Goal: Task Accomplishment & Management: Manage account settings

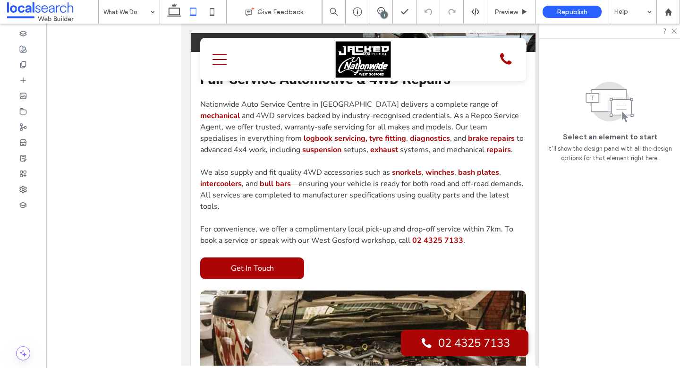
click at [675, 34] on div at bounding box center [609, 31] width 141 height 15
click at [673, 29] on use at bounding box center [674, 31] width 5 height 5
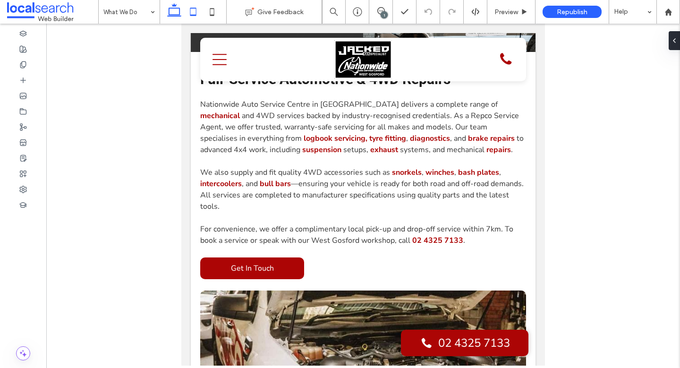
click at [169, 16] on use at bounding box center [174, 9] width 14 height 13
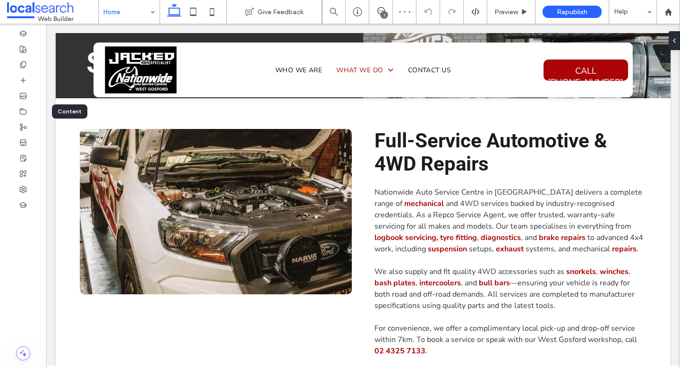
click at [25, 111] on icon at bounding box center [23, 112] width 8 height 8
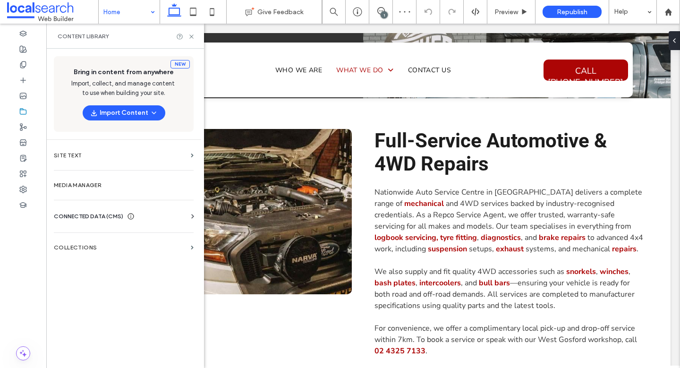
click at [94, 220] on span "CONNECTED DATA (CMS)" at bounding box center [88, 216] width 69 height 9
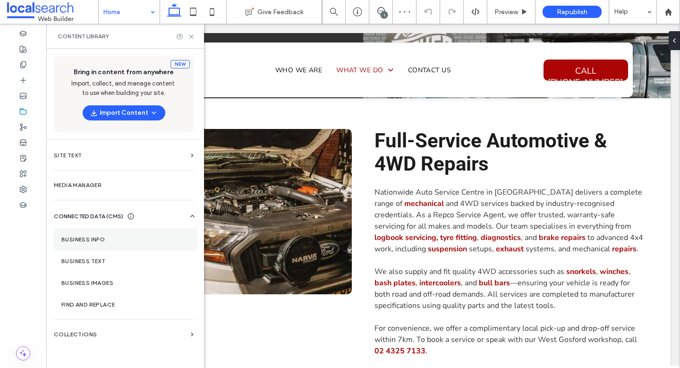
click at [102, 248] on section "Business Info" at bounding box center [126, 240] width 144 height 22
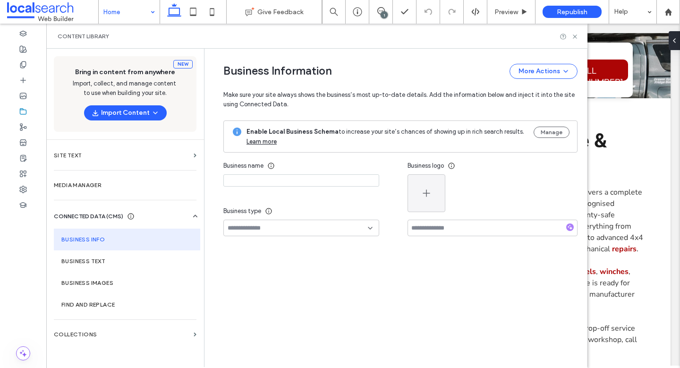
type input "**********"
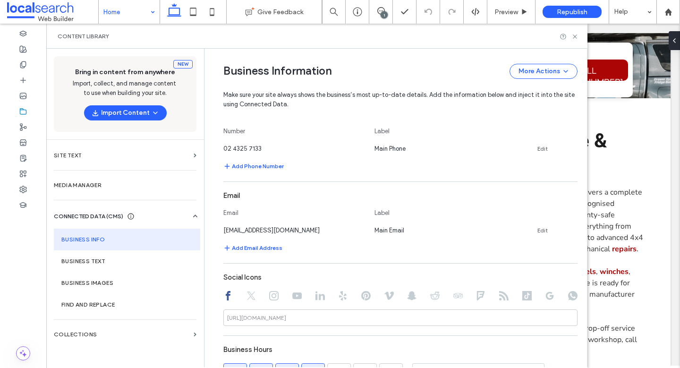
scroll to position [341, 0]
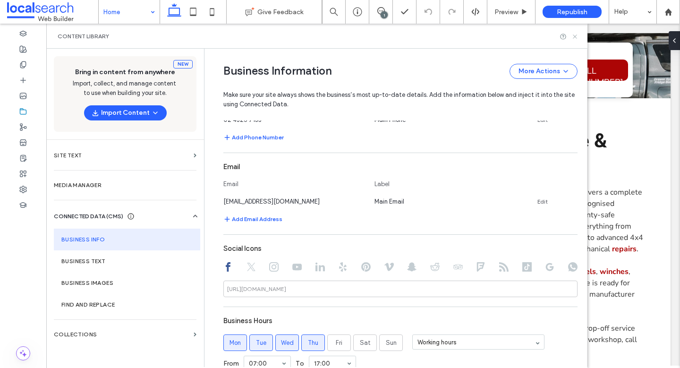
click at [577, 36] on icon at bounding box center [575, 36] width 7 height 7
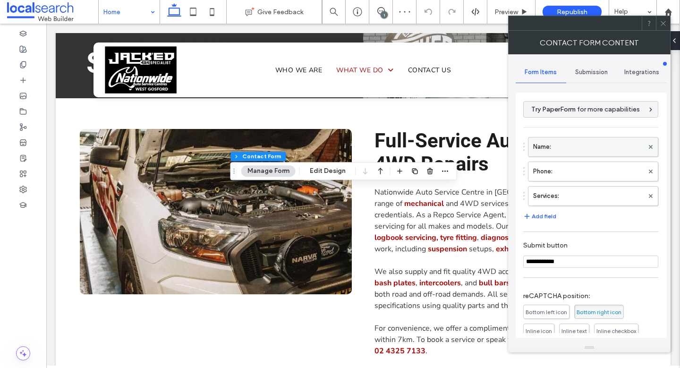
click at [575, 149] on label "Name:" at bounding box center [588, 146] width 111 height 19
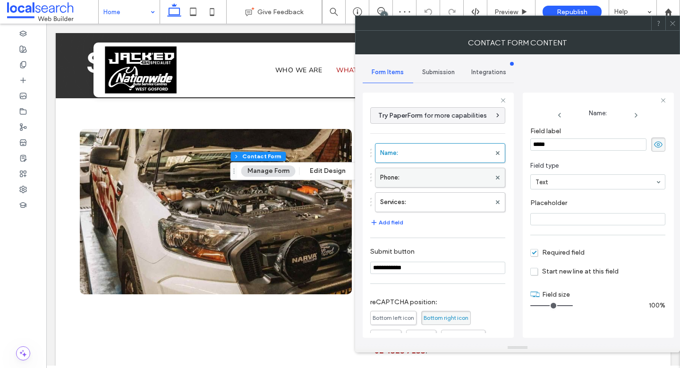
click at [427, 176] on label "Phone:" at bounding box center [435, 177] width 111 height 19
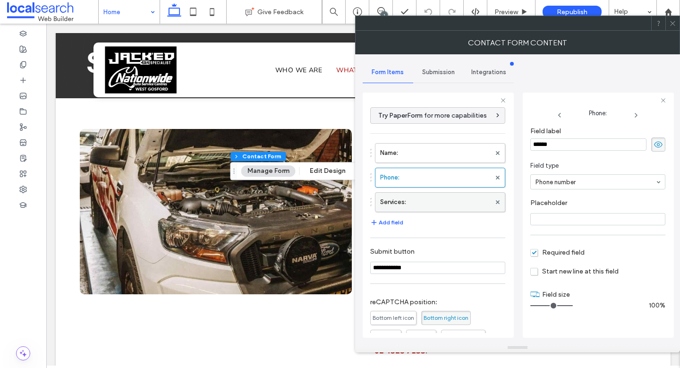
click at [428, 200] on label "Services:" at bounding box center [435, 202] width 111 height 19
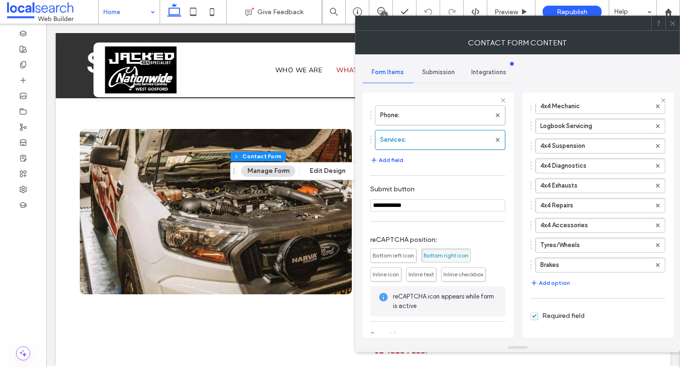
scroll to position [91, 0]
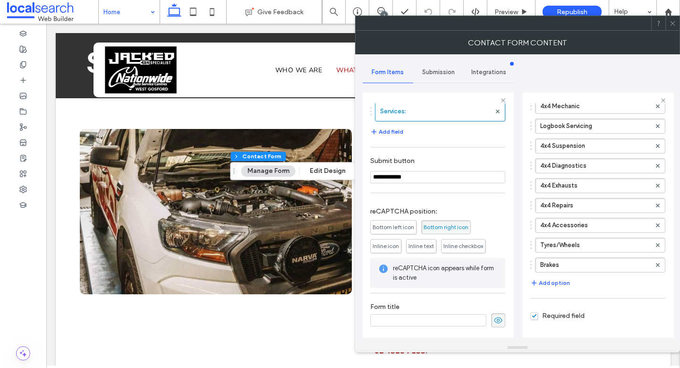
click at [441, 72] on span "Submission" at bounding box center [438, 72] width 33 height 8
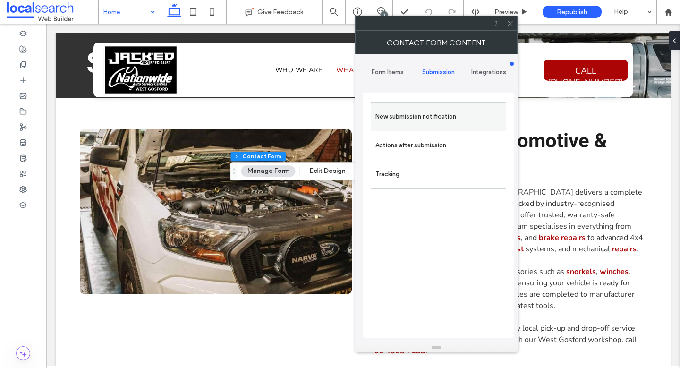
click at [438, 109] on label "New submission notification" at bounding box center [438, 116] width 126 height 19
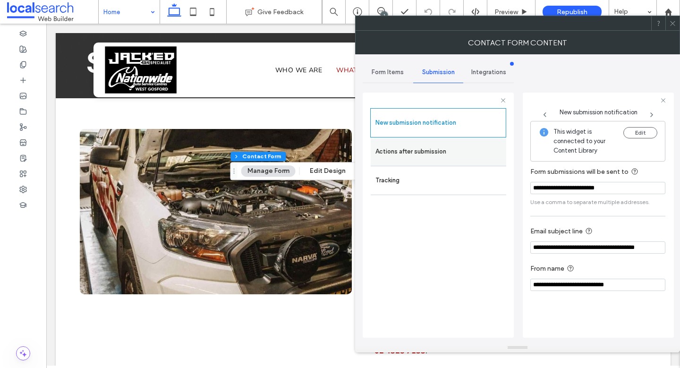
click at [432, 145] on label "Actions after submission" at bounding box center [438, 151] width 126 height 19
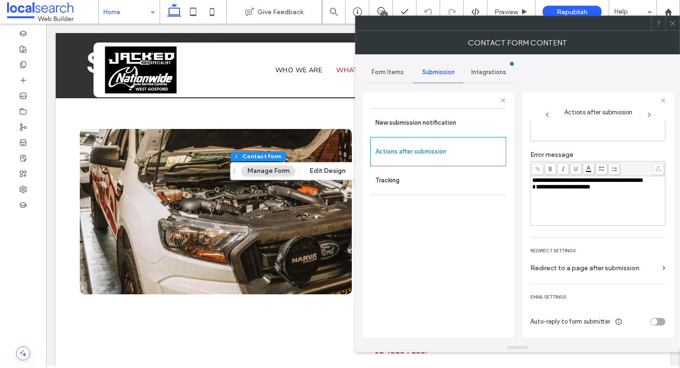
scroll to position [82, 0]
click at [675, 24] on icon at bounding box center [672, 23] width 7 height 7
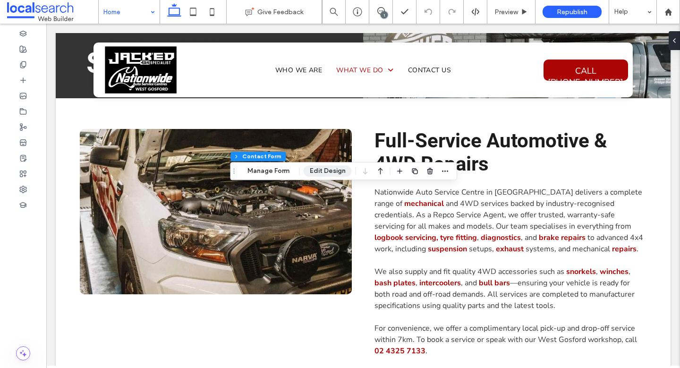
click at [323, 170] on button "Edit Design" at bounding box center [328, 170] width 48 height 11
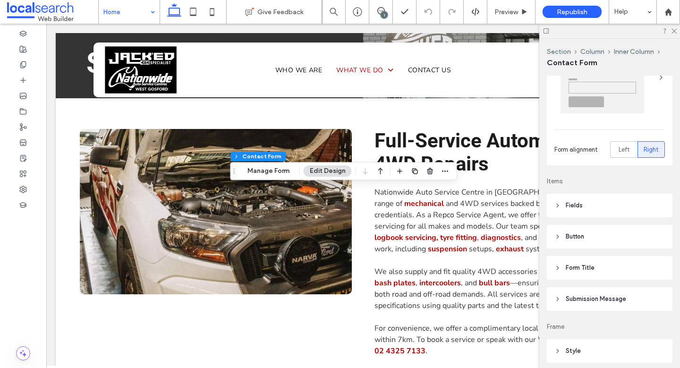
scroll to position [176, 0]
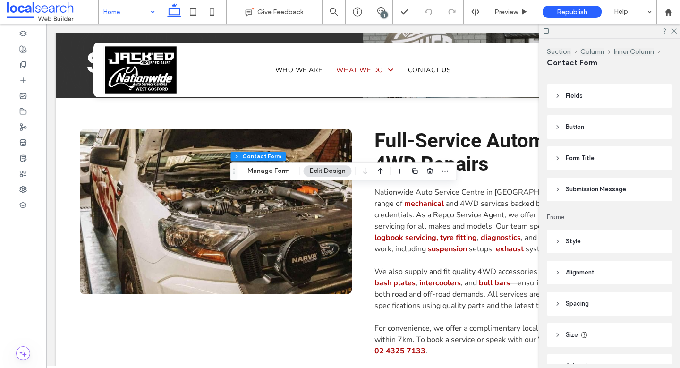
click at [627, 180] on header "Submission Message" at bounding box center [610, 190] width 126 height 24
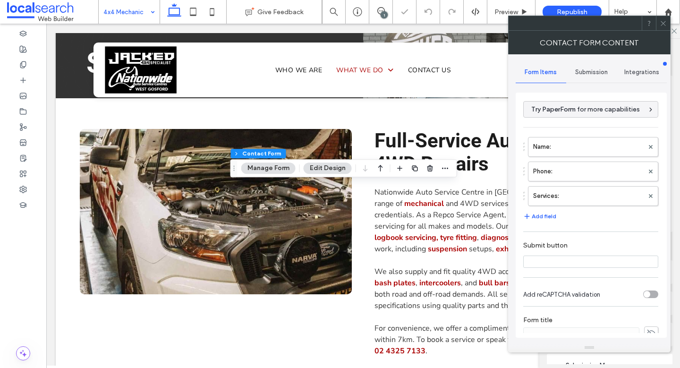
type input "**********"
type input "*"
type input "***"
type input "*"
type input "***"
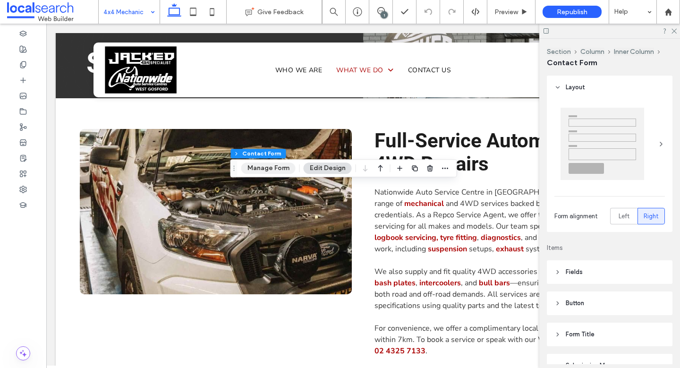
click at [264, 164] on button "Manage Form" at bounding box center [268, 167] width 54 height 11
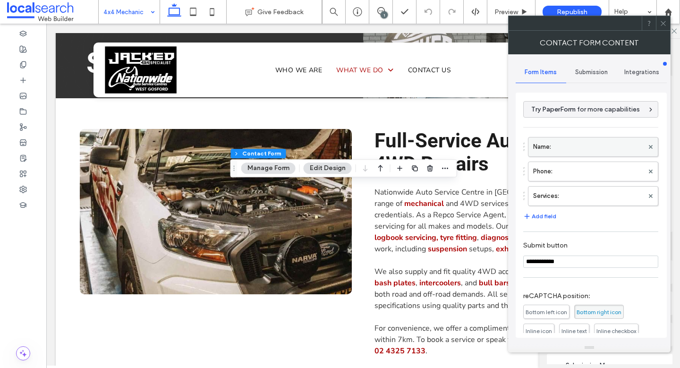
click at [578, 145] on label "Name:" at bounding box center [588, 146] width 111 height 19
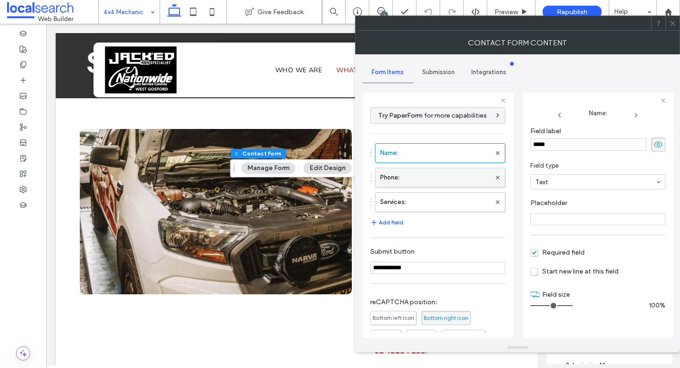
click at [387, 175] on label "Phone:" at bounding box center [435, 177] width 111 height 19
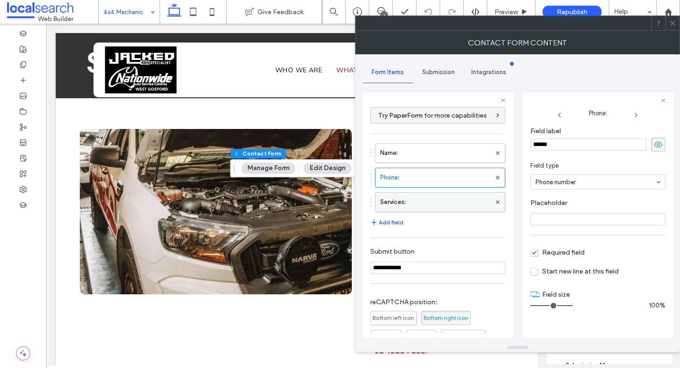
click at [444, 200] on label "Services:" at bounding box center [435, 202] width 111 height 19
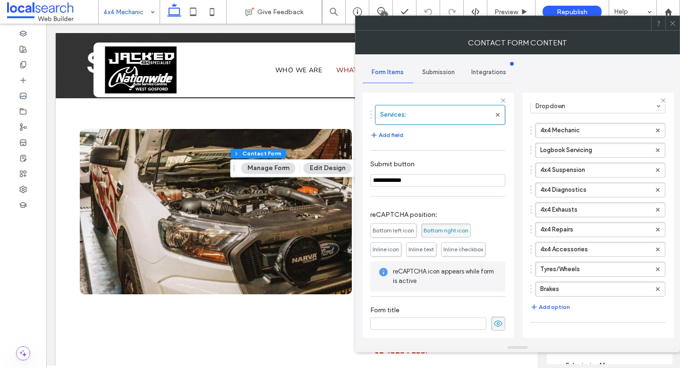
scroll to position [91, 0]
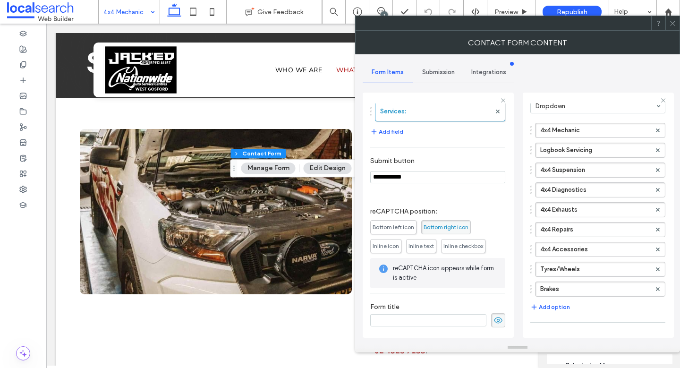
click at [433, 66] on div "Submission" at bounding box center [438, 72] width 51 height 21
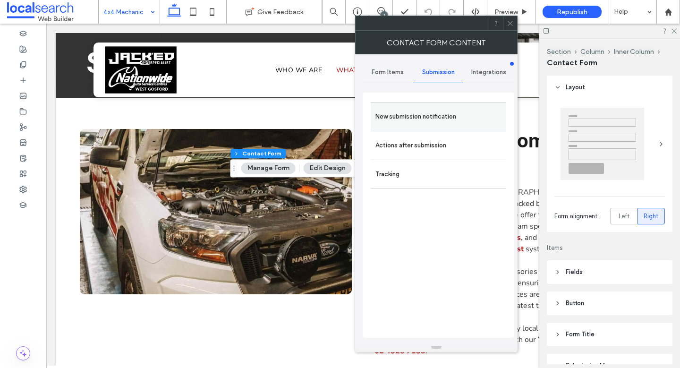
click at [415, 110] on label "New submission notification" at bounding box center [438, 116] width 126 height 19
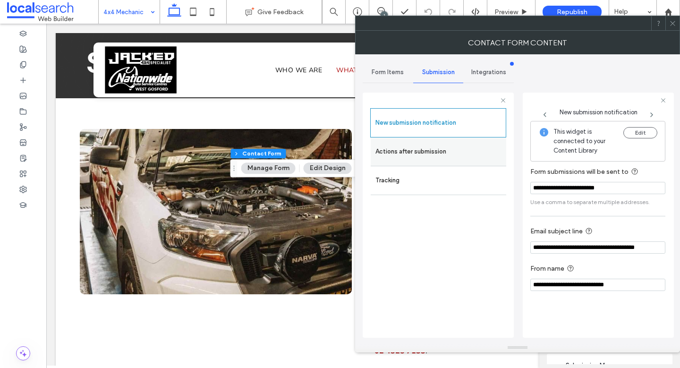
click at [421, 142] on label "Actions after submission" at bounding box center [438, 151] width 126 height 19
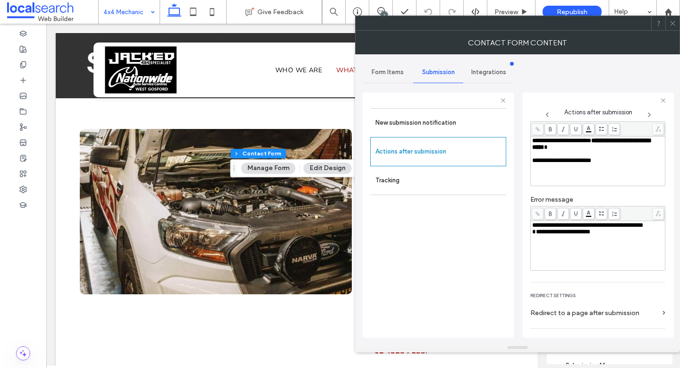
scroll to position [82, 0]
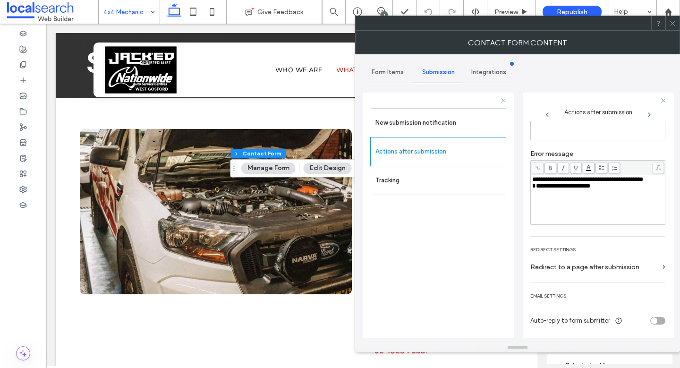
click at [532, 189] on span "**********" at bounding box center [561, 186] width 58 height 6
click at [672, 24] on icon at bounding box center [672, 23] width 7 height 7
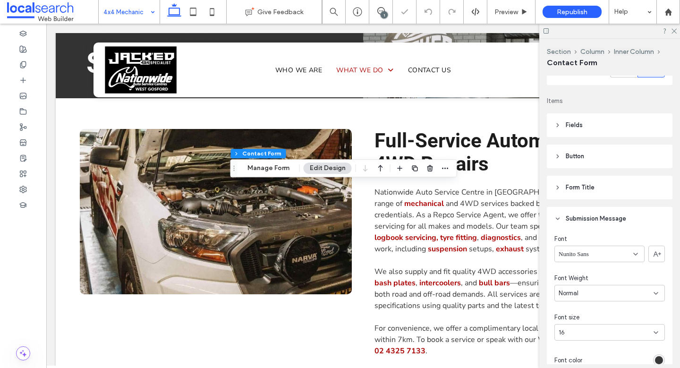
scroll to position [299, 0]
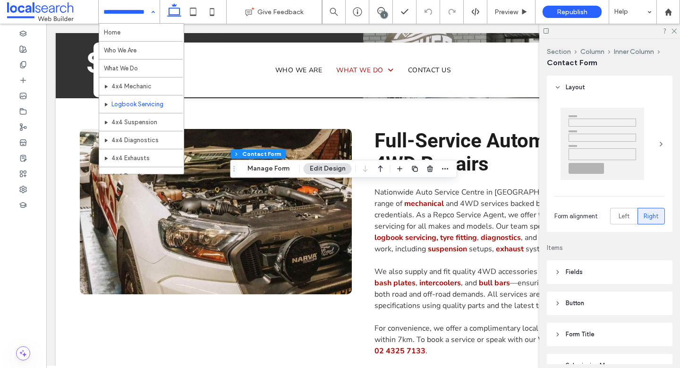
type input "*"
type input "***"
type input "*"
type input "***"
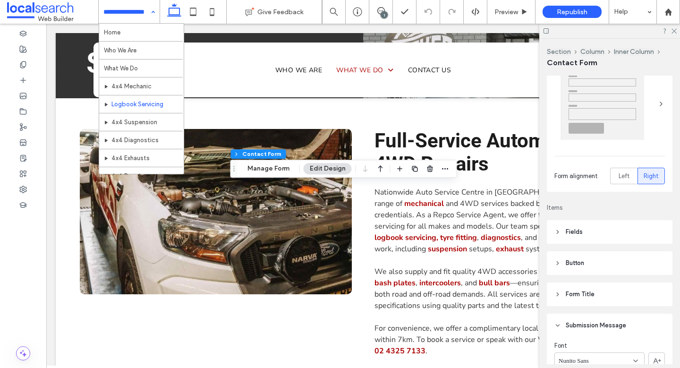
scroll to position [192, 0]
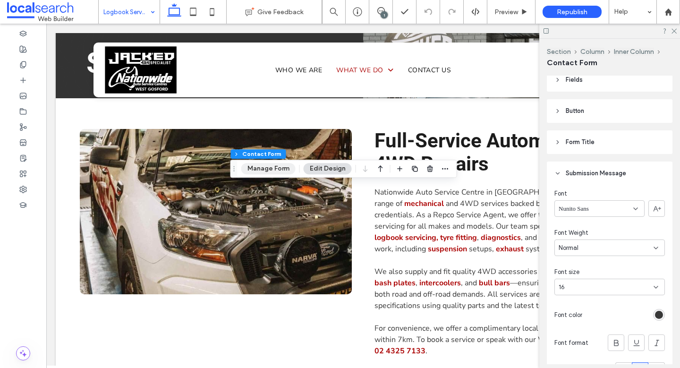
click at [271, 170] on button "Manage Form" at bounding box center [268, 168] width 54 height 11
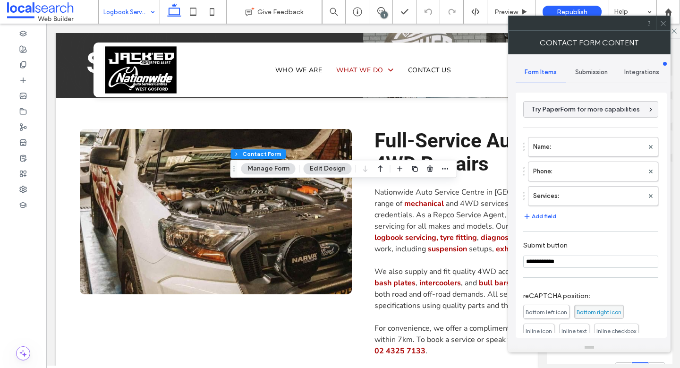
click at [588, 65] on div "Submission" at bounding box center [591, 72] width 51 height 21
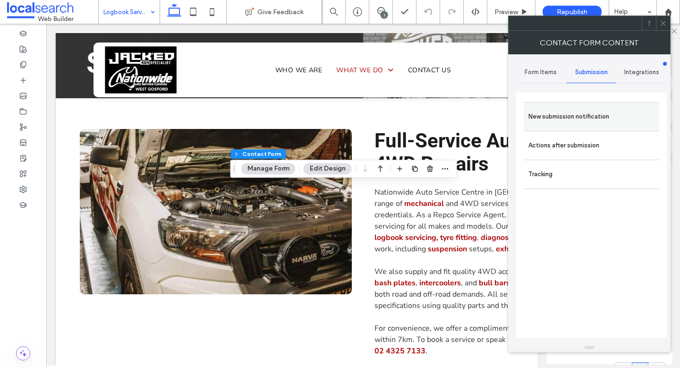
click at [565, 113] on label "New submission notification" at bounding box center [592, 116] width 126 height 19
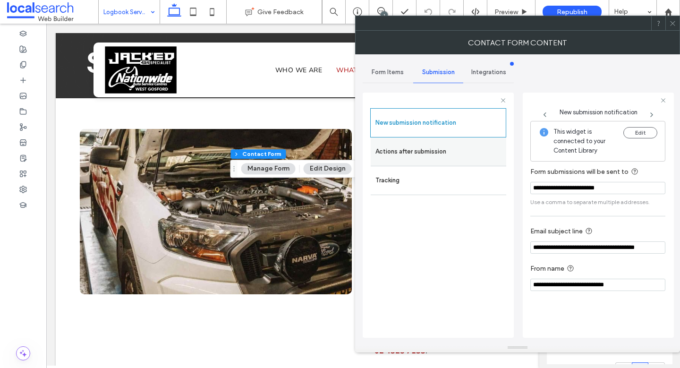
click at [435, 155] on label "Actions after submission" at bounding box center [438, 151] width 126 height 19
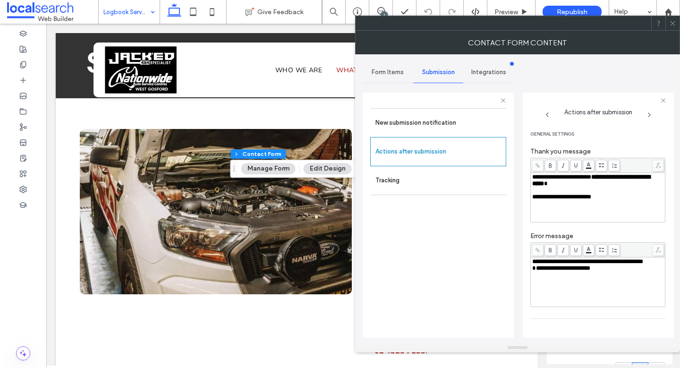
click at [674, 26] on icon at bounding box center [672, 23] width 7 height 7
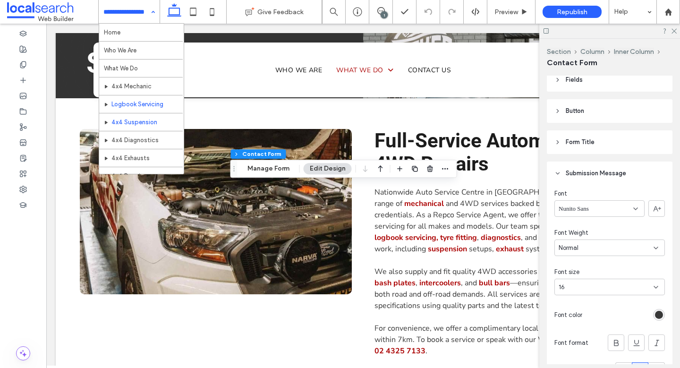
scroll to position [171, 0]
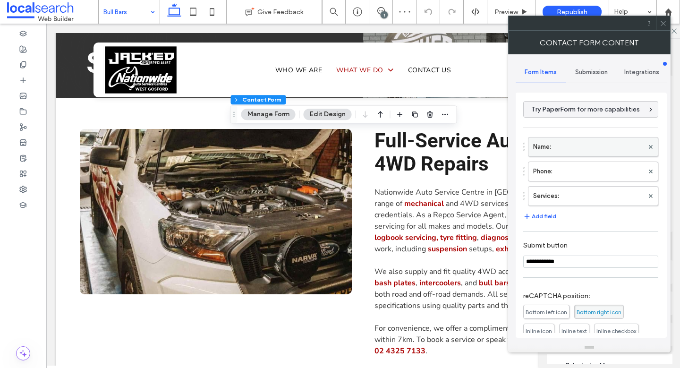
click at [577, 145] on label "Name:" at bounding box center [588, 146] width 111 height 19
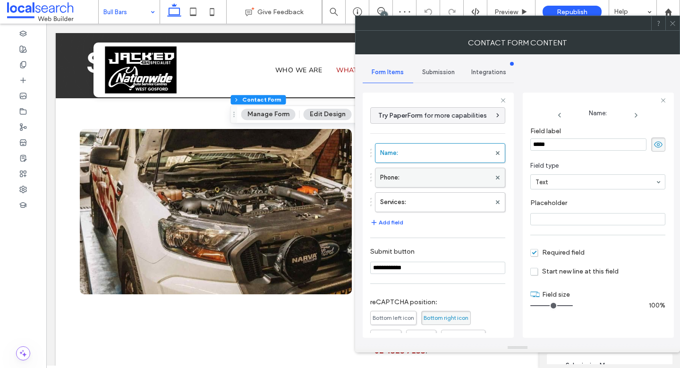
click at [409, 174] on label "Phone:" at bounding box center [435, 177] width 111 height 19
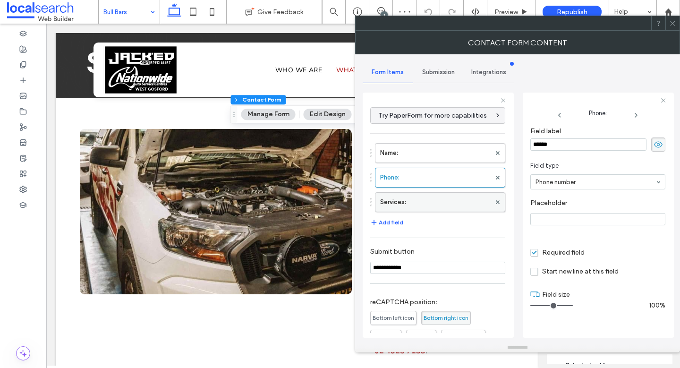
click at [414, 193] on label "Services:" at bounding box center [435, 202] width 111 height 19
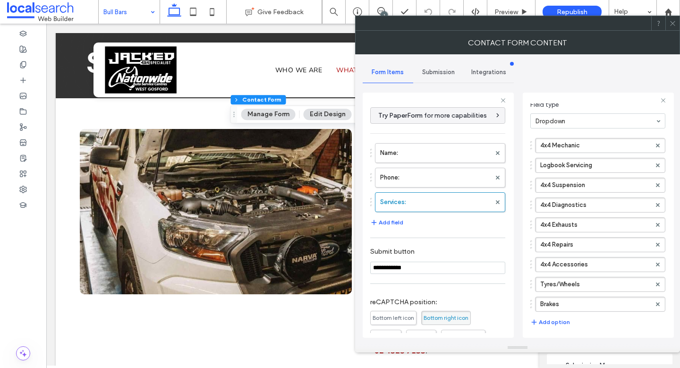
scroll to position [67, 0]
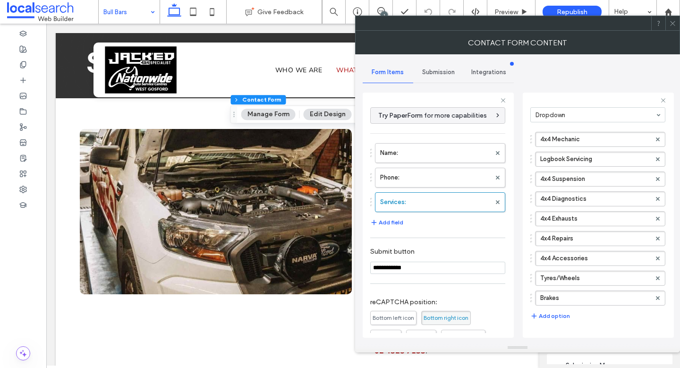
drag, startPoint x: 444, startPoint y: 70, endPoint x: 450, endPoint y: 70, distance: 5.7
click at [445, 70] on span "Submission" at bounding box center [438, 72] width 33 height 8
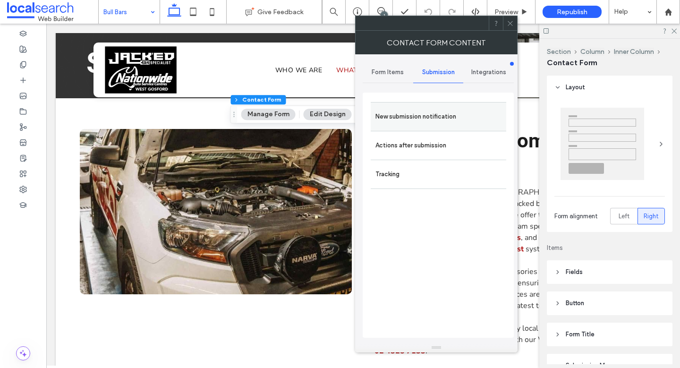
click at [429, 111] on label "New submission notification" at bounding box center [438, 116] width 126 height 19
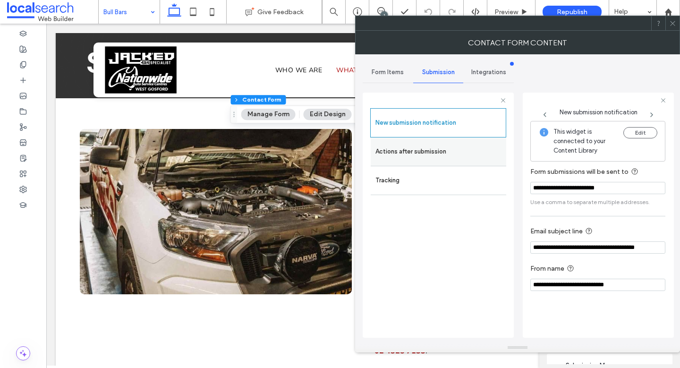
click at [418, 156] on label "Actions after submission" at bounding box center [438, 151] width 126 height 19
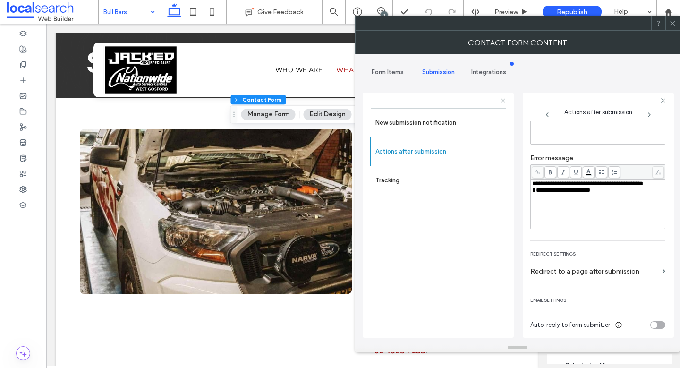
scroll to position [82, 0]
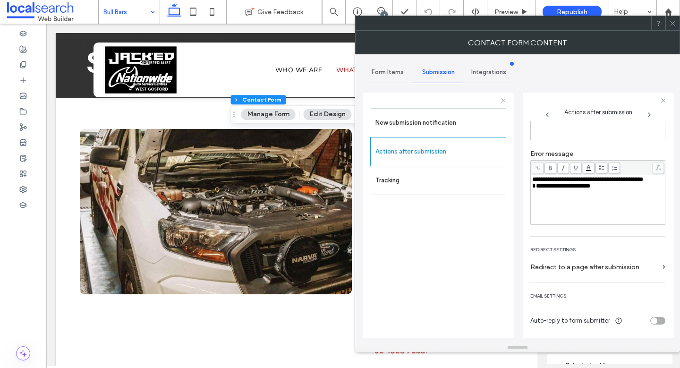
click at [671, 21] on icon at bounding box center [672, 23] width 7 height 7
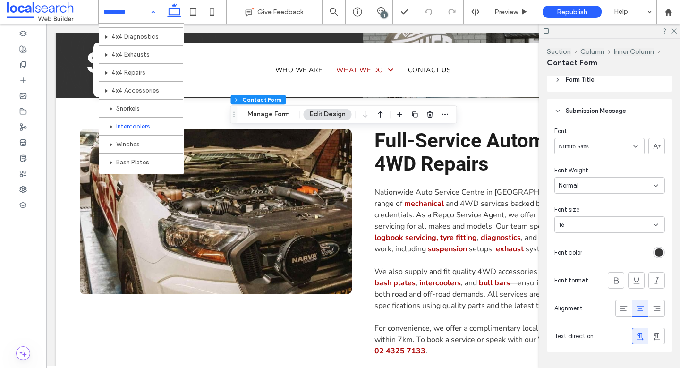
scroll to position [162, 0]
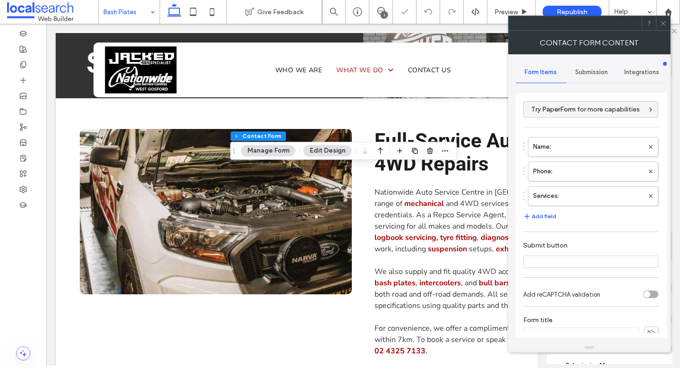
type input "**********"
type input "*"
type input "***"
type input "*"
type input "***"
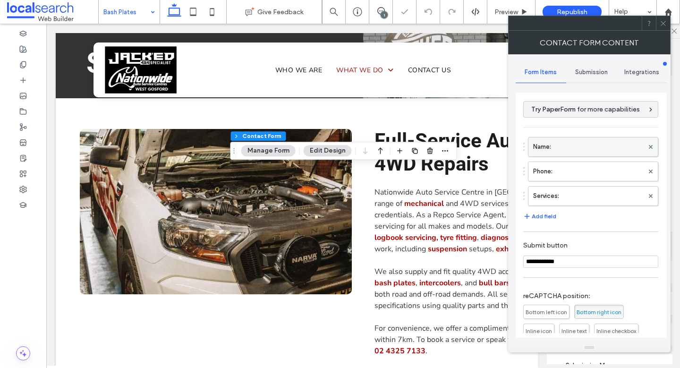
click at [589, 142] on label "Name:" at bounding box center [588, 146] width 111 height 19
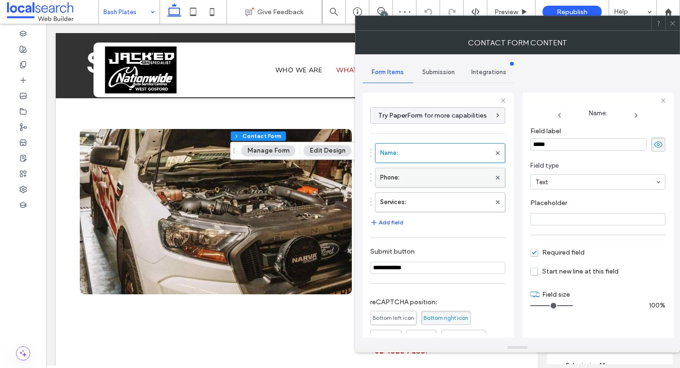
click at [414, 175] on label "Phone:" at bounding box center [435, 177] width 111 height 19
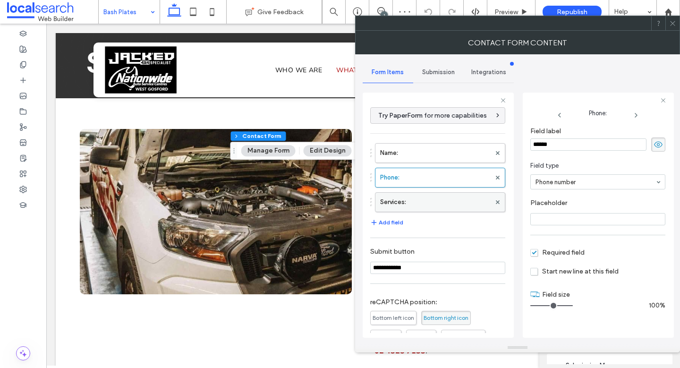
click at [420, 199] on label "Services:" at bounding box center [435, 202] width 111 height 19
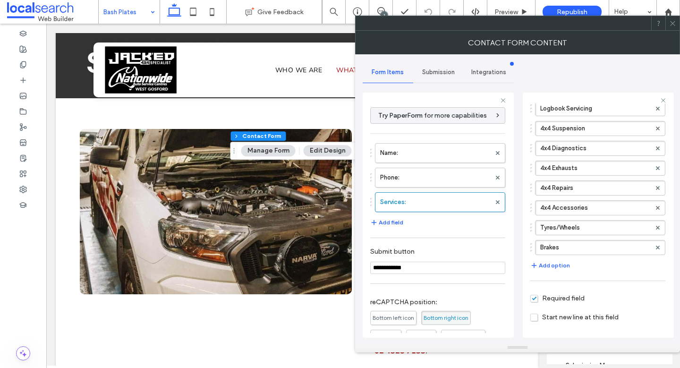
click at [431, 67] on div "Submission" at bounding box center [438, 72] width 51 height 21
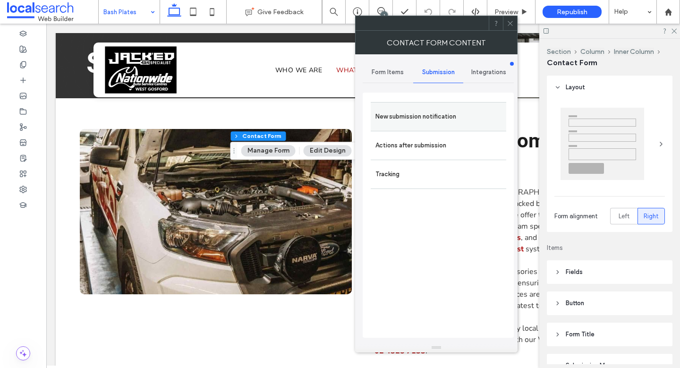
click at [419, 123] on label "New submission notification" at bounding box center [438, 116] width 126 height 19
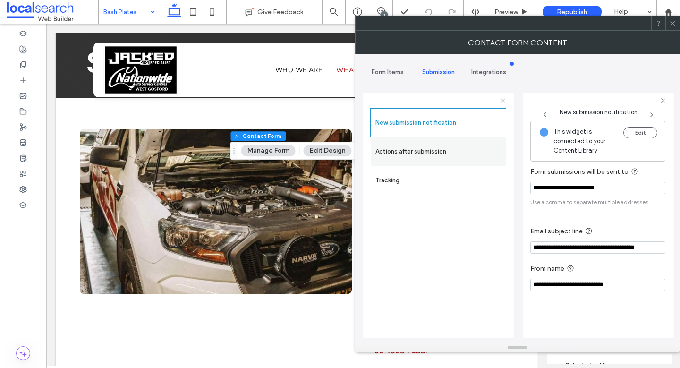
click at [405, 157] on label "Actions after submission" at bounding box center [438, 151] width 126 height 19
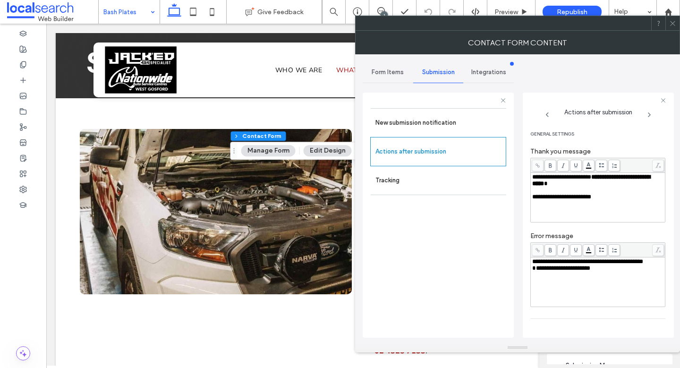
scroll to position [82, 0]
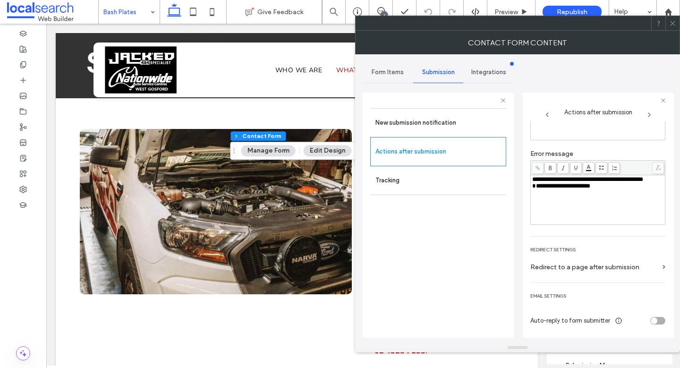
click at [535, 189] on span "**********" at bounding box center [561, 186] width 58 height 6
click at [484, 216] on div "New submission notification Actions after submission Tracking" at bounding box center [438, 220] width 136 height 225
click at [671, 24] on icon at bounding box center [672, 23] width 7 height 7
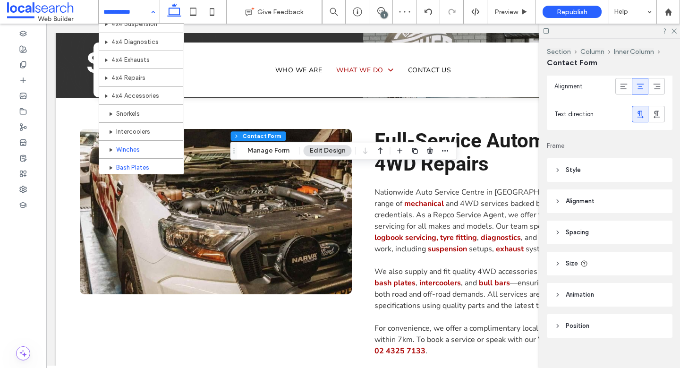
scroll to position [171, 0]
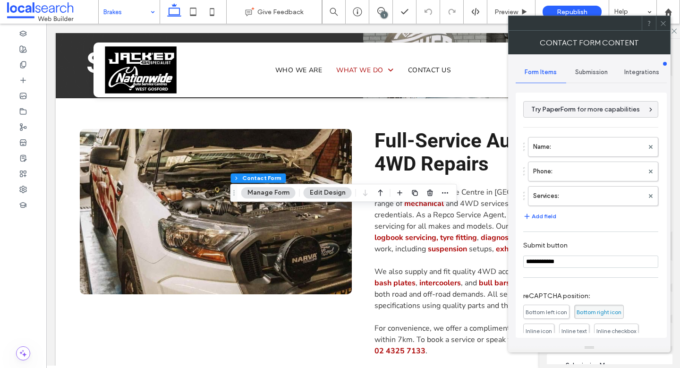
type input "*"
type input "***"
type input "*"
type input "***"
click at [605, 144] on label "Name:" at bounding box center [588, 146] width 111 height 19
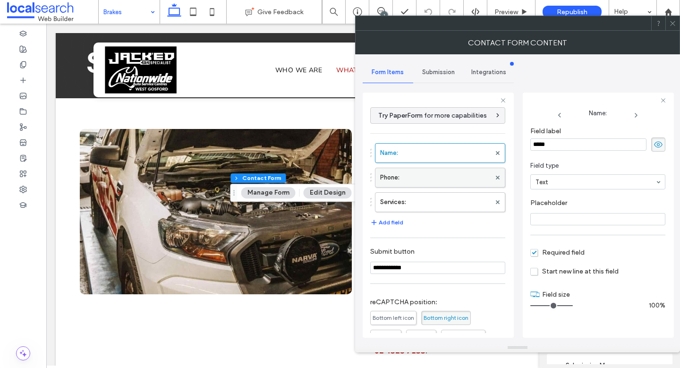
click at [424, 178] on label "Phone:" at bounding box center [435, 177] width 111 height 19
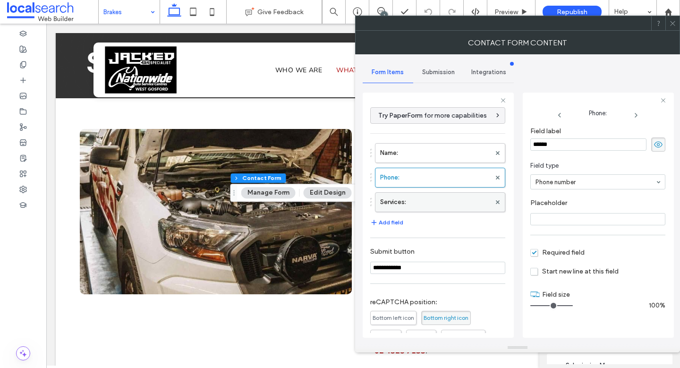
click at [427, 197] on label "Services:" at bounding box center [435, 202] width 111 height 19
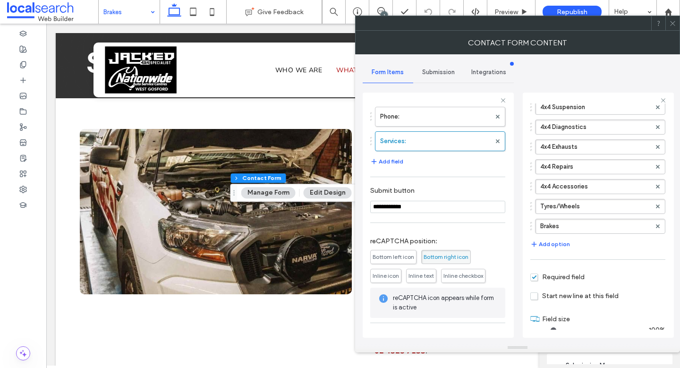
scroll to position [91, 0]
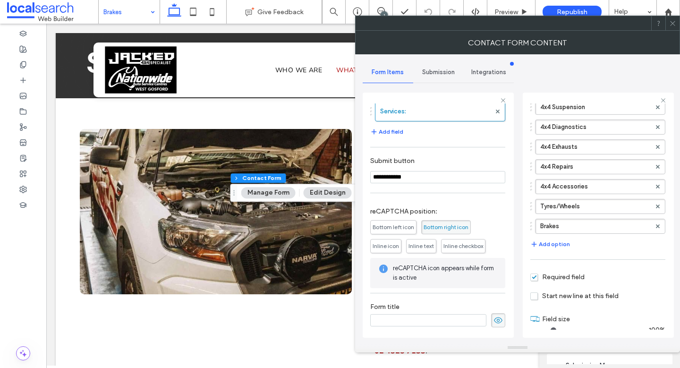
click at [444, 72] on span "Submission" at bounding box center [438, 72] width 33 height 8
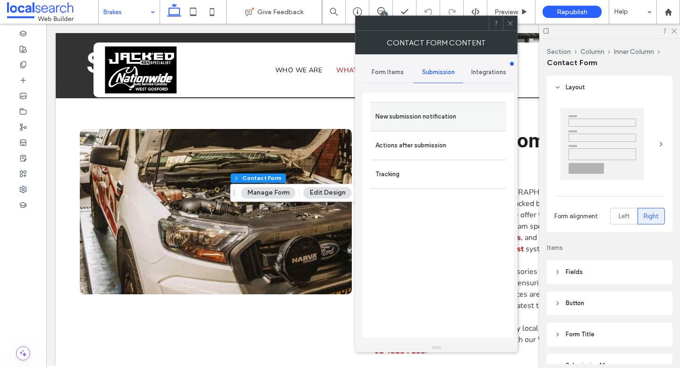
click at [427, 103] on div "New submission notification" at bounding box center [439, 116] width 136 height 29
click at [428, 112] on label "New submission notification" at bounding box center [438, 116] width 126 height 19
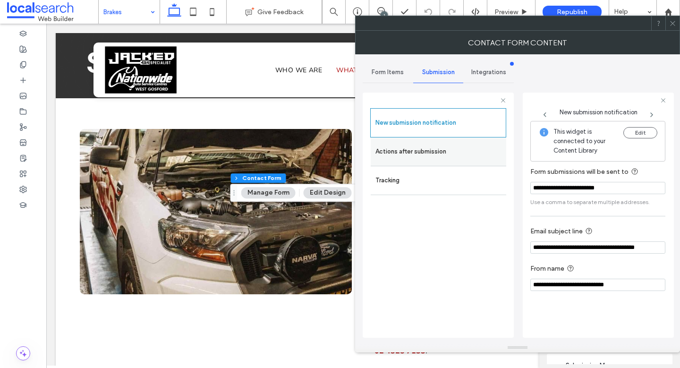
click at [423, 148] on label "Actions after submission" at bounding box center [438, 151] width 126 height 19
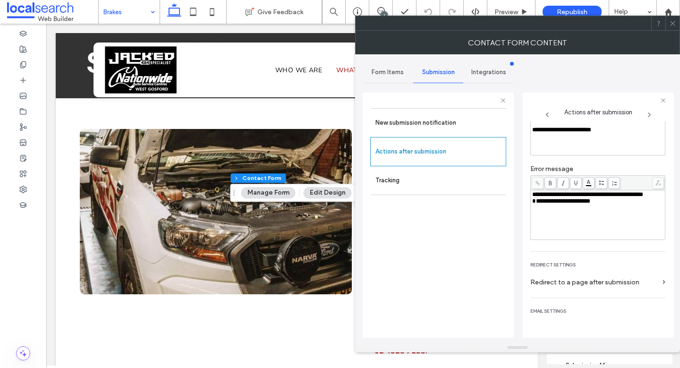
scroll to position [82, 0]
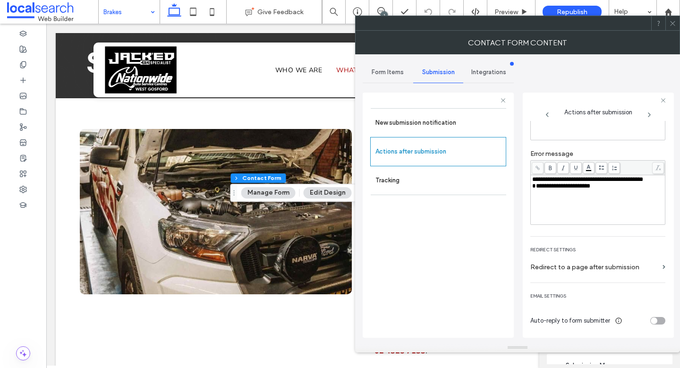
click at [535, 189] on span "**********" at bounding box center [561, 186] width 58 height 6
click at [504, 229] on div "New submission notification Actions after submission Tracking" at bounding box center [438, 220] width 136 height 225
click at [674, 26] on icon at bounding box center [672, 23] width 7 height 7
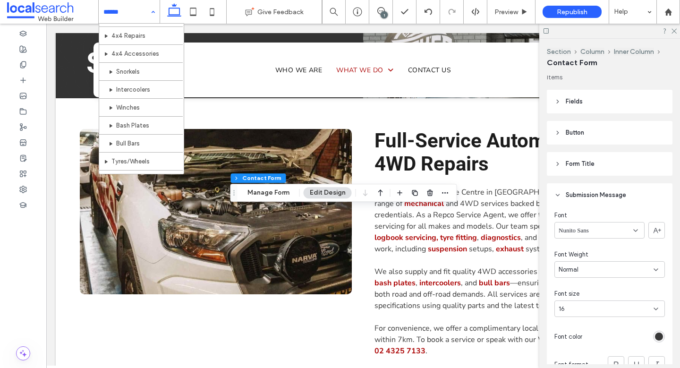
scroll to position [171, 0]
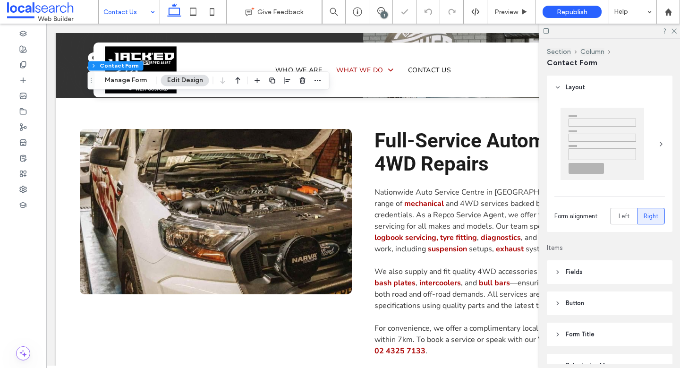
type input "*"
type input "***"
type input "*"
type input "***"
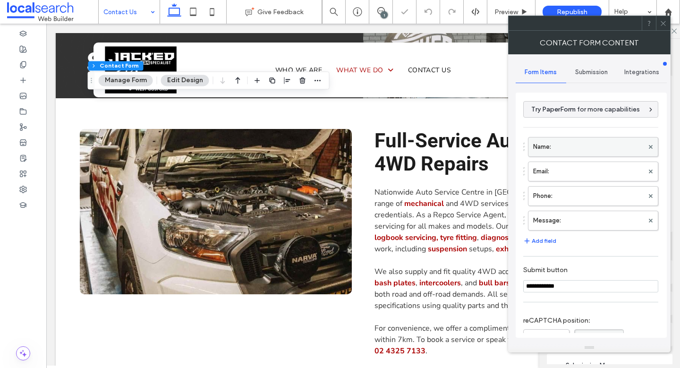
click at [566, 146] on label "Name:" at bounding box center [588, 146] width 111 height 19
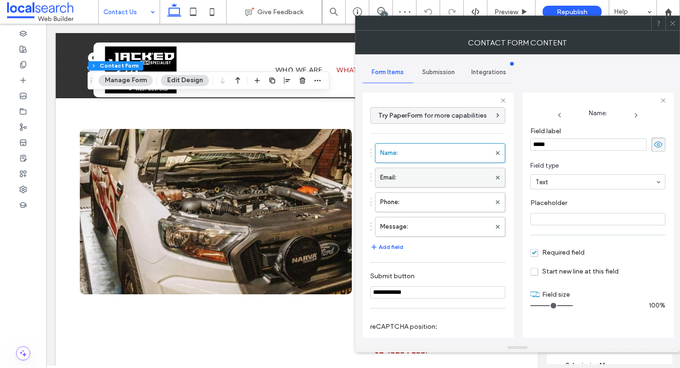
click at [407, 183] on label "Email:" at bounding box center [435, 177] width 111 height 19
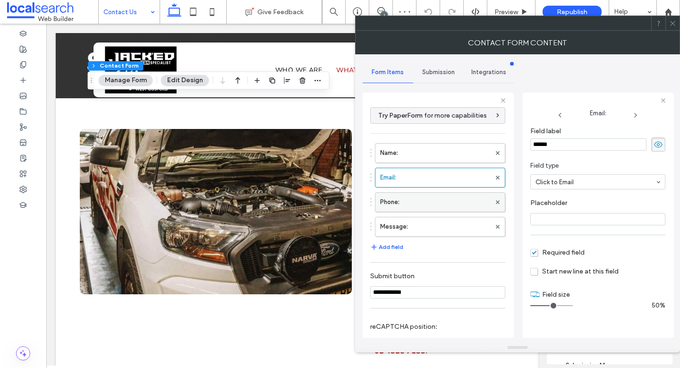
click at [417, 199] on label "Phone:" at bounding box center [435, 202] width 111 height 19
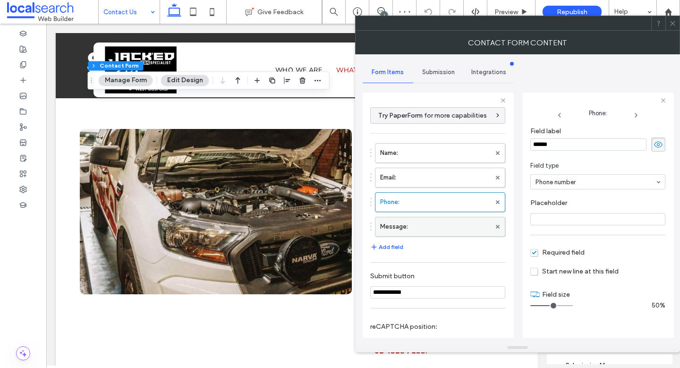
click at [421, 222] on label "Message:" at bounding box center [435, 226] width 111 height 19
type input "**"
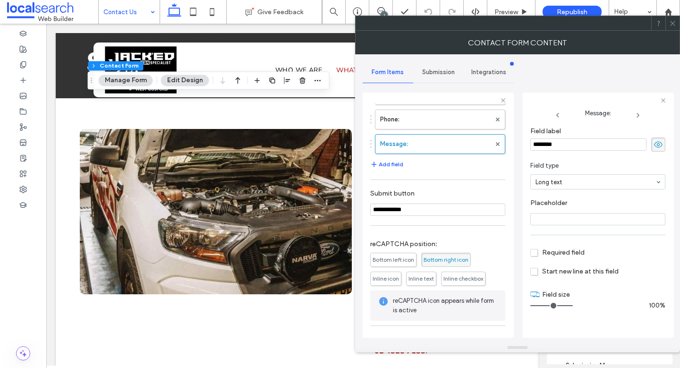
scroll to position [116, 0]
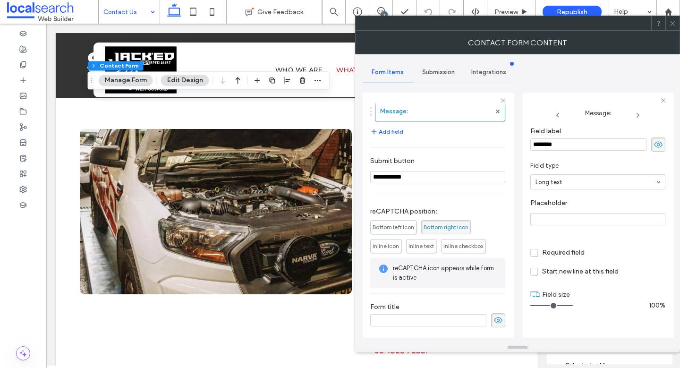
click at [441, 75] on span "Submission" at bounding box center [438, 72] width 33 height 8
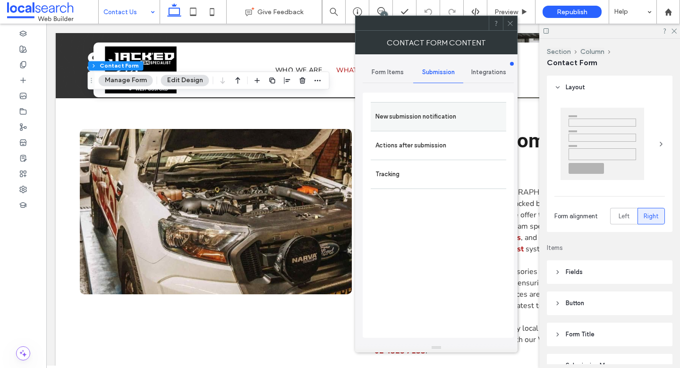
click at [427, 118] on label "New submission notification" at bounding box center [438, 116] width 126 height 19
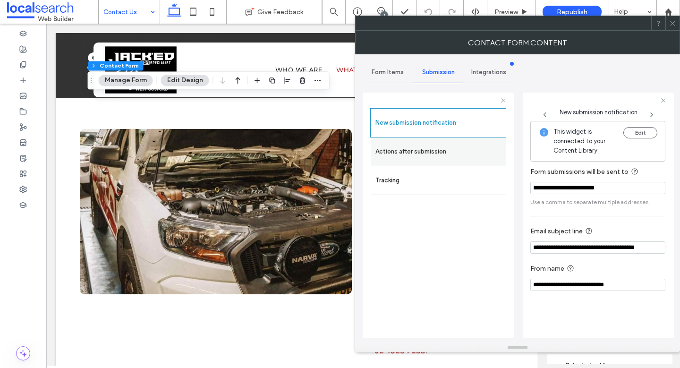
click at [419, 163] on div "Actions after submission" at bounding box center [439, 151] width 136 height 28
click at [411, 157] on label "Actions after submission" at bounding box center [438, 151] width 126 height 19
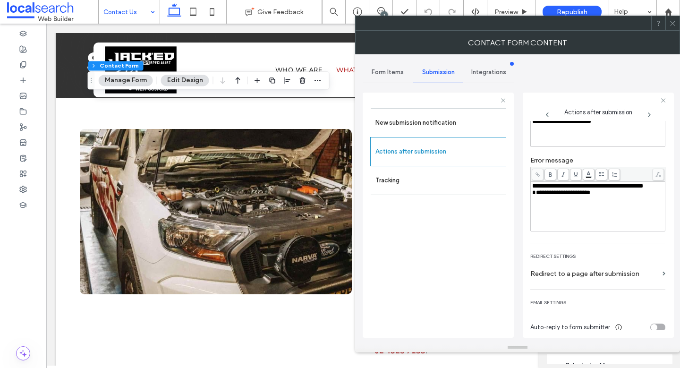
scroll to position [82, 0]
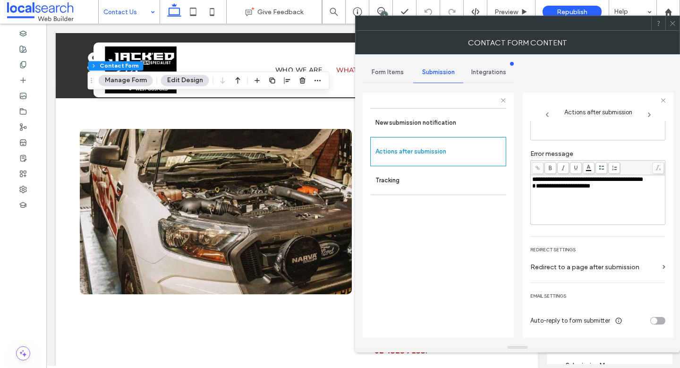
click at [670, 25] on icon at bounding box center [672, 23] width 7 height 7
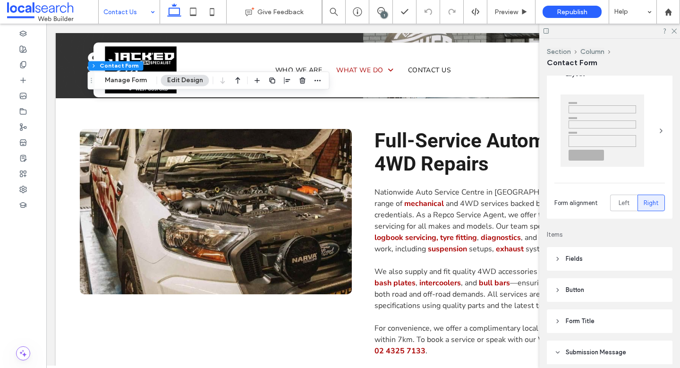
scroll to position [193, 0]
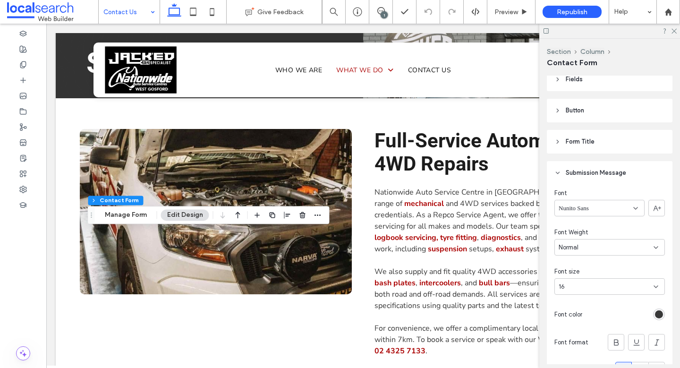
click at [635, 208] on div "Nunito Sans" at bounding box center [600, 208] width 90 height 17
click at [668, 146] on div "Layout Form alignment Left Right Items Fields Field Style Field Text Background…" at bounding box center [613, 220] width 132 height 289
click at [559, 170] on icon at bounding box center [558, 173] width 7 height 7
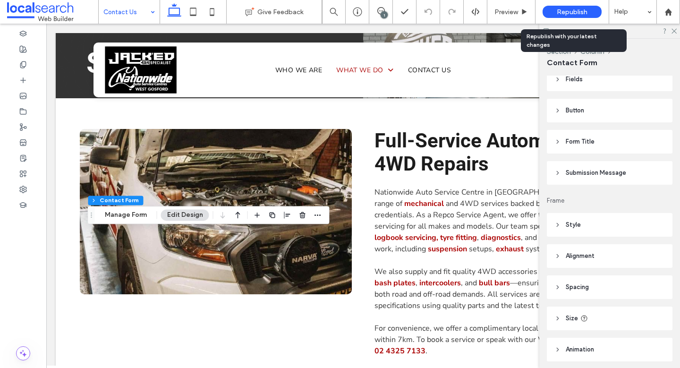
click at [582, 12] on span "Republish" at bounding box center [572, 12] width 31 height 8
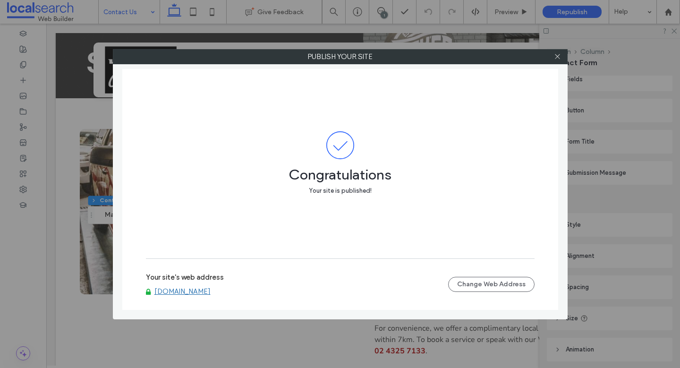
click at [536, 96] on div "Congratulations Your site is published! Your site's web address www.jacked4x4.c…" at bounding box center [340, 189] width 436 height 241
drag, startPoint x: 556, startPoint y: 57, endPoint x: 572, endPoint y: 66, distance: 17.3
click at [556, 57] on icon at bounding box center [557, 56] width 7 height 7
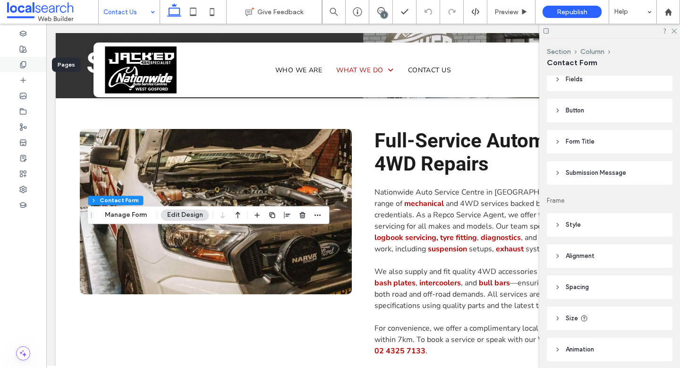
click at [25, 60] on div at bounding box center [23, 65] width 46 height 16
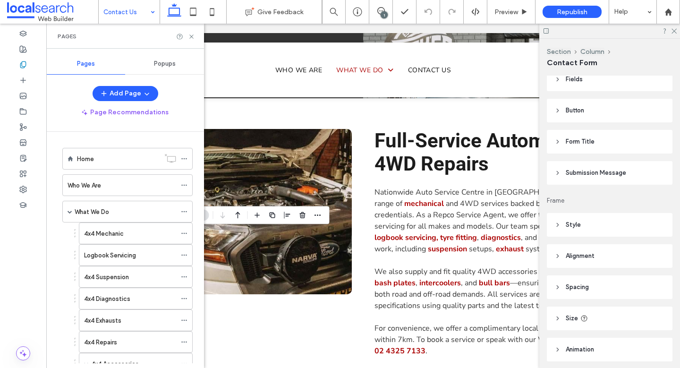
click at [167, 65] on span "Popups" at bounding box center [165, 64] width 22 height 8
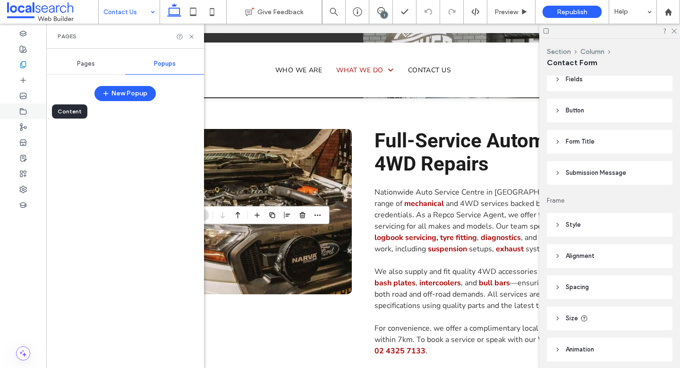
click at [29, 105] on div at bounding box center [23, 111] width 46 height 16
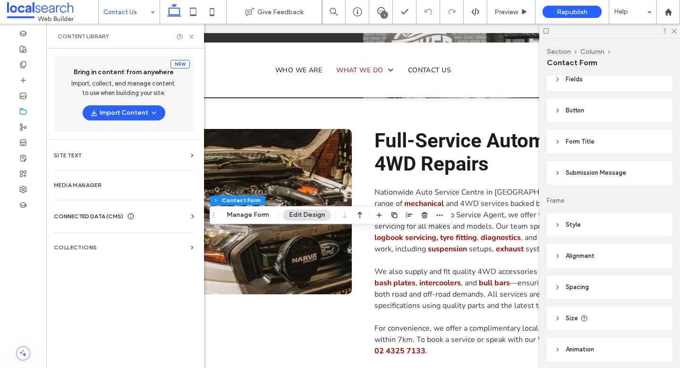
click at [132, 215] on use at bounding box center [131, 216] width 6 height 6
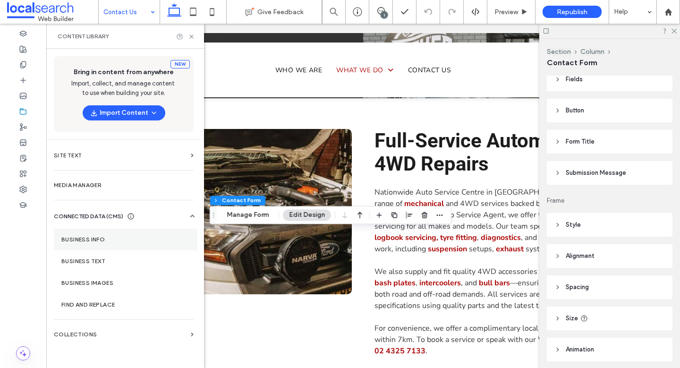
click at [120, 233] on section "Business Info" at bounding box center [126, 240] width 144 height 22
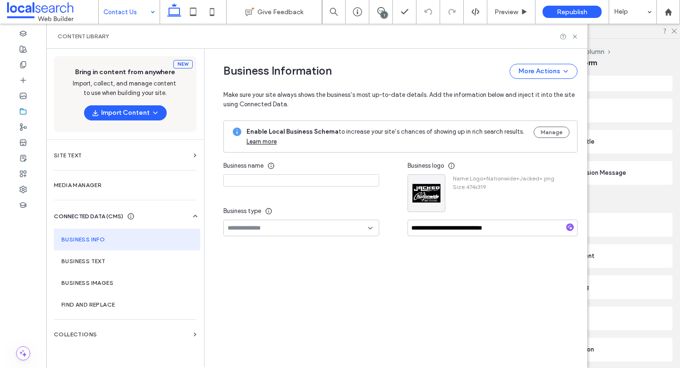
type input "**********"
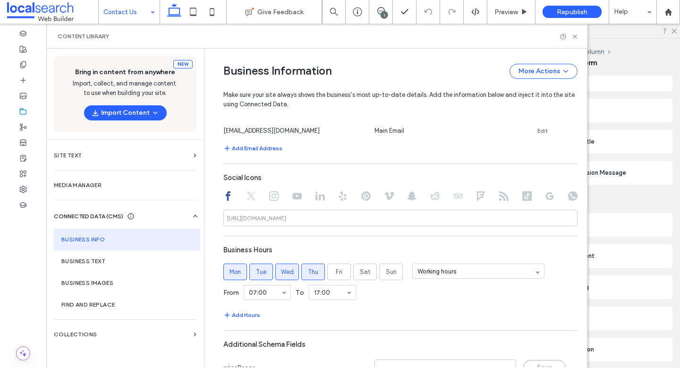
scroll to position [430, 0]
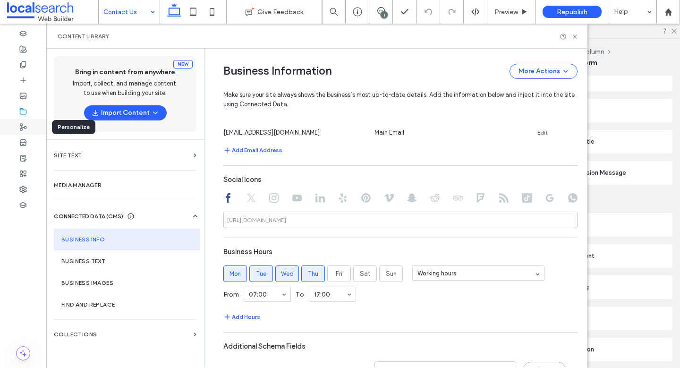
click at [24, 130] on icon at bounding box center [23, 127] width 8 height 8
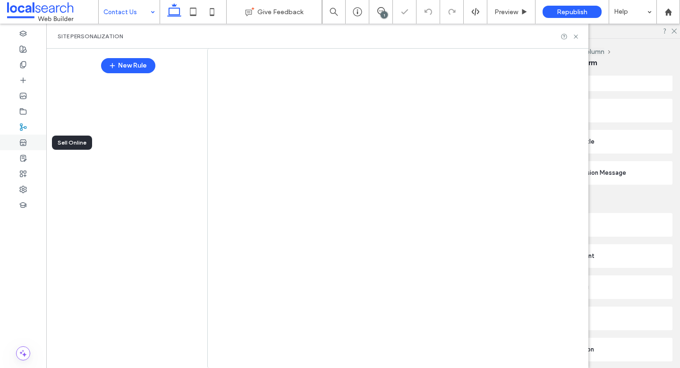
click at [21, 143] on icon at bounding box center [23, 143] width 8 height 8
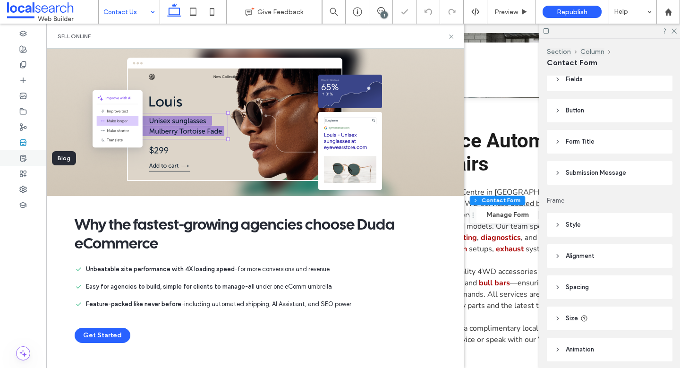
click at [24, 156] on use at bounding box center [23, 158] width 6 height 6
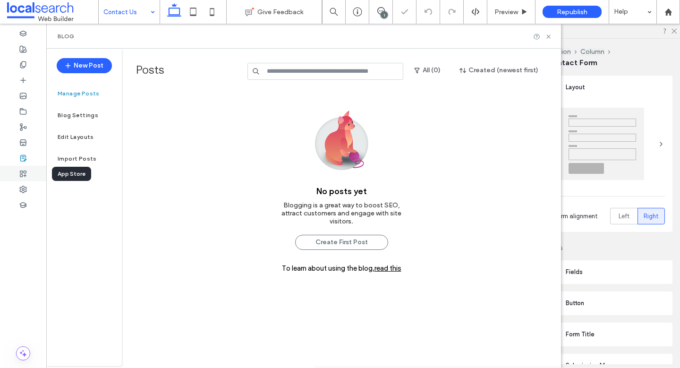
click at [25, 173] on use at bounding box center [23, 174] width 6 height 6
type input "*"
type input "***"
type input "*"
type input "***"
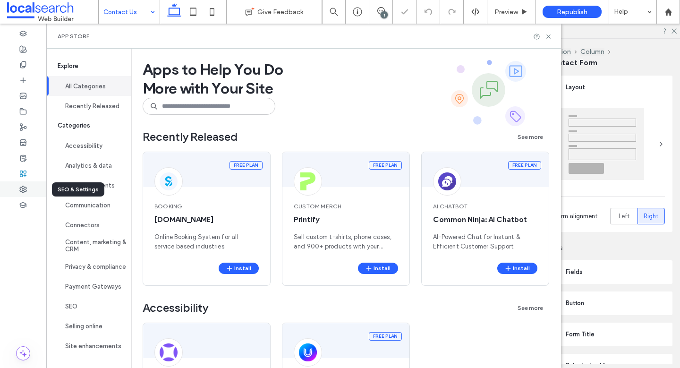
click at [26, 188] on use at bounding box center [23, 189] width 7 height 7
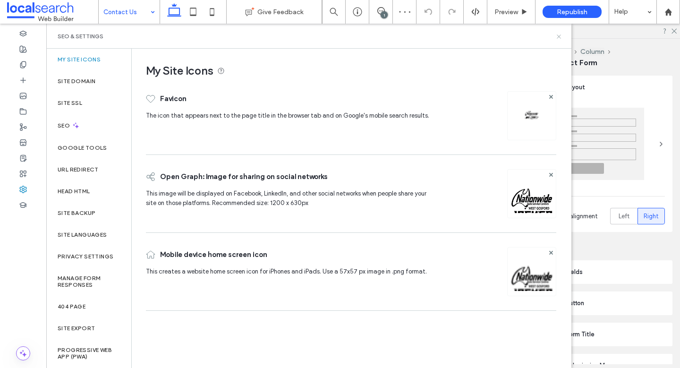
click at [559, 37] on use at bounding box center [559, 36] width 4 height 4
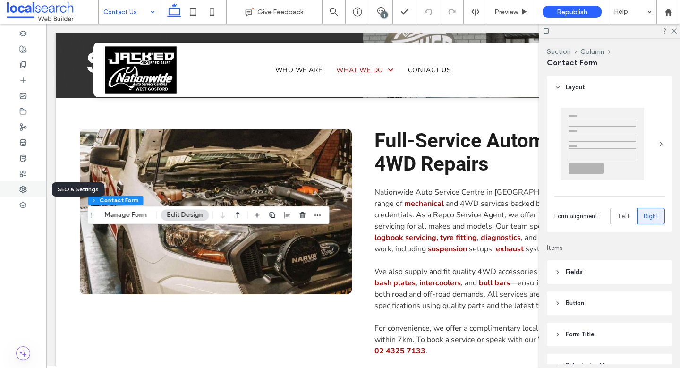
click at [21, 193] on span at bounding box center [23, 189] width 8 height 8
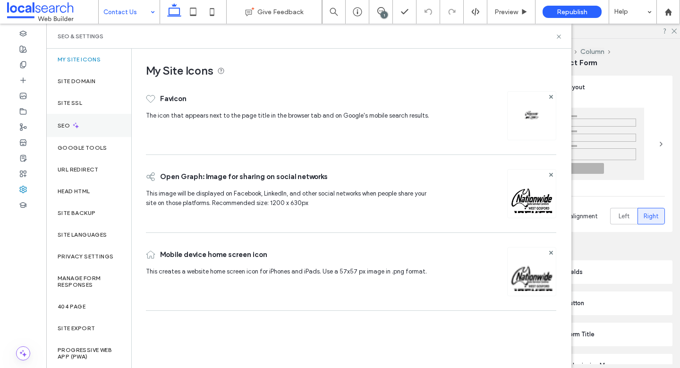
click at [99, 120] on div "SEO" at bounding box center [88, 125] width 85 height 23
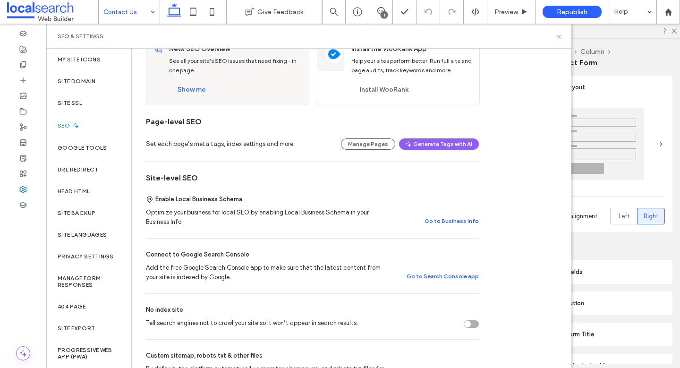
scroll to position [68, 0]
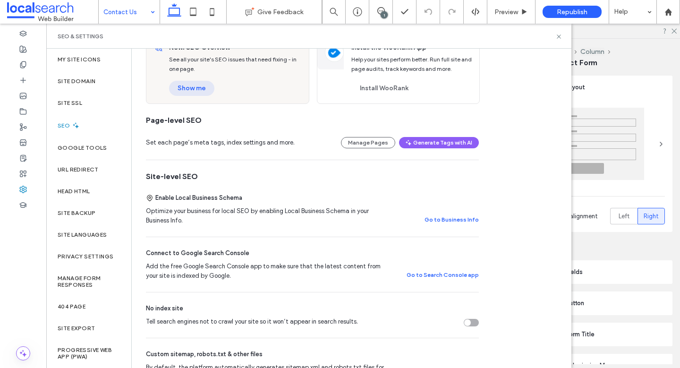
click at [188, 87] on button "Show me" at bounding box center [191, 88] width 45 height 15
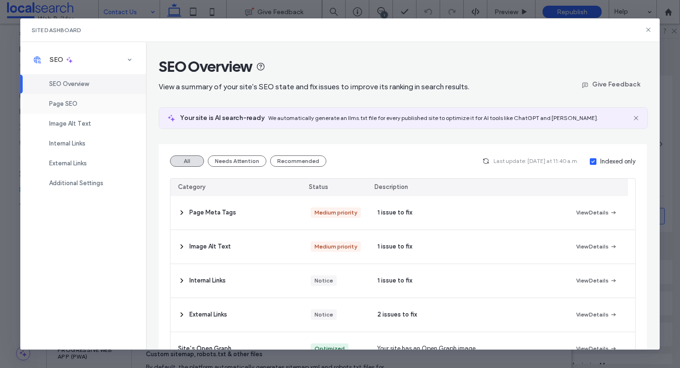
click at [88, 108] on div "Page SEO" at bounding box center [83, 104] width 126 height 20
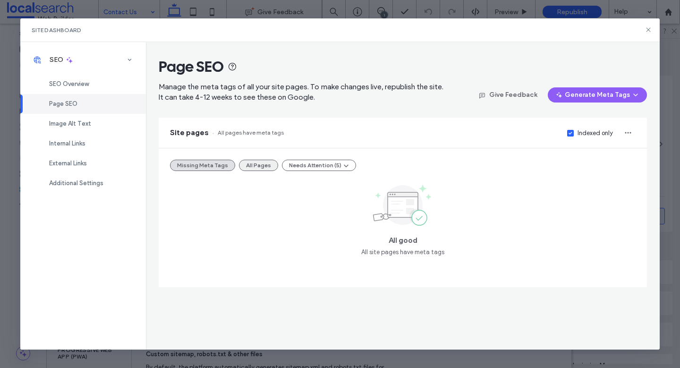
click at [250, 165] on button "All Pages" at bounding box center [258, 165] width 39 height 11
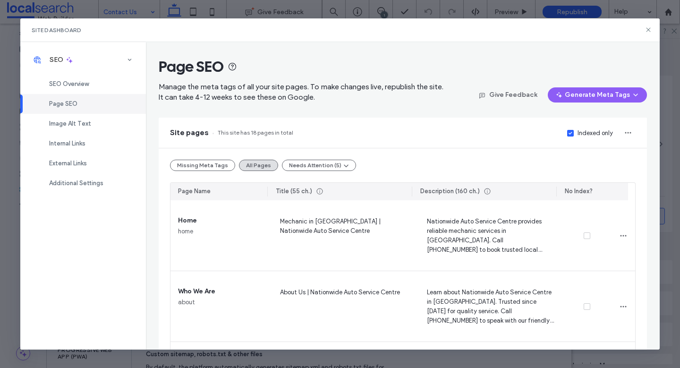
click at [567, 130] on span at bounding box center [570, 133] width 7 height 7
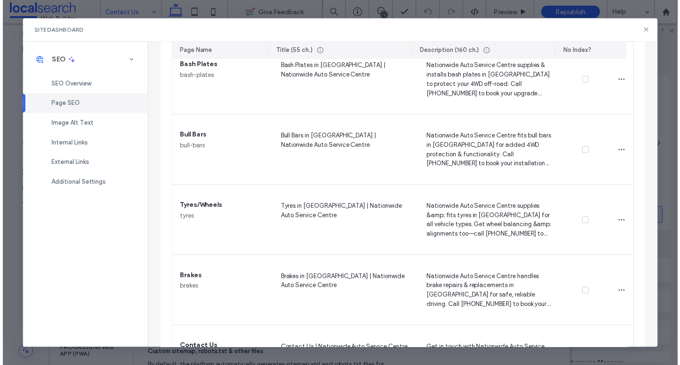
scroll to position [1138, 0]
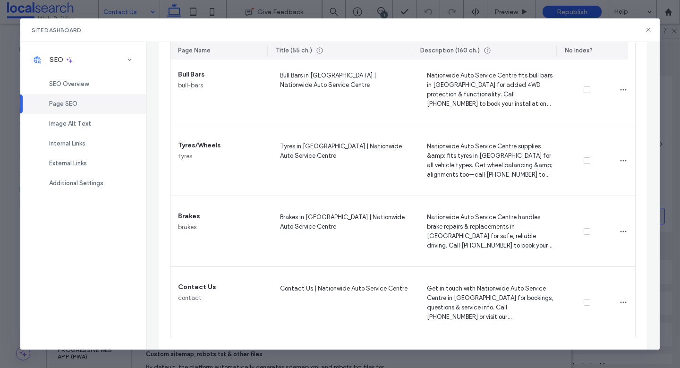
click at [648, 31] on use at bounding box center [648, 30] width 4 height 4
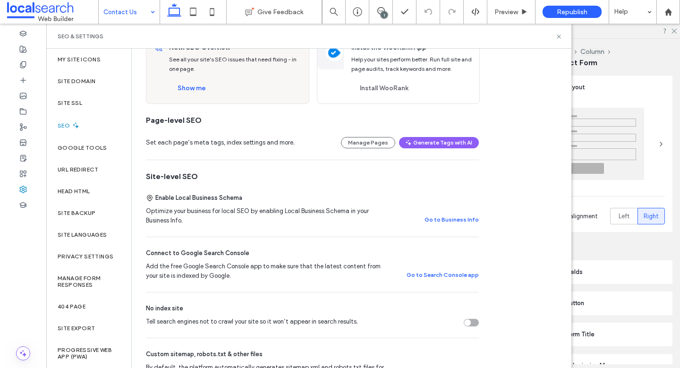
click at [25, 259] on div at bounding box center [23, 196] width 46 height 344
click at [562, 35] on icon at bounding box center [558, 36] width 7 height 7
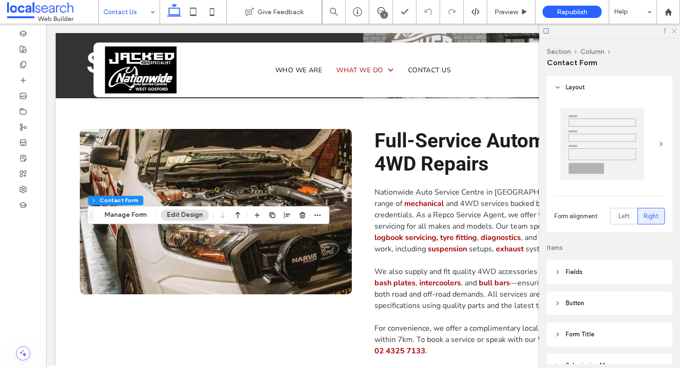
click at [672, 30] on icon at bounding box center [674, 30] width 6 height 6
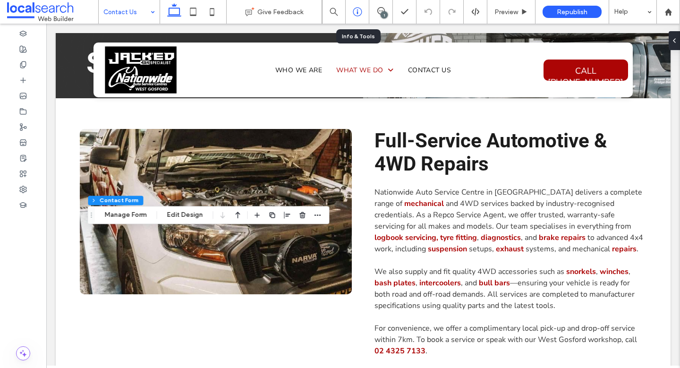
click at [362, 9] on div at bounding box center [357, 11] width 23 height 9
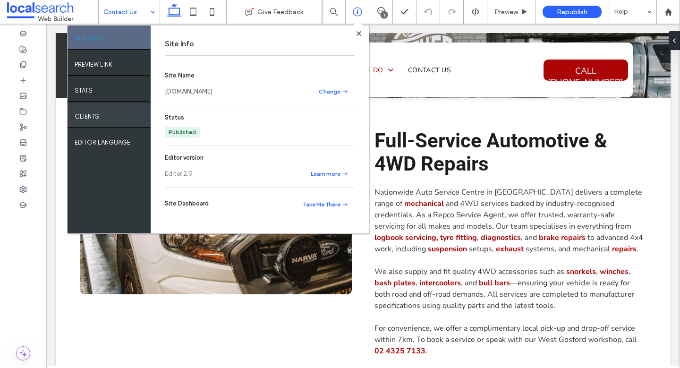
click at [124, 113] on div "Clients" at bounding box center [109, 115] width 83 height 24
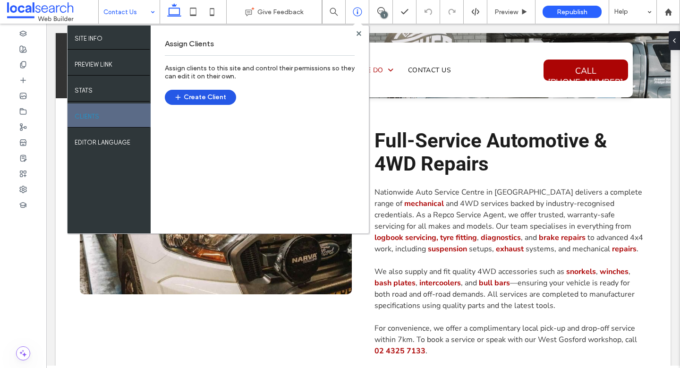
click at [189, 96] on button "Create Client" at bounding box center [200, 97] width 71 height 15
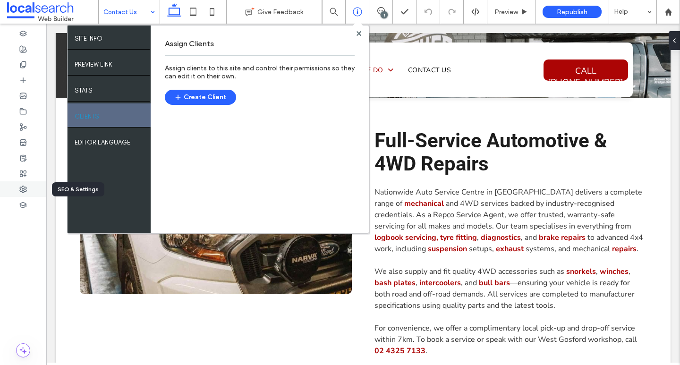
click at [27, 184] on div at bounding box center [23, 189] width 46 height 16
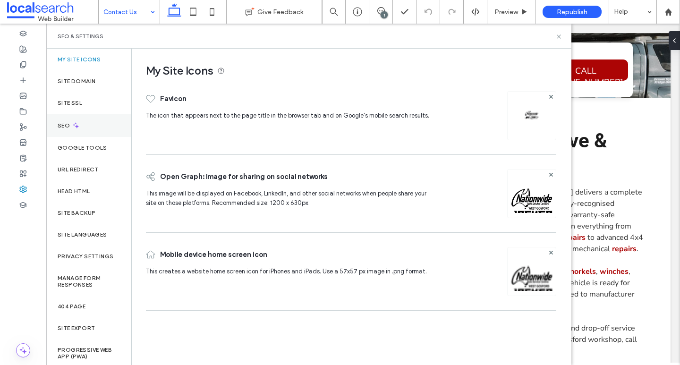
click at [87, 131] on div "SEO" at bounding box center [88, 125] width 85 height 23
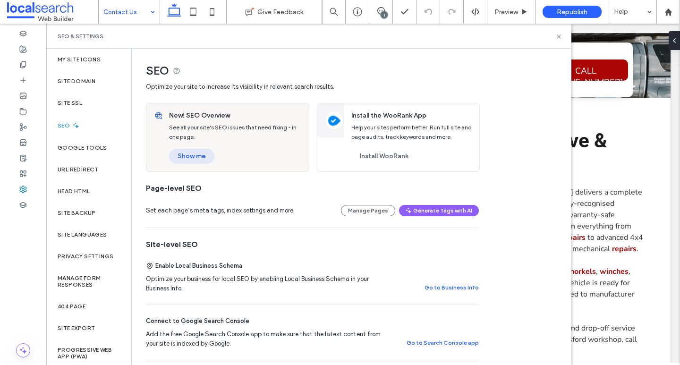
click at [201, 154] on button "Show me" at bounding box center [191, 156] width 45 height 15
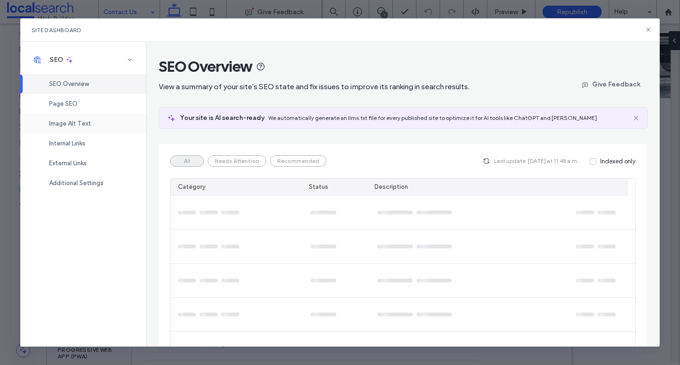
click at [83, 121] on span "Image Alt Text" at bounding box center [70, 123] width 42 height 7
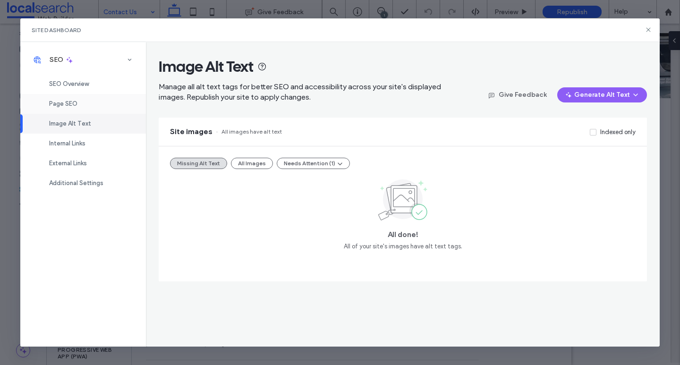
click at [77, 106] on span "Page SEO" at bounding box center [63, 103] width 28 height 7
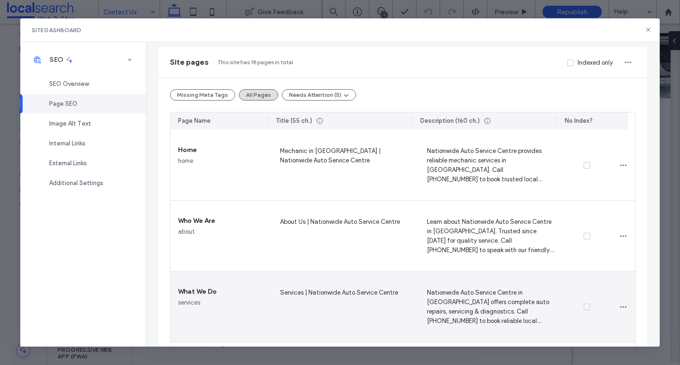
scroll to position [0, 0]
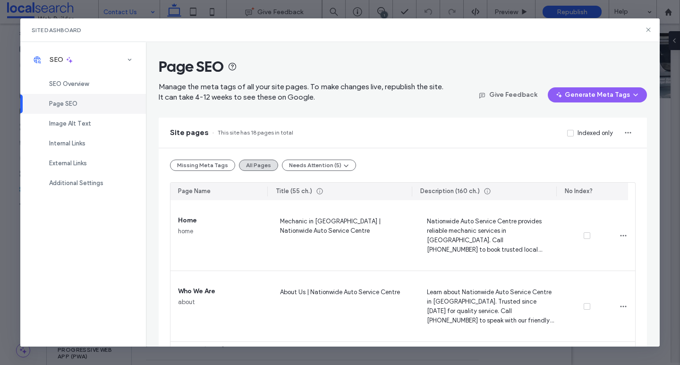
drag, startPoint x: 487, startPoint y: 43, endPoint x: 615, endPoint y: 34, distance: 128.3
click at [489, 43] on div "Page SEO Manage the meta tags of all your site pages. To make changes live, rep…" at bounding box center [403, 194] width 514 height 305
click at [653, 26] on div "Site Dashboard" at bounding box center [340, 30] width 640 height 24
click at [649, 31] on icon at bounding box center [649, 30] width 8 height 8
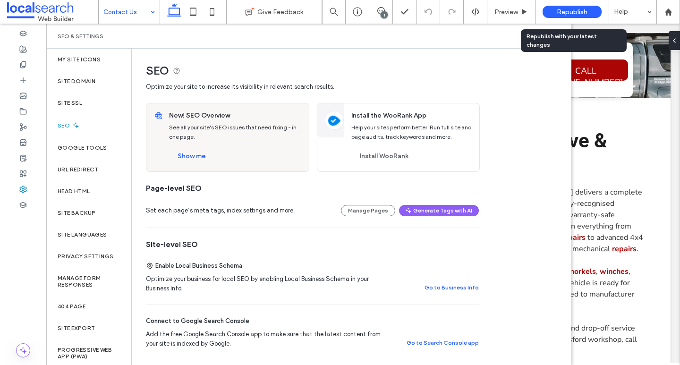
click at [580, 9] on span "Republish" at bounding box center [572, 12] width 31 height 8
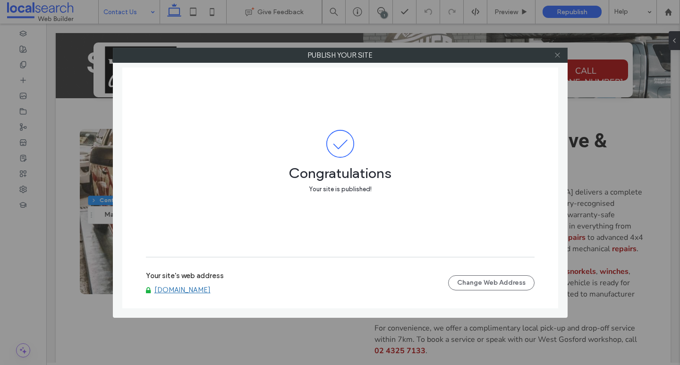
click at [557, 55] on icon at bounding box center [557, 54] width 7 height 7
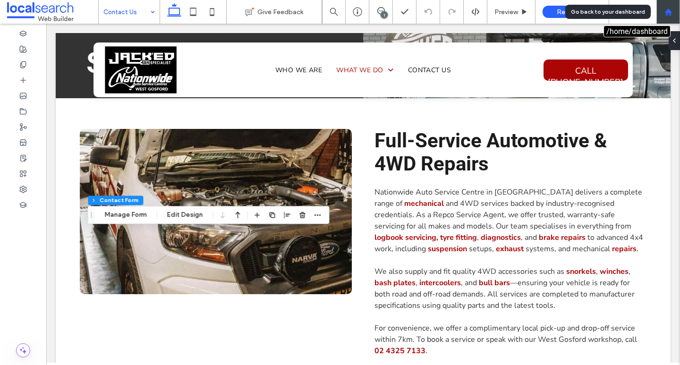
click at [660, 6] on div at bounding box center [669, 12] width 24 height 24
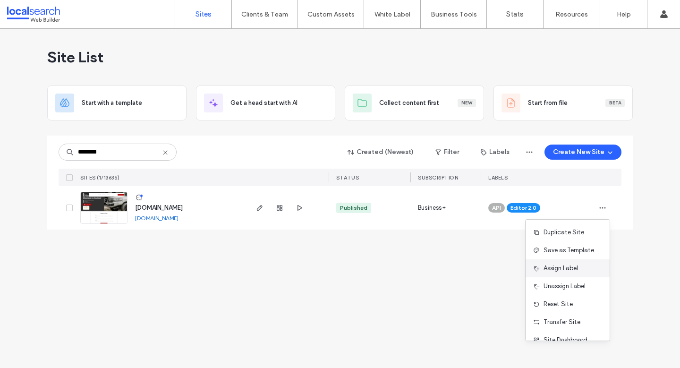
click at [568, 267] on span "Assign Label" at bounding box center [561, 268] width 34 height 9
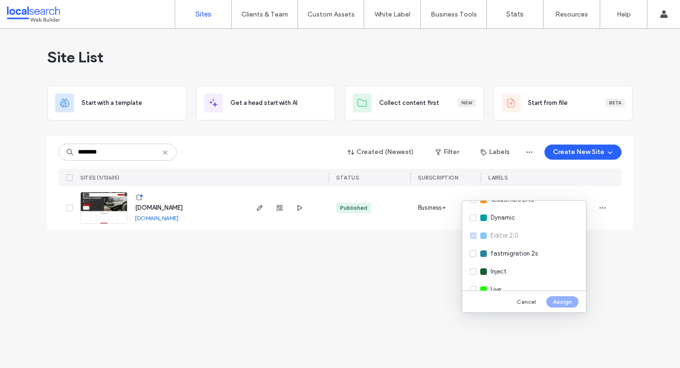
scroll to position [136, 0]
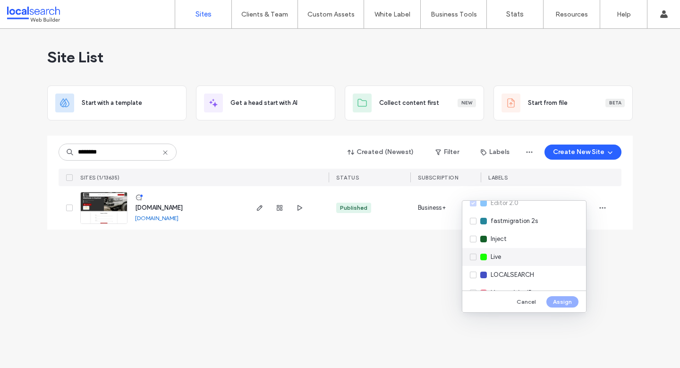
click at [517, 253] on div "Live" at bounding box center [524, 257] width 124 height 18
click at [569, 300] on button "Assign" at bounding box center [562, 301] width 32 height 11
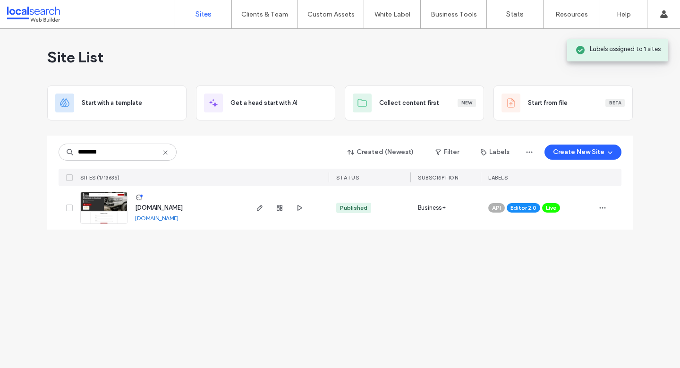
click at [235, 275] on div "Site List Start with a template Get a head start with AI Collect content first …" at bounding box center [340, 198] width 680 height 339
drag, startPoint x: 108, startPoint y: 154, endPoint x: 58, endPoint y: 154, distance: 50.1
click at [58, 154] on div "******** Created (Newest) Filter Labels Create New Site SITES (1/13635) STATUS …" at bounding box center [340, 183] width 586 height 94
paste input
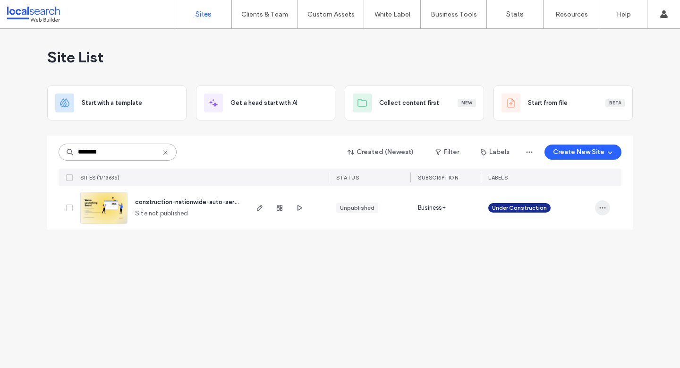
type input "********"
click at [600, 208] on use "button" at bounding box center [603, 207] width 6 height 1
click at [563, 332] on span "Delete Site" at bounding box center [559, 327] width 31 height 9
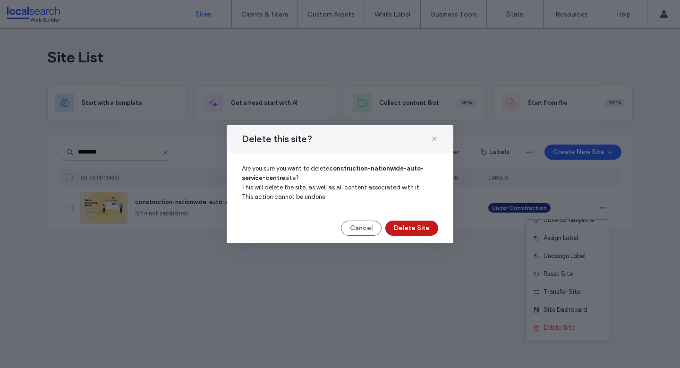
click at [423, 227] on button "Delete Site" at bounding box center [411, 228] width 53 height 15
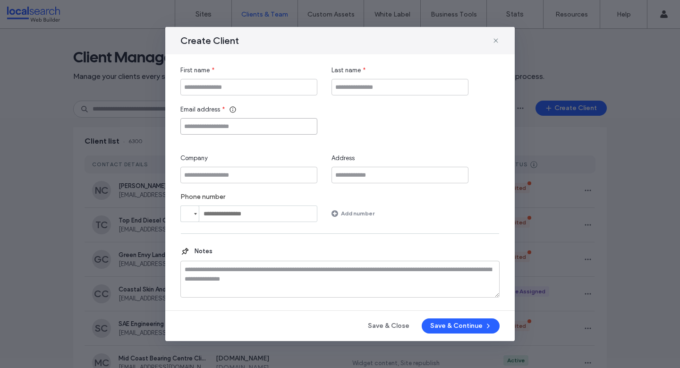
click at [247, 129] on input "Email address" at bounding box center [248, 126] width 137 height 17
paste input "**********"
type input "**********"
drag, startPoint x: 253, startPoint y: 84, endPoint x: 578, endPoint y: 138, distance: 329.0
click at [254, 84] on input "First name" at bounding box center [248, 87] width 137 height 17
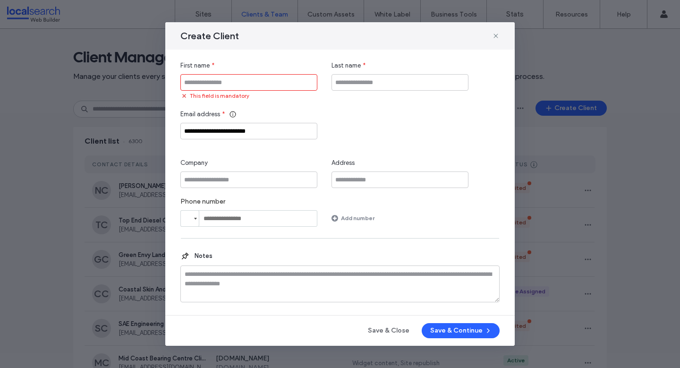
click at [230, 91] on div "This field is mandatory" at bounding box center [248, 95] width 137 height 9
click at [228, 83] on input "First name" at bounding box center [248, 82] width 137 height 17
paste input "**********"
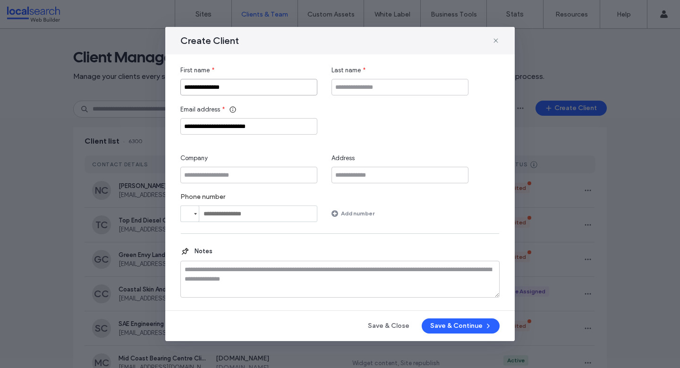
type input "**********"
click at [244, 178] on input "Company" at bounding box center [248, 175] width 137 height 17
paste input "**********"
type input "**********"
click at [395, 80] on input "Last name" at bounding box center [400, 87] width 137 height 17
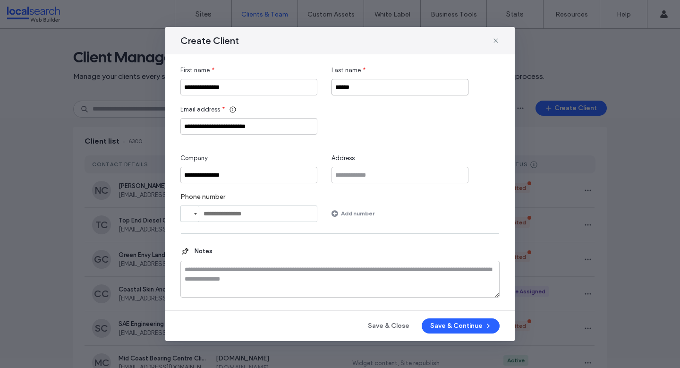
type input "******"
click at [277, 89] on input "**********" at bounding box center [248, 87] width 137 height 17
paste input "**********"
drag, startPoint x: 266, startPoint y: 90, endPoint x: 115, endPoint y: 81, distance: 151.4
click at [115, 81] on div "**********" at bounding box center [340, 184] width 680 height 368
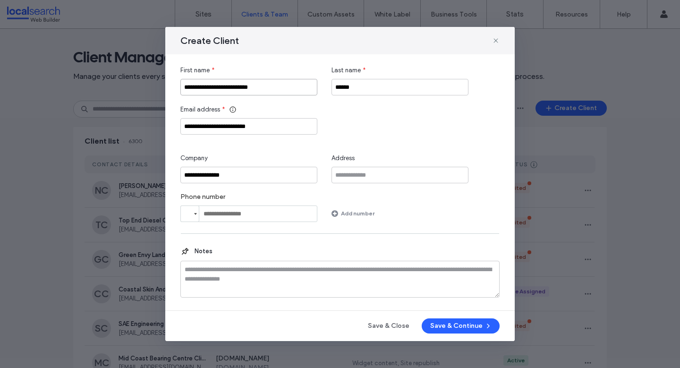
type input "**********"
click at [251, 170] on input "**********" at bounding box center [248, 175] width 137 height 17
paste input "**********"
type input "**********"
click at [481, 143] on div "**********" at bounding box center [339, 144] width 319 height 156
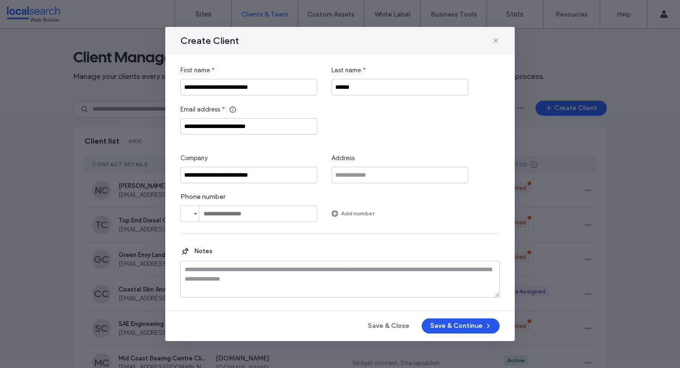
click at [479, 322] on button "Save & Continue" at bounding box center [461, 325] width 78 height 15
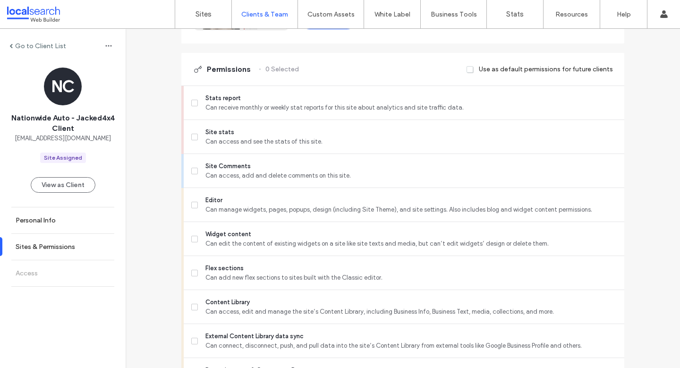
scroll to position [316, 0]
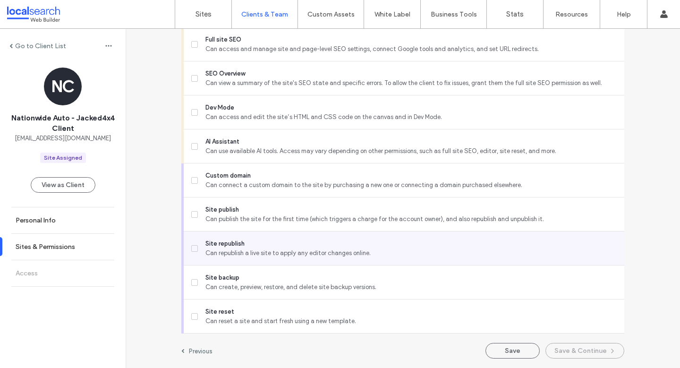
click at [250, 252] on span "Can republish a live site to apply any editor changes online." at bounding box center [410, 252] width 411 height 9
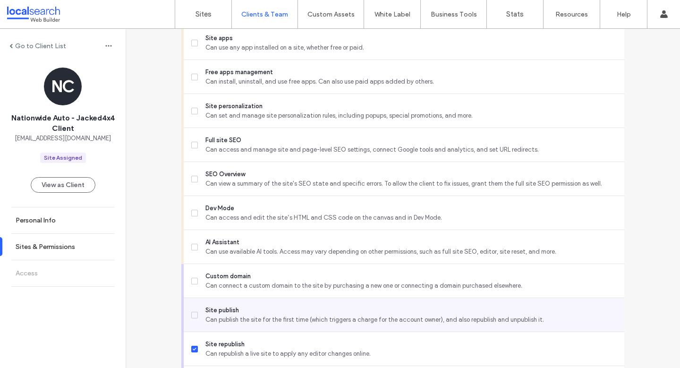
scroll to position [787, 0]
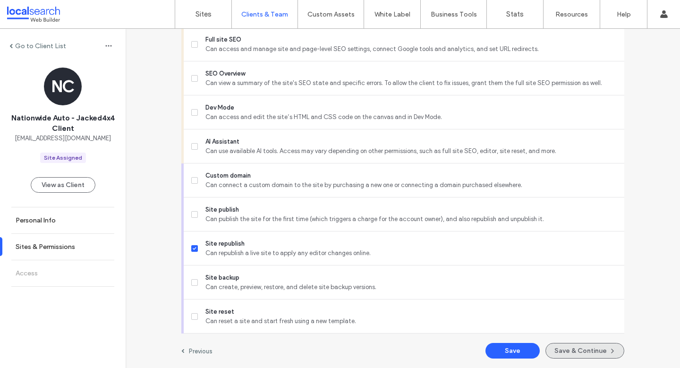
click at [574, 353] on button "Save & Continue" at bounding box center [585, 351] width 79 height 16
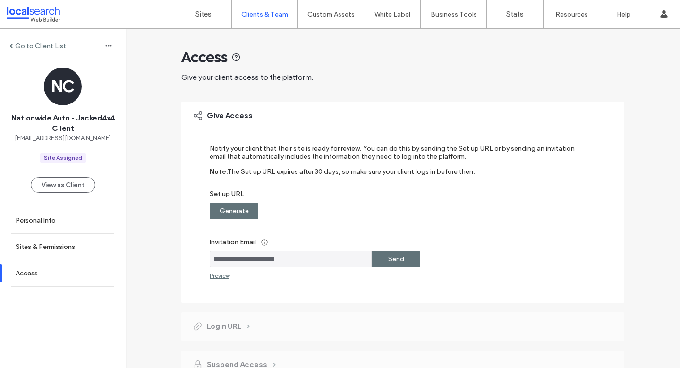
click at [239, 212] on label "Generate" at bounding box center [234, 210] width 29 height 17
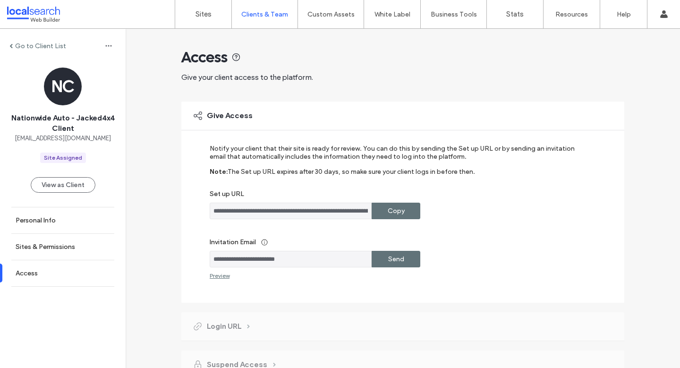
click at [420, 211] on div "**********" at bounding box center [397, 211] width 374 height 17
click at [409, 211] on div "Copy" at bounding box center [396, 211] width 49 height 17
click at [388, 210] on label "Copy" at bounding box center [396, 210] width 17 height 17
drag, startPoint x: 294, startPoint y: 260, endPoint x: 204, endPoint y: 256, distance: 90.3
click at [204, 256] on div "**********" at bounding box center [402, 202] width 443 height 201
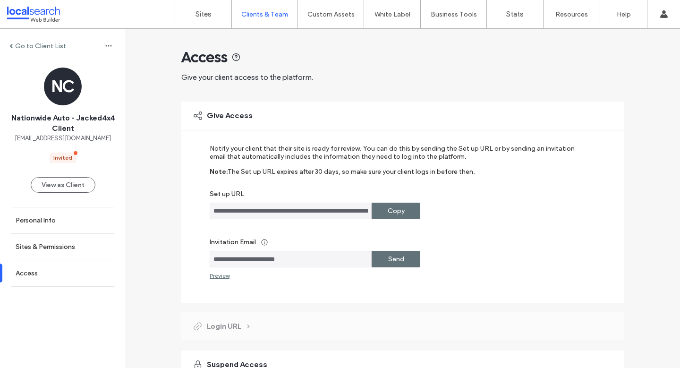
click at [461, 108] on div "Give Access" at bounding box center [402, 116] width 443 height 28
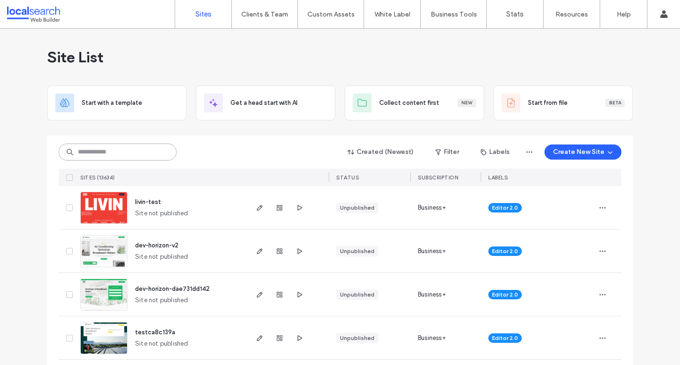
click at [106, 156] on input at bounding box center [118, 152] width 118 height 17
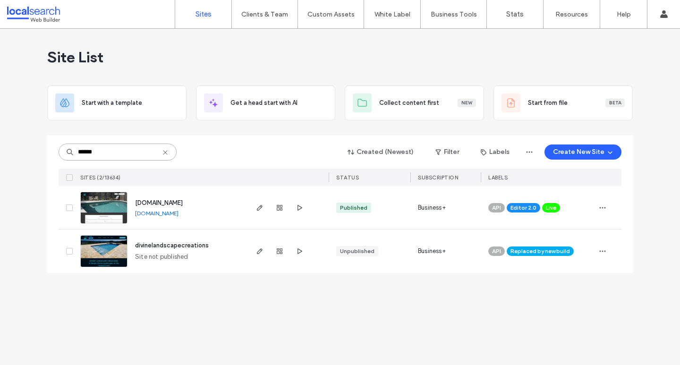
type input "******"
click at [259, 142] on div "****** Created (Newest) Filter Labels Create New Site SITES (2/13634) STATUS SU…" at bounding box center [340, 161] width 563 height 51
click at [259, 253] on use "button" at bounding box center [260, 251] width 6 height 6
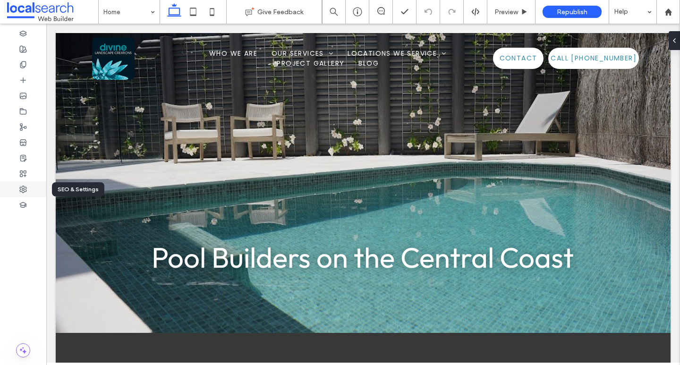
click at [25, 188] on icon at bounding box center [23, 190] width 8 height 8
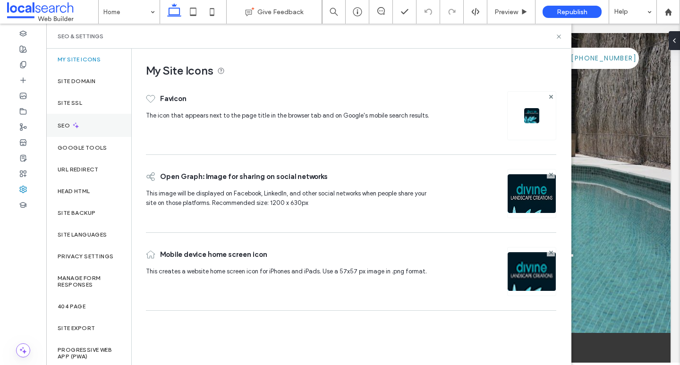
click at [85, 132] on div "SEO" at bounding box center [88, 125] width 85 height 23
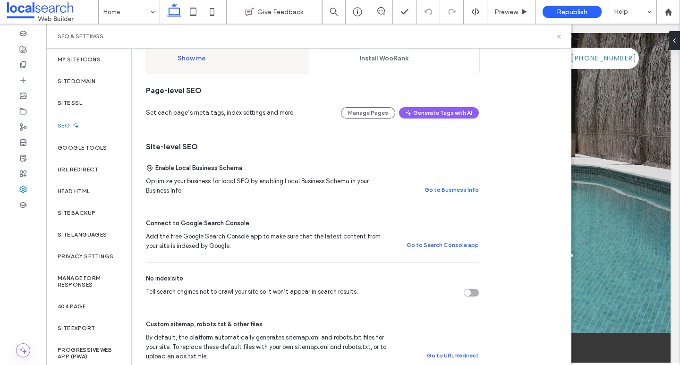
scroll to position [285, 0]
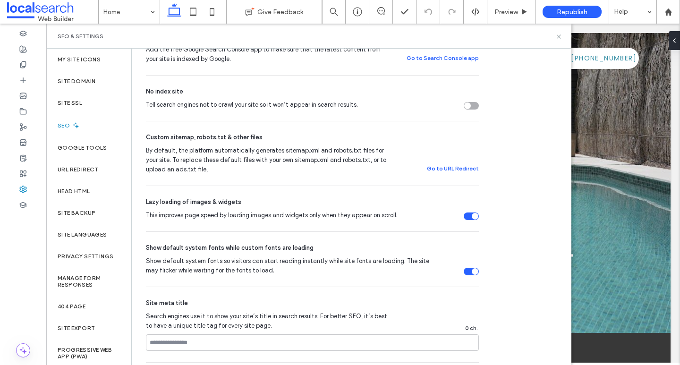
click at [473, 106] on div "Tell search engines not to crawl your site so it won’t appear in search results." at bounding box center [471, 106] width 15 height 8
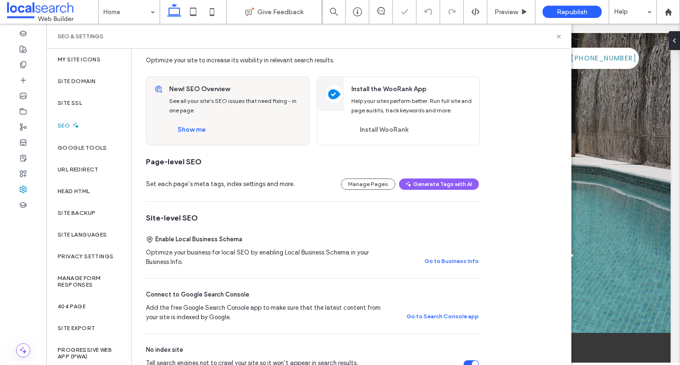
scroll to position [0, 0]
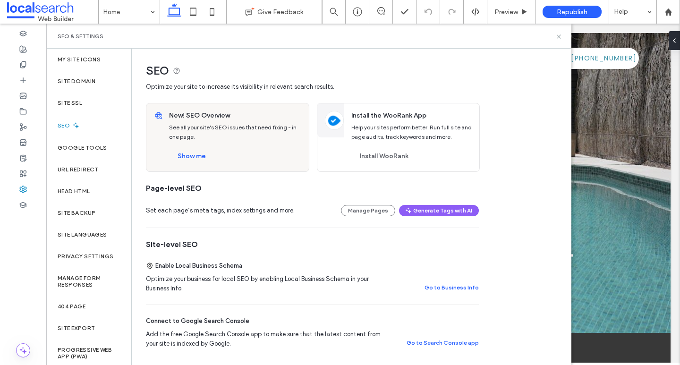
click at [492, 40] on div "SEO & Settings" at bounding box center [309, 37] width 503 height 8
click at [87, 85] on div "Site Domain" at bounding box center [88, 81] width 85 height 22
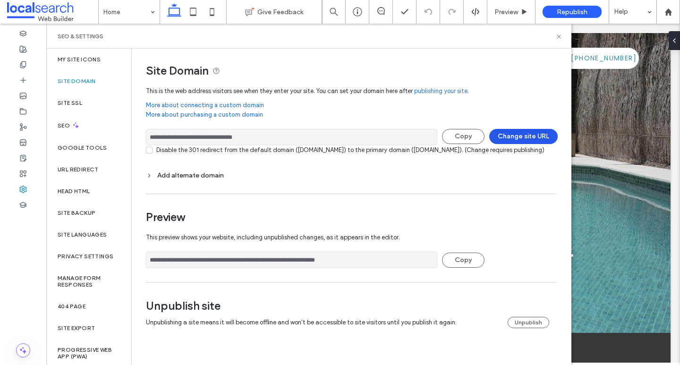
click at [520, 134] on button "Change site URL" at bounding box center [523, 136] width 68 height 15
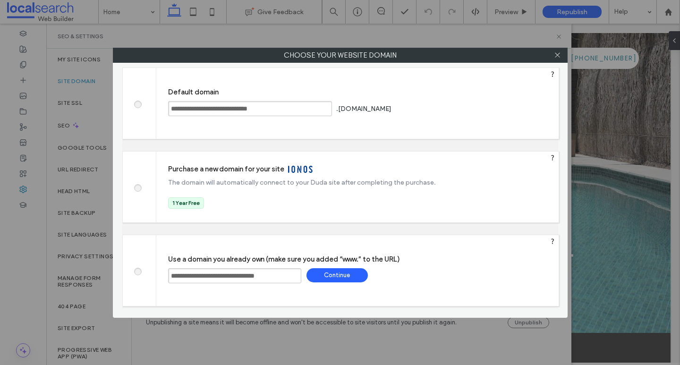
click at [246, 274] on input "**********" at bounding box center [234, 275] width 133 height 15
click at [137, 102] on span at bounding box center [137, 103] width 0 height 7
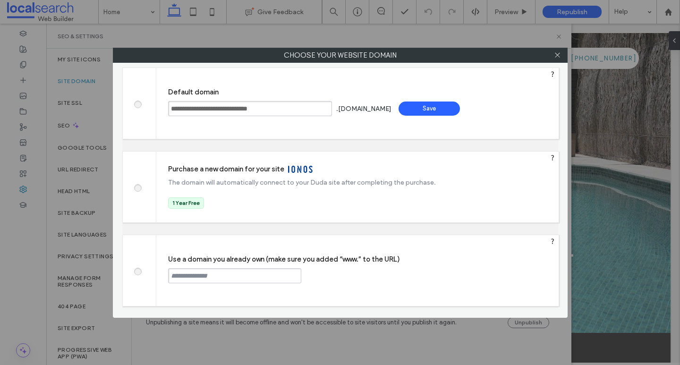
click at [460, 111] on div "Save" at bounding box center [429, 109] width 61 height 14
type input "**********"
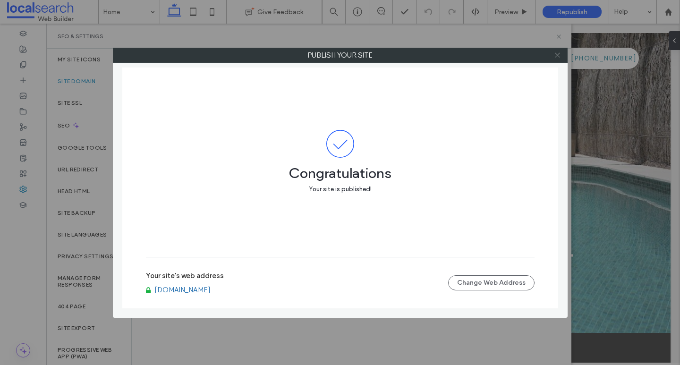
click at [556, 57] on icon at bounding box center [557, 54] width 7 height 7
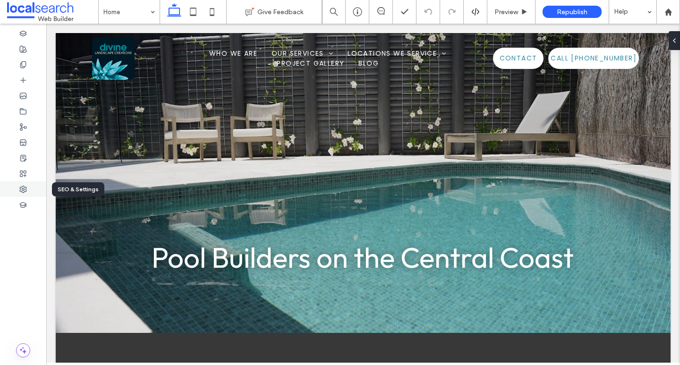
click at [24, 192] on use at bounding box center [23, 189] width 7 height 7
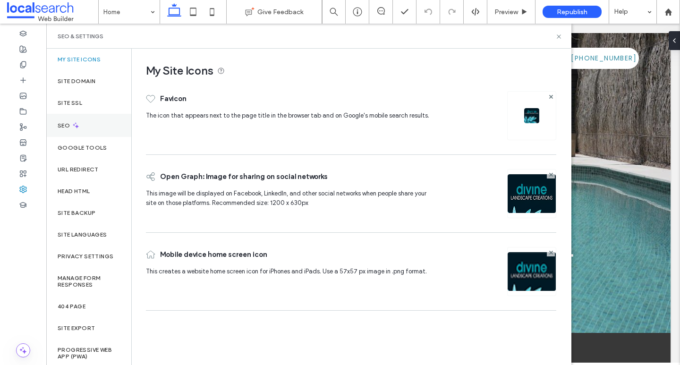
click at [84, 120] on div "SEO" at bounding box center [88, 125] width 85 height 23
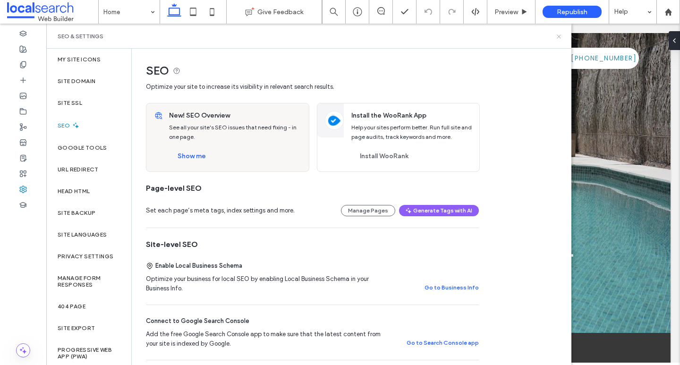
click at [559, 40] on icon at bounding box center [558, 36] width 7 height 7
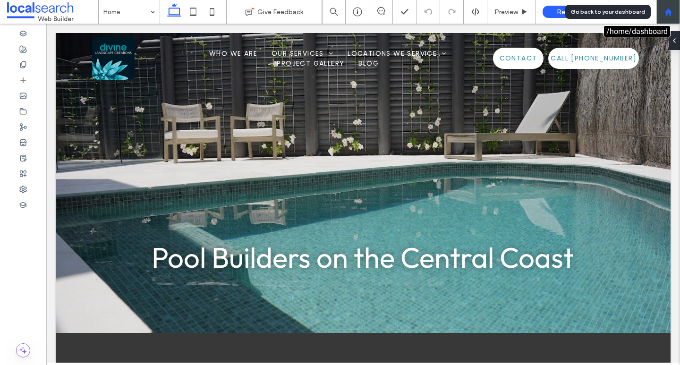
click at [670, 16] on div at bounding box center [669, 12] width 24 height 24
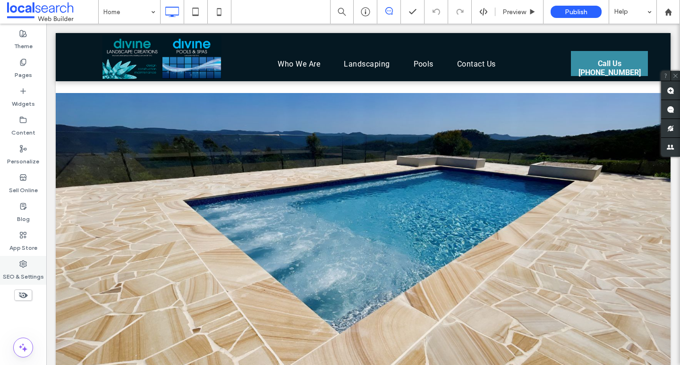
click at [19, 264] on icon at bounding box center [23, 264] width 8 height 8
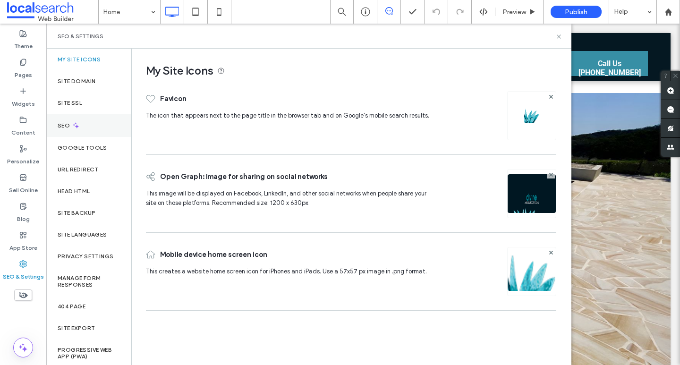
click at [82, 125] on div "SEO" at bounding box center [88, 125] width 85 height 23
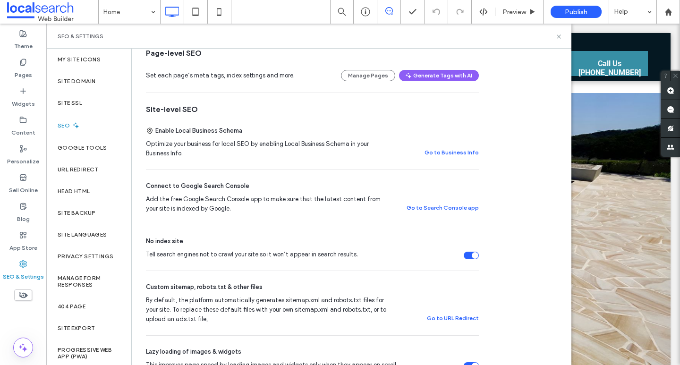
scroll to position [171, 0]
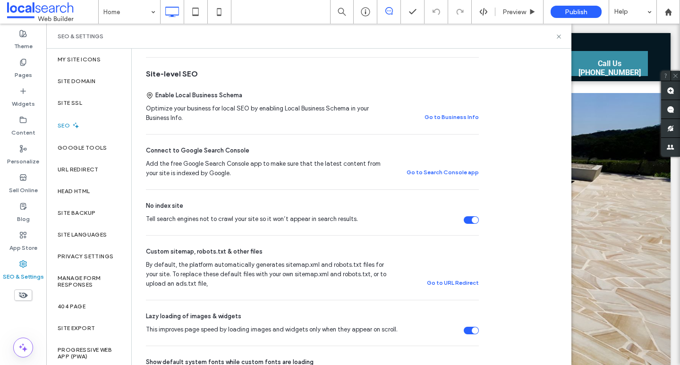
click at [468, 223] on div "Tell search engines not to crawl your site so it won’t appear in search results." at bounding box center [471, 220] width 15 height 8
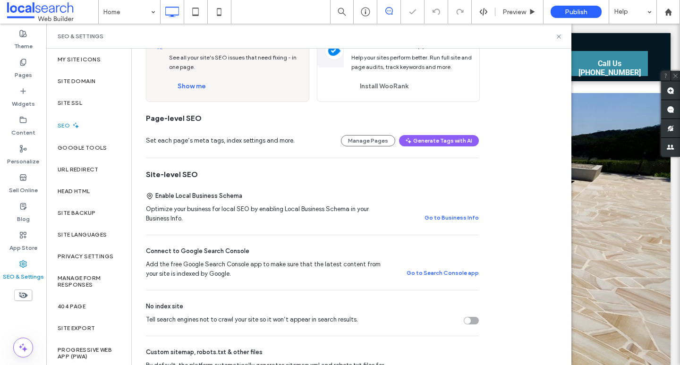
scroll to position [0, 0]
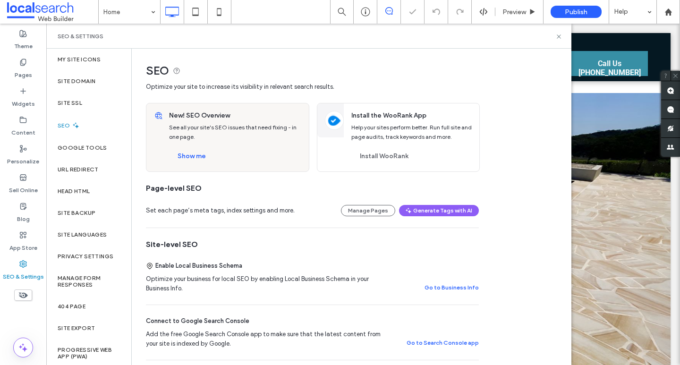
click at [194, 171] on div "New! SEO Overview See all your site's SEO issues that need fixing - in one page…" at bounding box center [235, 137] width 145 height 68
click at [191, 153] on button "Show me" at bounding box center [191, 156] width 45 height 15
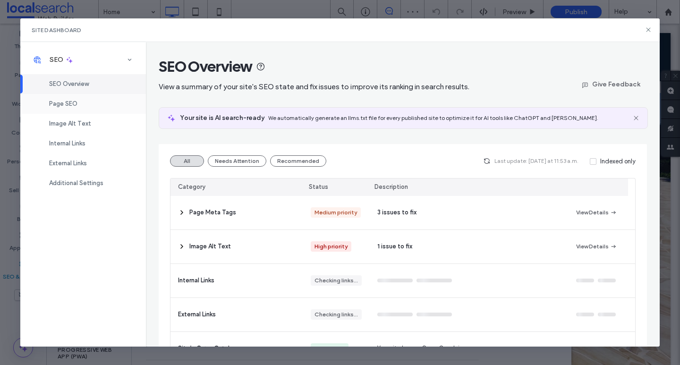
click at [93, 99] on div "Page SEO" at bounding box center [83, 104] width 126 height 20
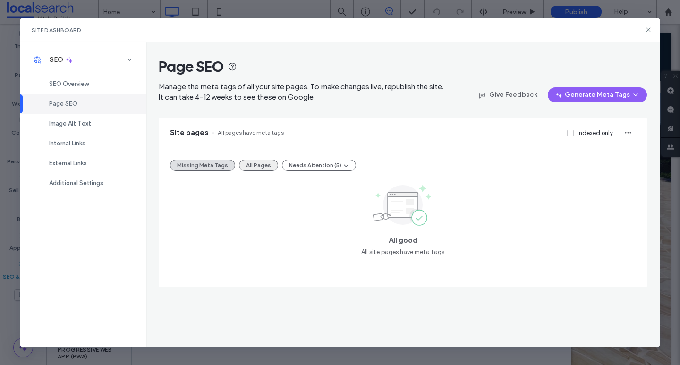
click at [273, 161] on div "Missing Meta Tags All Pages Needs Attention (5)" at bounding box center [402, 165] width 465 height 11
click at [257, 165] on button "All Pages" at bounding box center [258, 165] width 39 height 11
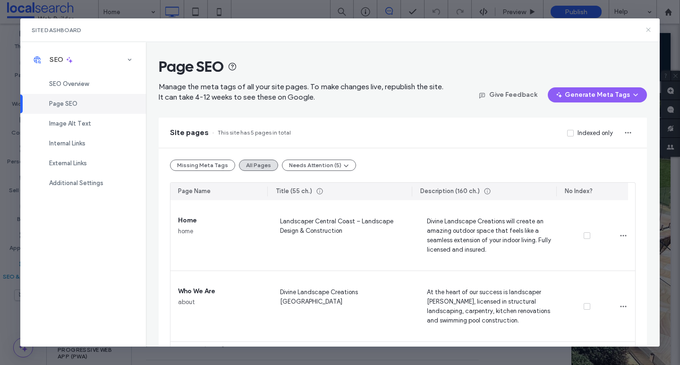
click at [648, 31] on icon at bounding box center [649, 30] width 8 height 8
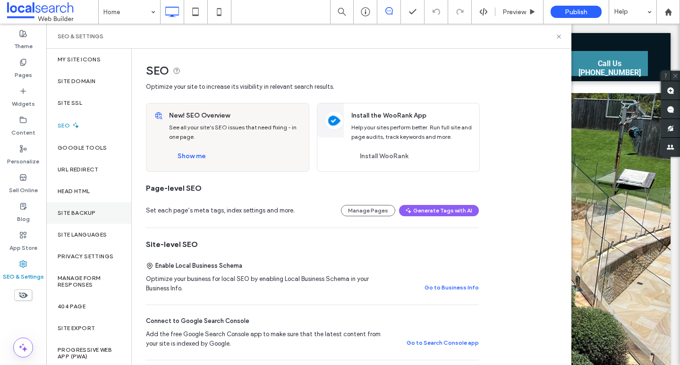
click at [89, 215] on label "Site Backup" at bounding box center [77, 213] width 38 height 7
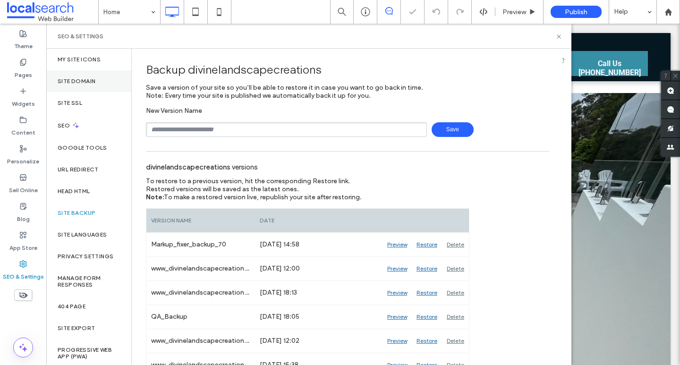
click at [80, 86] on div "Site Domain" at bounding box center [88, 81] width 85 height 22
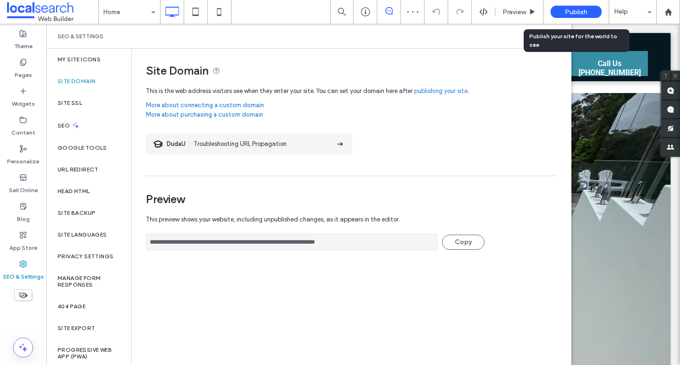
click at [580, 13] on span "Publish" at bounding box center [576, 12] width 23 height 8
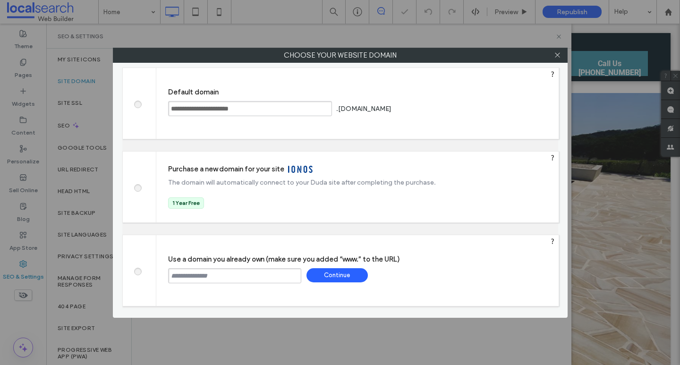
click at [203, 278] on input "text" at bounding box center [234, 275] width 133 height 15
paste input "**********"
type input "**********"
click at [340, 273] on div "Continue" at bounding box center [337, 275] width 61 height 14
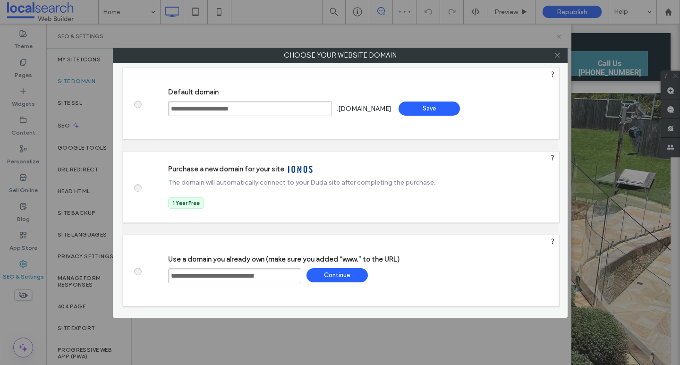
type input "**********"
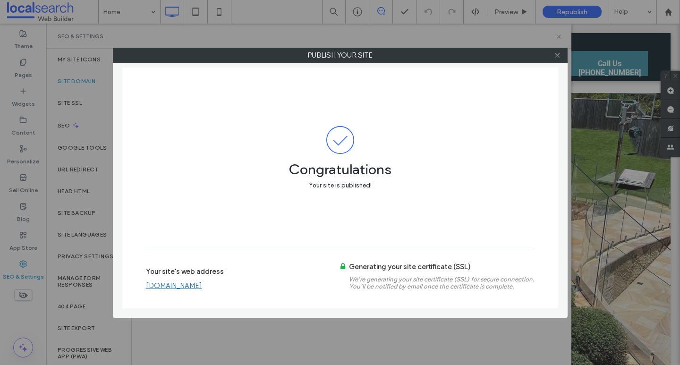
drag, startPoint x: 559, startPoint y: 55, endPoint x: 361, endPoint y: 182, distance: 235.2
click at [465, 116] on div "Publish your site Congratulations Your site is published! Your site's web addre…" at bounding box center [340, 183] width 455 height 270
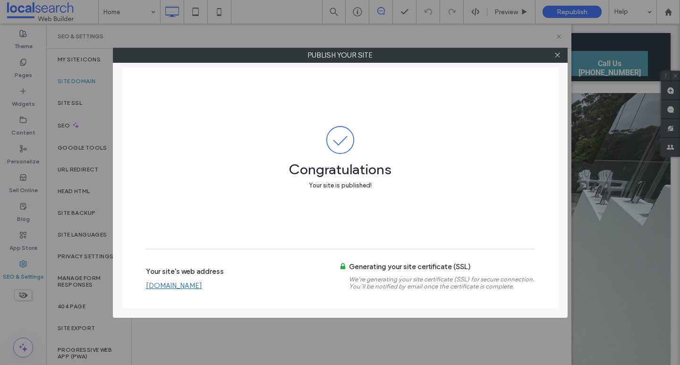
click at [191, 281] on label "Your site's web address" at bounding box center [185, 274] width 78 height 14
click at [188, 287] on link "[DOMAIN_NAME]" at bounding box center [174, 286] width 56 height 9
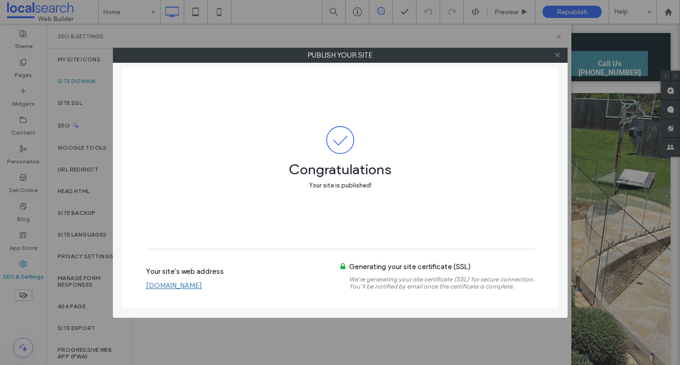
click at [557, 51] on icon at bounding box center [557, 54] width 7 height 7
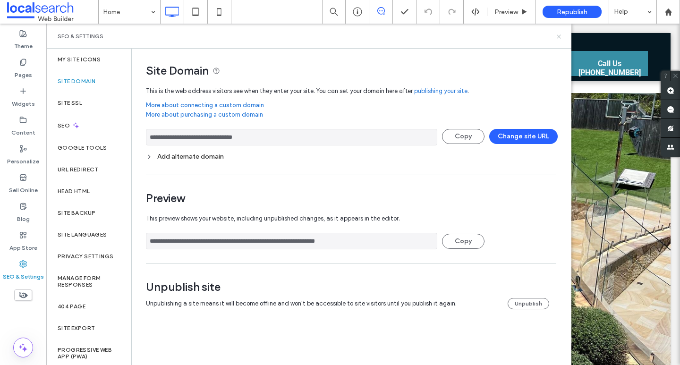
click at [560, 35] on use at bounding box center [559, 36] width 4 height 4
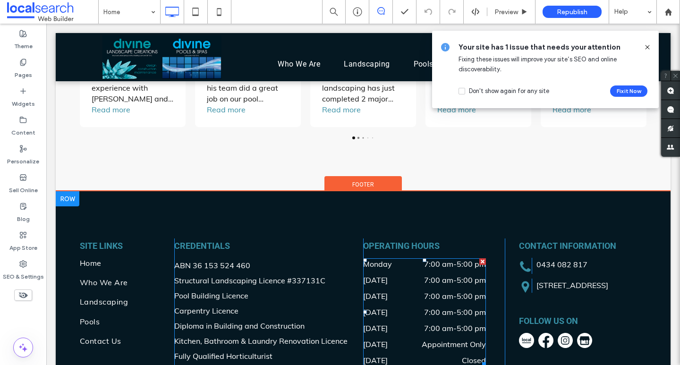
scroll to position [1925, 0]
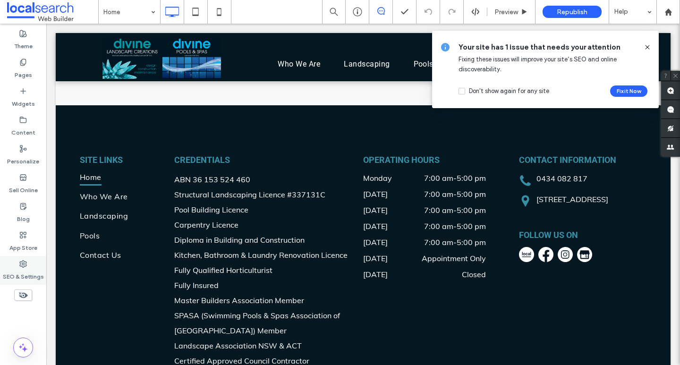
click at [21, 270] on label "SEO & Settings" at bounding box center [23, 274] width 41 height 13
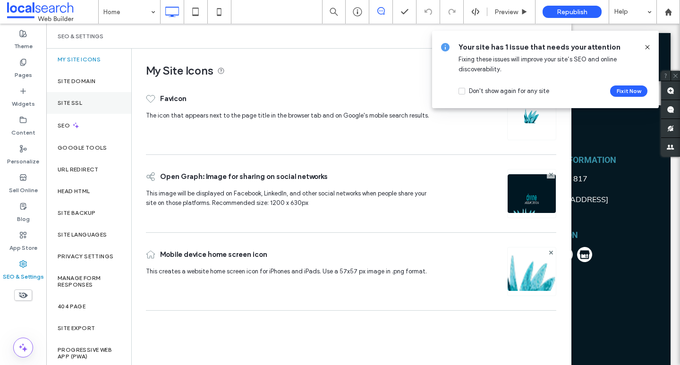
click at [76, 111] on div "Site SSL" at bounding box center [88, 103] width 85 height 22
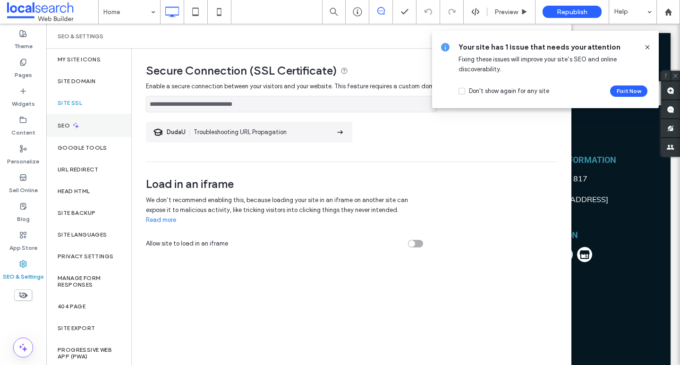
click at [74, 129] on div "**********" at bounding box center [340, 182] width 680 height 365
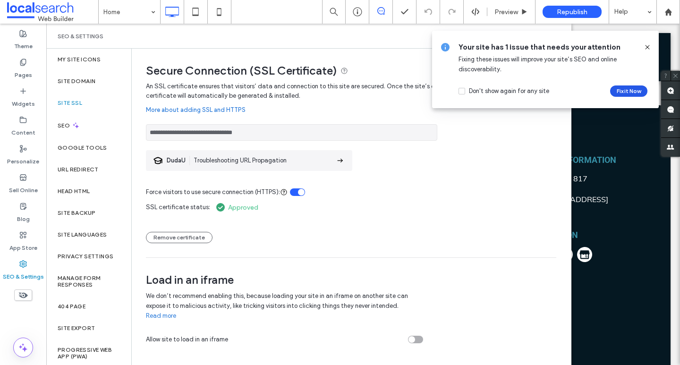
click at [632, 93] on button "Fix it Now" at bounding box center [628, 90] width 37 height 11
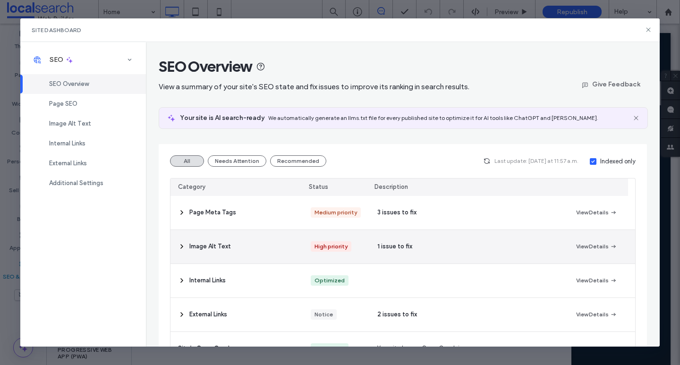
click at [446, 250] on div "1 issue to fix" at bounding box center [469, 247] width 199 height 34
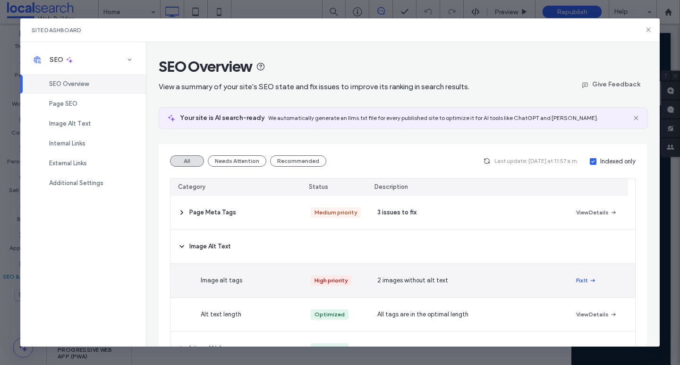
click at [576, 282] on button "Fix It" at bounding box center [586, 280] width 20 height 11
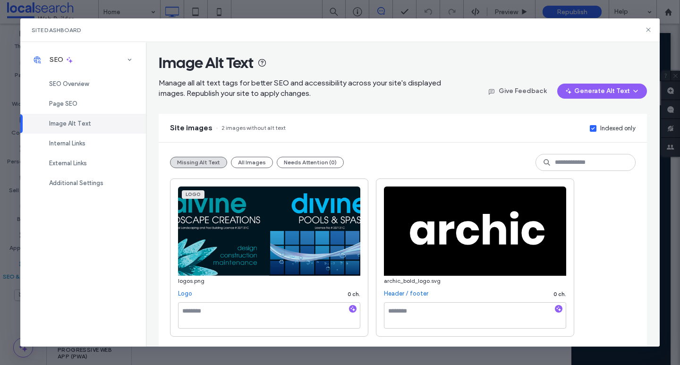
scroll to position [5, 0]
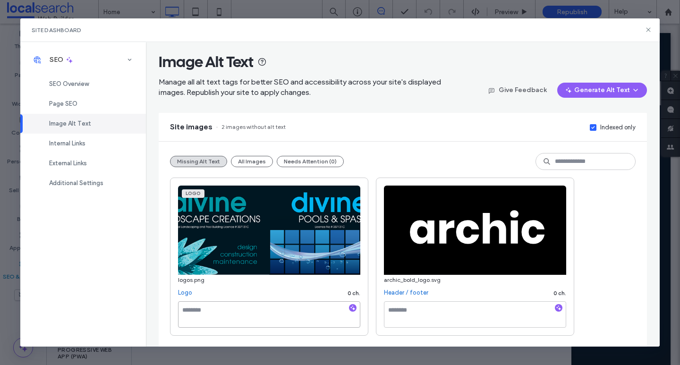
click at [234, 317] on textarea at bounding box center [269, 314] width 182 height 26
paste textarea "**********"
type textarea "**********"
click at [459, 309] on textarea at bounding box center [475, 314] width 182 height 26
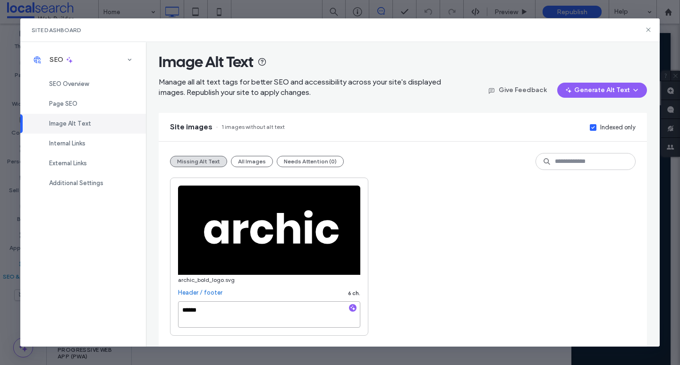
type textarea "******"
click at [493, 296] on div "archic_bold_logo.svg Header / footer 6 ch. ******" at bounding box center [402, 257] width 465 height 158
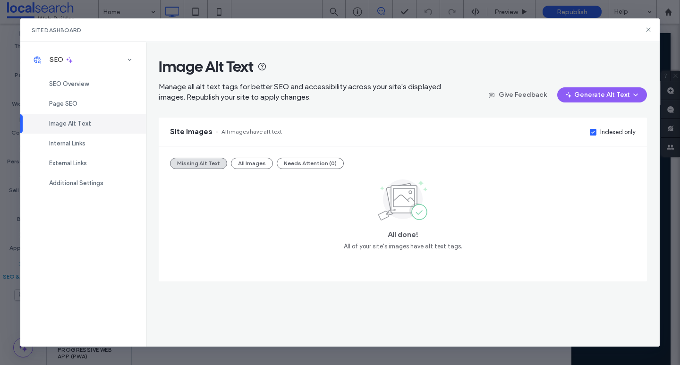
scroll to position [0, 0]
click at [645, 29] on icon at bounding box center [649, 30] width 8 height 8
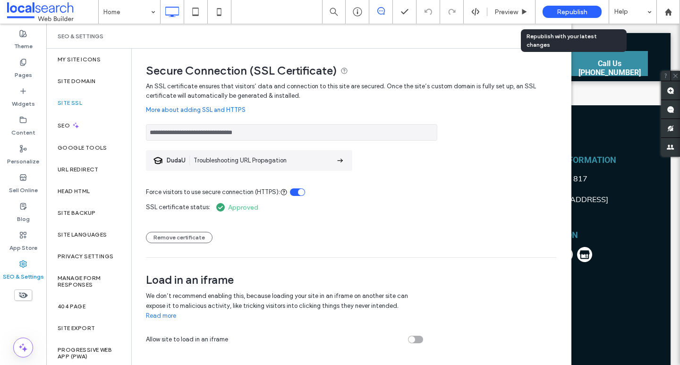
click at [583, 14] on span "Republish" at bounding box center [572, 12] width 31 height 8
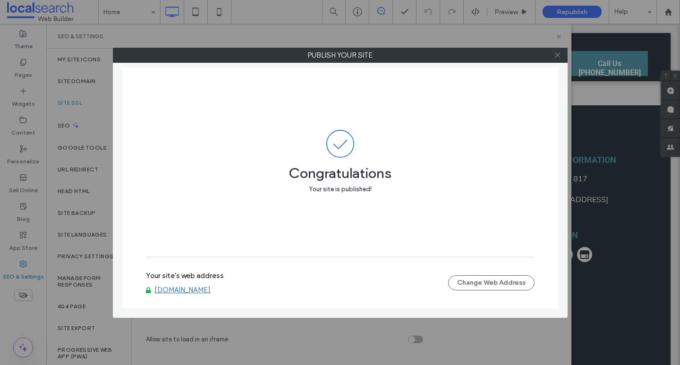
click at [559, 54] on icon at bounding box center [557, 54] width 7 height 7
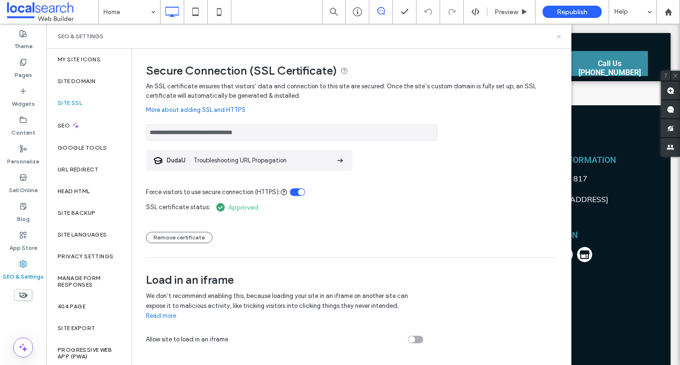
click at [558, 36] on icon at bounding box center [558, 36] width 7 height 7
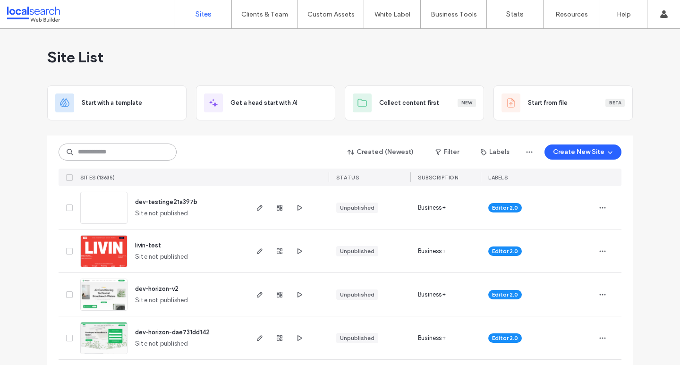
click at [124, 146] on input at bounding box center [118, 152] width 118 height 17
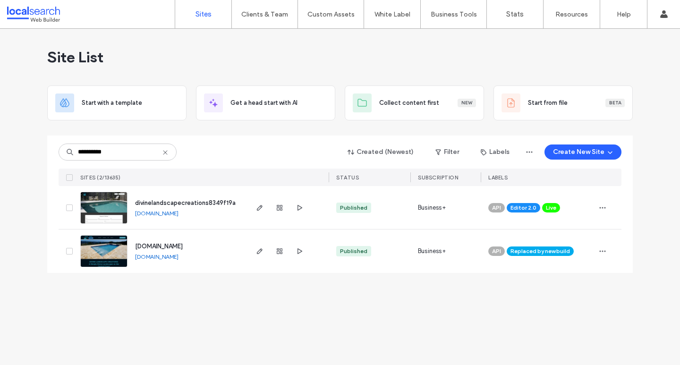
click at [556, 205] on div "Live" at bounding box center [551, 207] width 18 height 9
click at [574, 201] on icon at bounding box center [573, 201] width 4 height 4
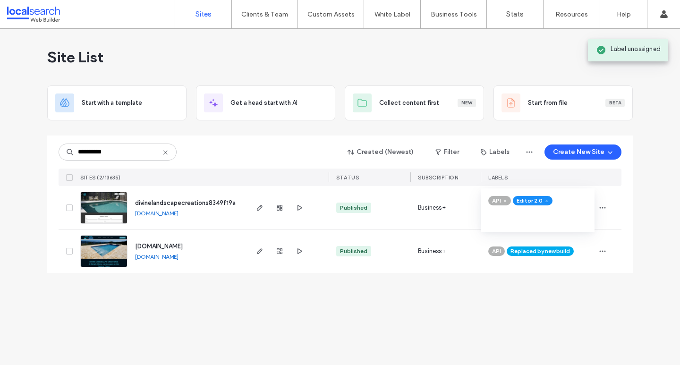
click at [553, 250] on span "Replaced by new build" at bounding box center [541, 251] width 60 height 9
click at [568, 251] on span "Replaced by new build" at bounding box center [541, 251] width 60 height 9
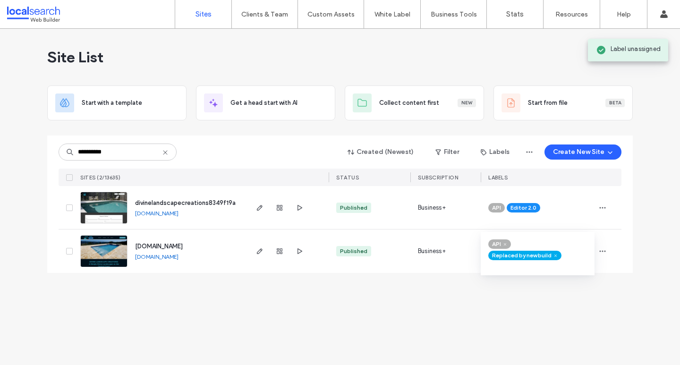
click at [555, 256] on icon at bounding box center [556, 256] width 4 height 4
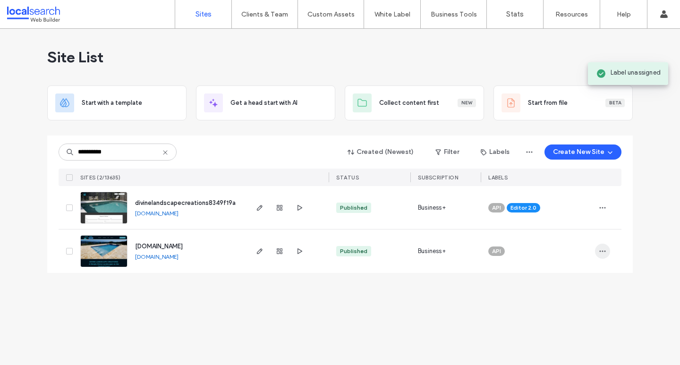
click at [603, 252] on icon "button" at bounding box center [603, 251] width 8 height 8
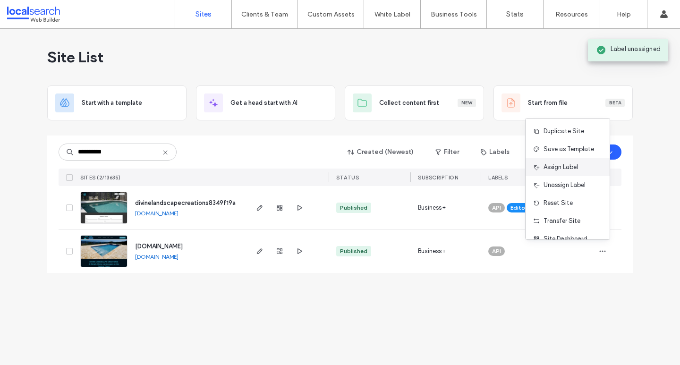
click at [583, 166] on div "Assign Label" at bounding box center [568, 167] width 84 height 18
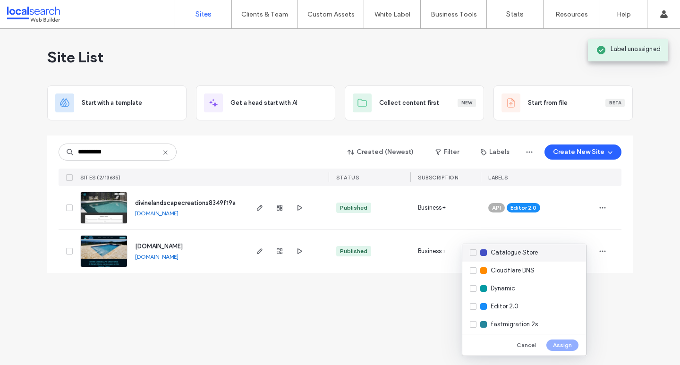
scroll to position [127, 0]
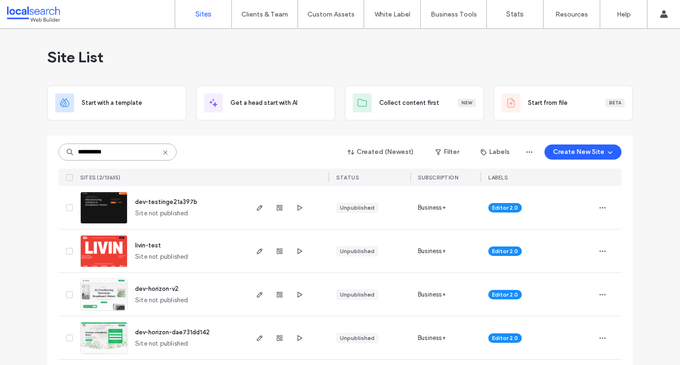
click at [123, 153] on input "**********" at bounding box center [118, 152] width 118 height 17
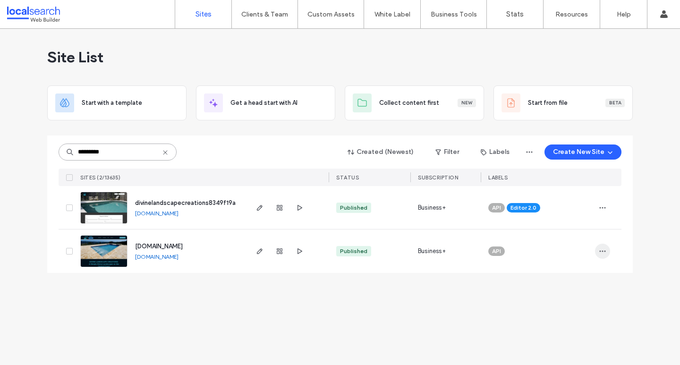
type input "*********"
click at [599, 252] on icon "button" at bounding box center [603, 251] width 8 height 8
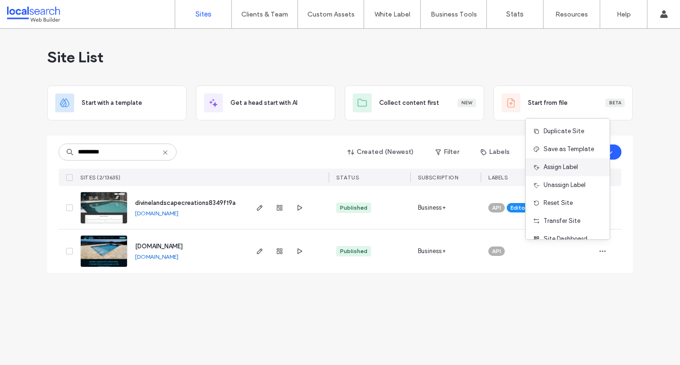
click at [569, 164] on span "Assign Label" at bounding box center [561, 166] width 34 height 9
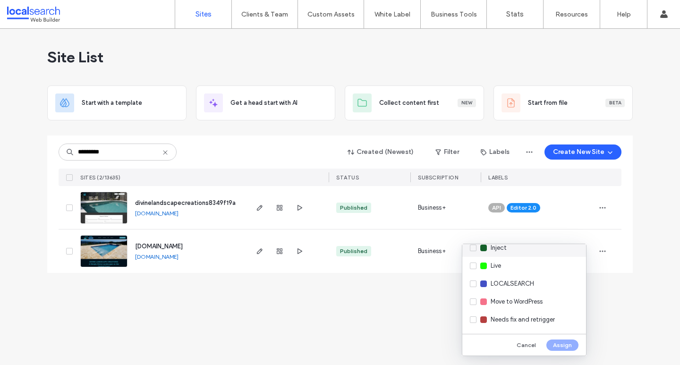
scroll to position [172, 0]
click at [514, 256] on div "Live" at bounding box center [524, 264] width 124 height 18
click at [566, 347] on button "Assign" at bounding box center [562, 345] width 32 height 11
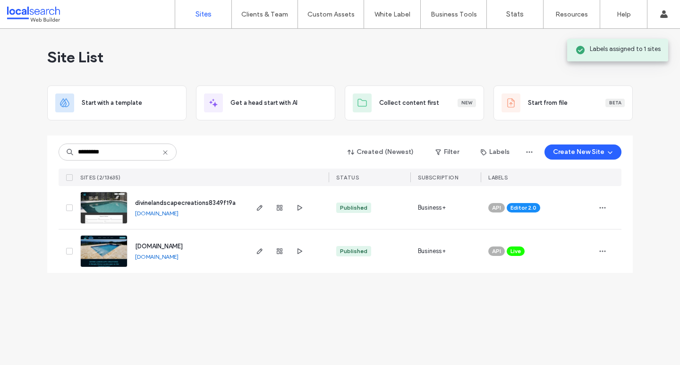
click at [288, 317] on div "Site List Start with a template Get a head start with AI Collect content first …" at bounding box center [340, 197] width 680 height 336
click at [252, 316] on div "Site List Start with a template Get a head start with AI Collect content first …" at bounding box center [340, 197] width 680 height 336
click at [255, 305] on div "Site List Start with a template Get a head start with AI Collect content first …" at bounding box center [340, 197] width 680 height 336
click at [459, 307] on div "Site List Start with a template Get a head start with AI Collect content first …" at bounding box center [340, 197] width 680 height 336
click at [385, 313] on div "Site List Start with a template Get a head start with AI Collect content first …" at bounding box center [340, 197] width 680 height 336
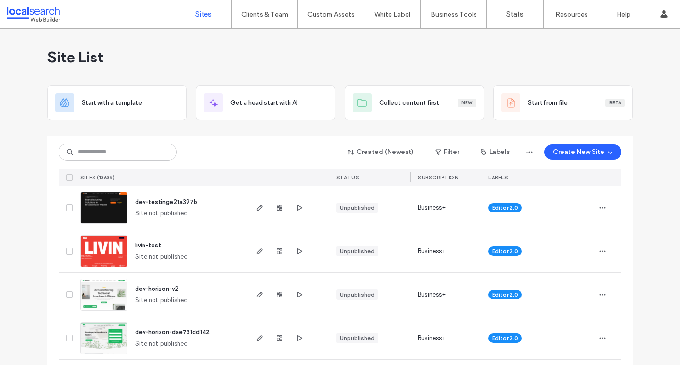
click at [579, 59] on div "Site List" at bounding box center [340, 57] width 586 height 57
click at [194, 54] on div "Site List" at bounding box center [340, 57] width 586 height 57
drag, startPoint x: 53, startPoint y: 147, endPoint x: 131, endPoint y: 155, distance: 78.3
click at [131, 155] on input at bounding box center [118, 152] width 118 height 17
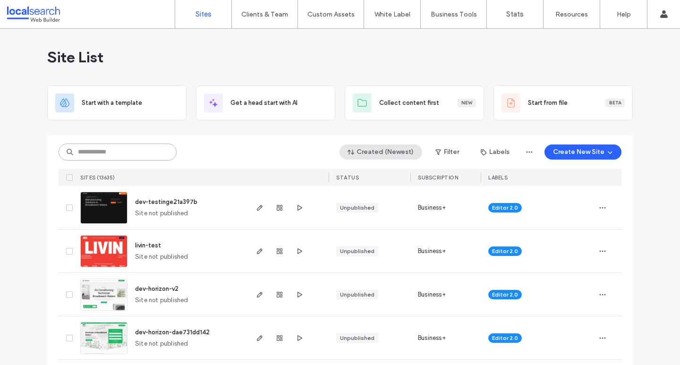
paste input "********"
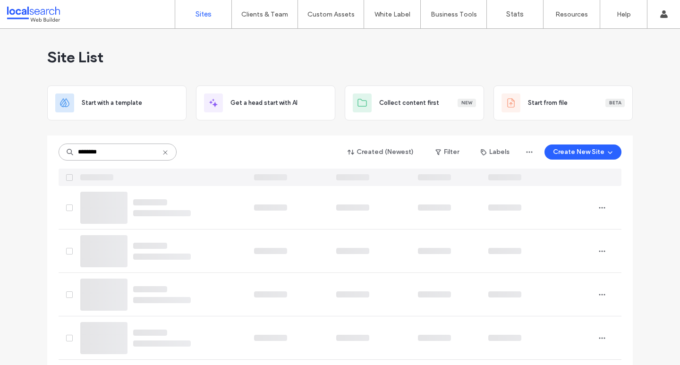
type input "********"
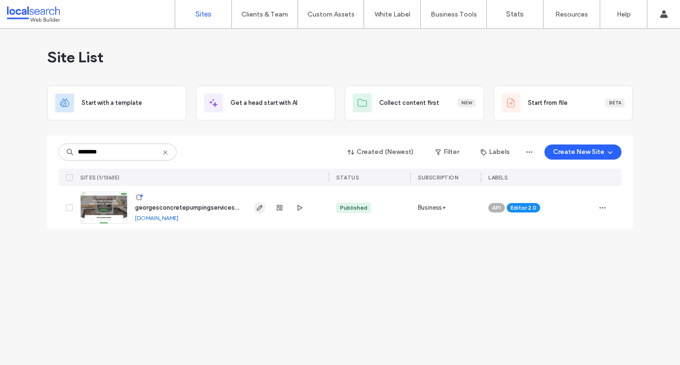
click at [257, 208] on icon "button" at bounding box center [260, 208] width 8 height 8
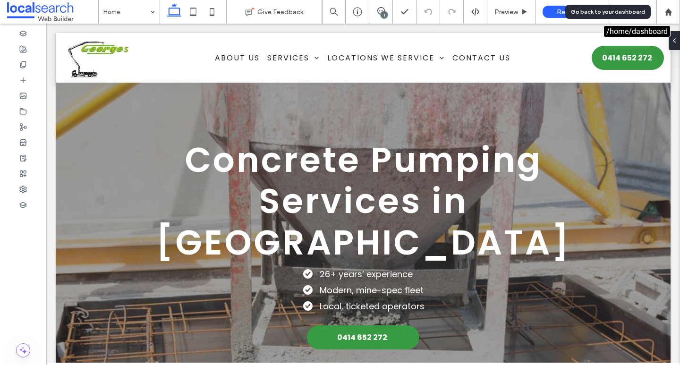
drag, startPoint x: 668, startPoint y: 17, endPoint x: 647, endPoint y: 21, distance: 22.1
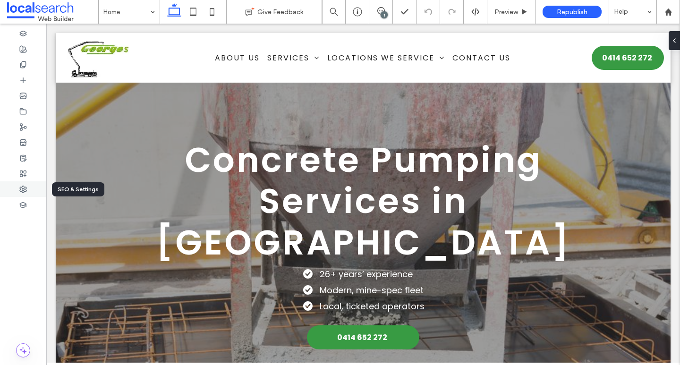
click at [23, 188] on use at bounding box center [23, 189] width 7 height 7
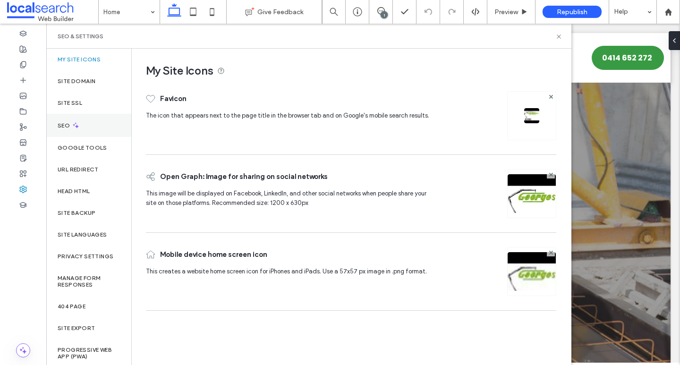
click at [79, 131] on div "SEO" at bounding box center [88, 125] width 85 height 23
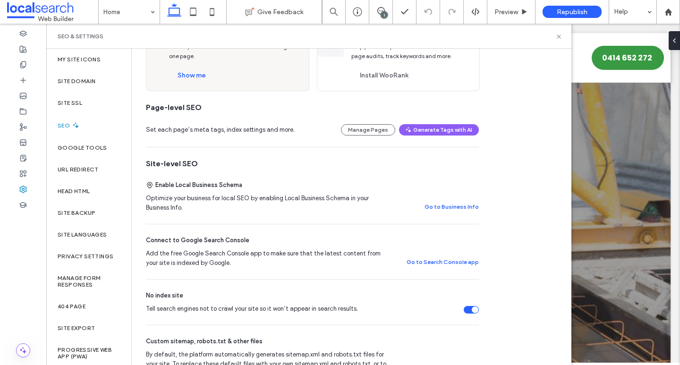
scroll to position [202, 0]
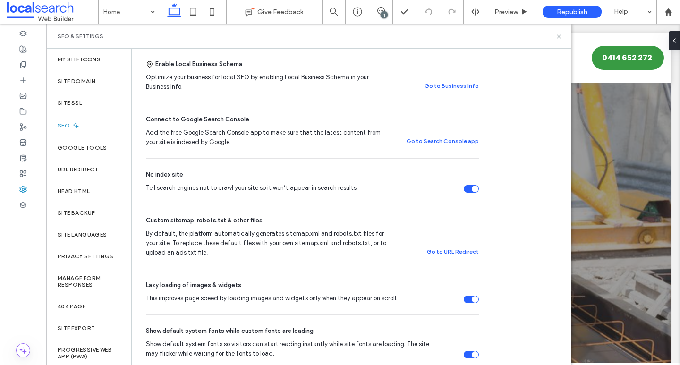
click at [471, 188] on div "Tell search engines not to crawl your site so it won’t appear in search results." at bounding box center [471, 189] width 15 height 8
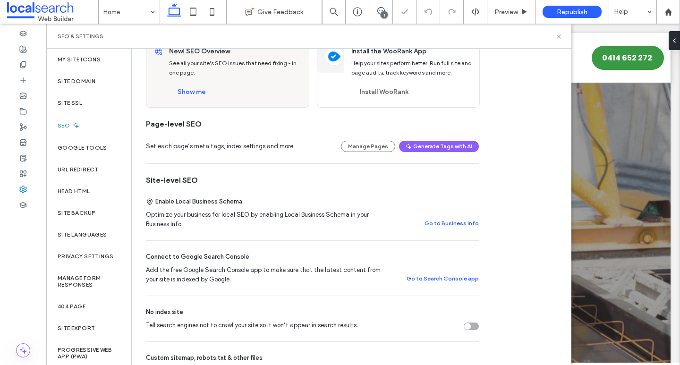
scroll to position [0, 0]
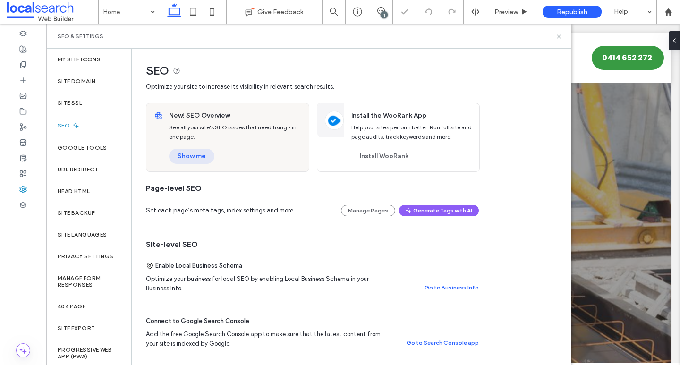
click at [188, 161] on button "Show me" at bounding box center [191, 156] width 45 height 15
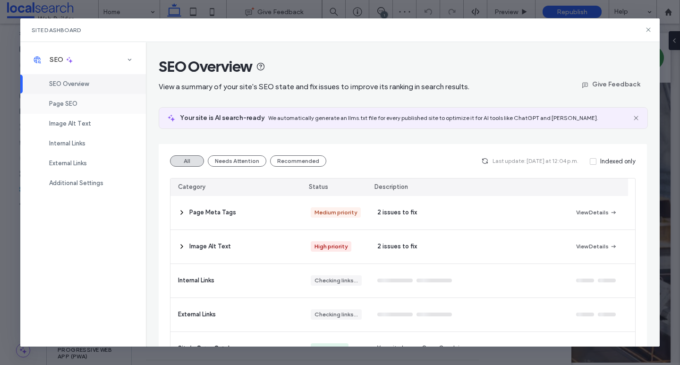
click at [70, 102] on span "Page SEO" at bounding box center [63, 103] width 28 height 7
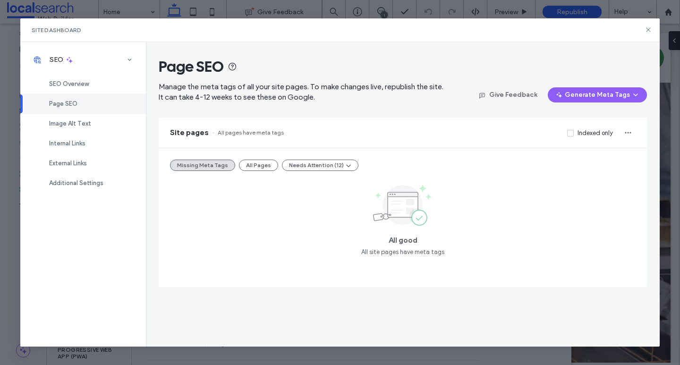
click at [258, 158] on div "Missing Meta Tags All Pages Needs Attention (12) All good All site pages have m…" at bounding box center [403, 217] width 488 height 139
click at [263, 160] on button "All Pages" at bounding box center [258, 165] width 39 height 11
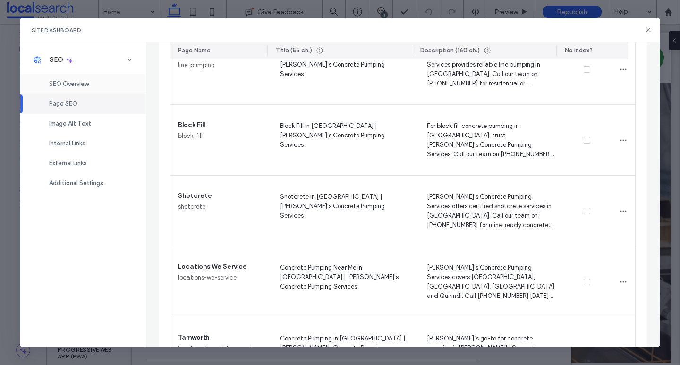
click at [88, 88] on div "SEO Overview" at bounding box center [83, 84] width 126 height 20
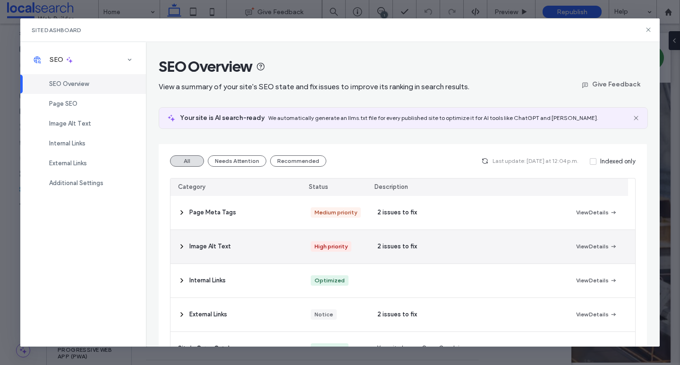
click at [438, 244] on div "2 issues to fix" at bounding box center [469, 247] width 199 height 34
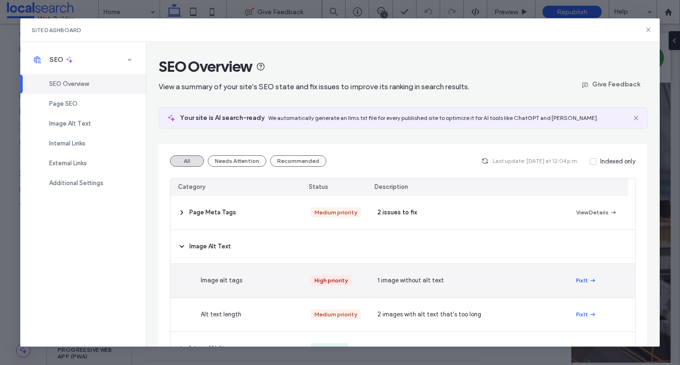
click at [576, 276] on button "Fix It" at bounding box center [586, 280] width 20 height 11
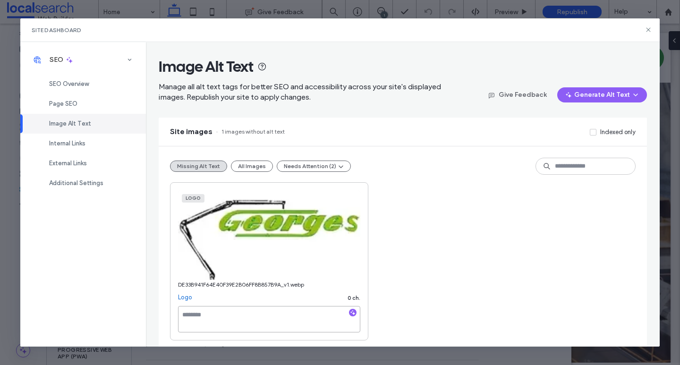
click at [275, 316] on textarea at bounding box center [269, 319] width 182 height 26
paste textarea "**********"
type textarea "**********"
click at [516, 273] on div "**********" at bounding box center [402, 261] width 465 height 158
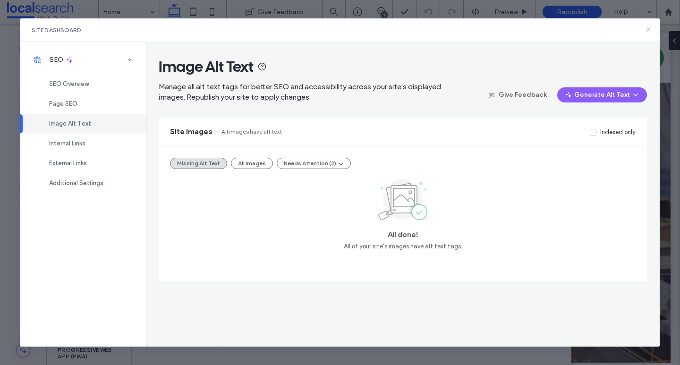
drag, startPoint x: 648, startPoint y: 33, endPoint x: 539, endPoint y: 30, distance: 109.6
click at [648, 33] on icon at bounding box center [649, 30] width 8 height 8
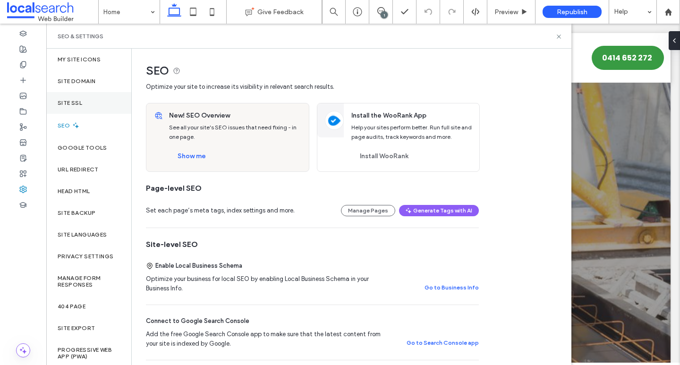
click at [96, 94] on div "Site SSL" at bounding box center [88, 103] width 85 height 22
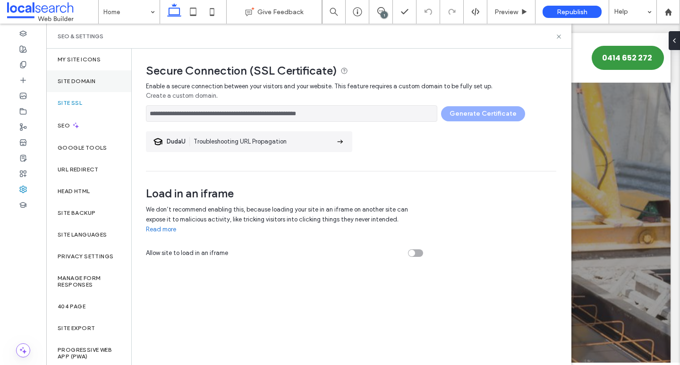
click at [101, 77] on div "Site Domain" at bounding box center [88, 81] width 85 height 22
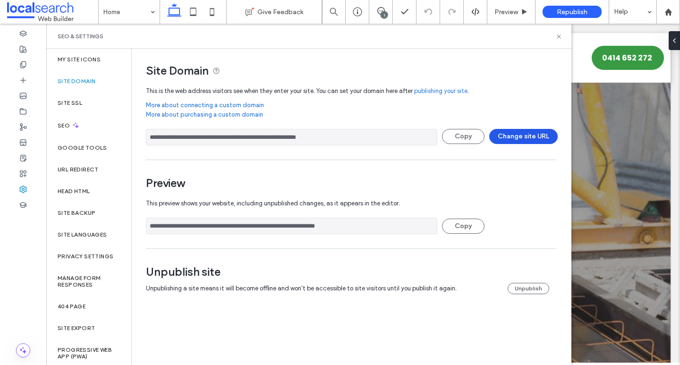
click at [527, 137] on button "Change site URL" at bounding box center [523, 136] width 68 height 15
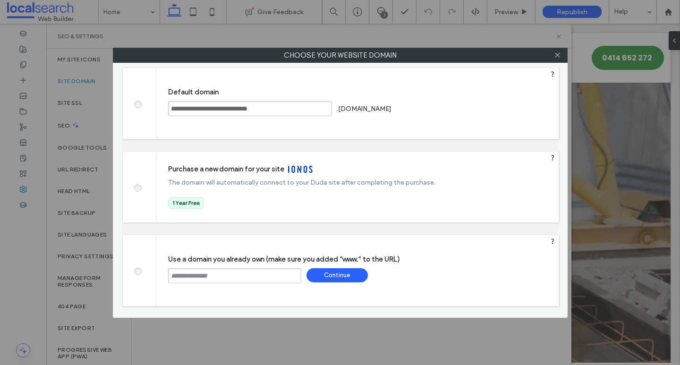
click at [208, 280] on input "text" at bounding box center [234, 275] width 133 height 15
paste input "**********"
type input "**********"
click at [337, 278] on div "Continue" at bounding box center [337, 275] width 61 height 14
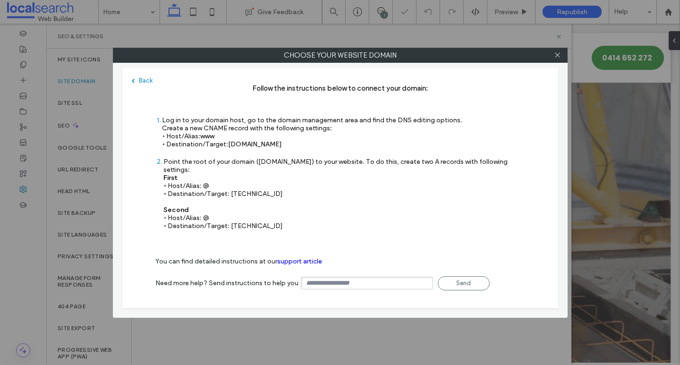
type input "**********"
click at [556, 60] on span at bounding box center [557, 55] width 7 height 14
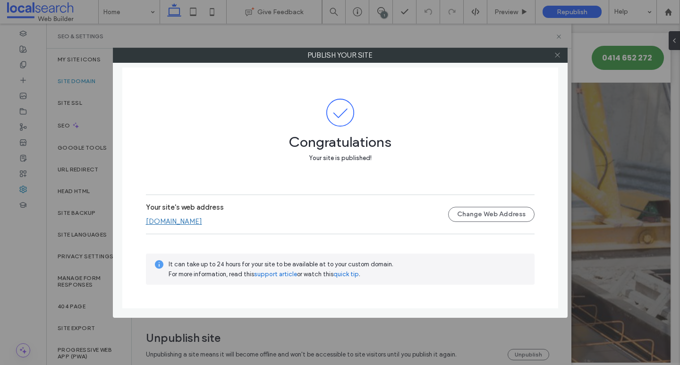
click at [558, 57] on icon at bounding box center [557, 54] width 7 height 7
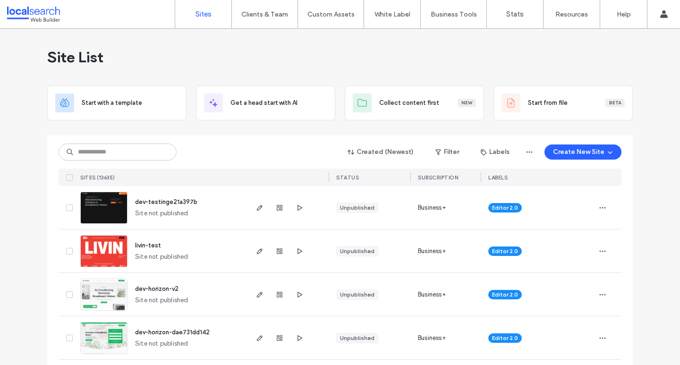
click at [242, 151] on div "Created (Newest) Filter Labels Create New Site" at bounding box center [340, 152] width 563 height 18
click at [112, 155] on input at bounding box center [118, 152] width 118 height 17
paste input "********"
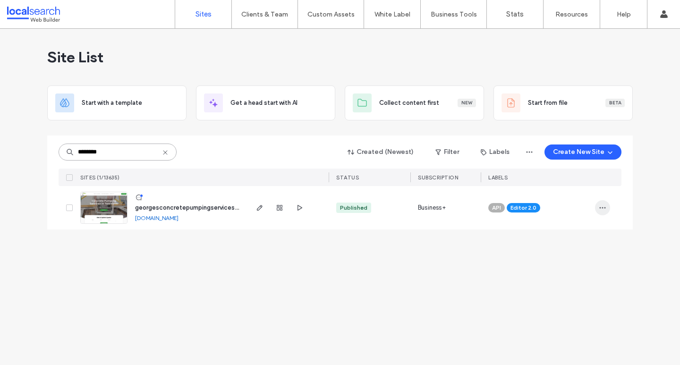
type input "********"
click at [601, 207] on icon "button" at bounding box center [603, 208] width 8 height 8
click at [580, 272] on div "Assign Label" at bounding box center [568, 268] width 84 height 18
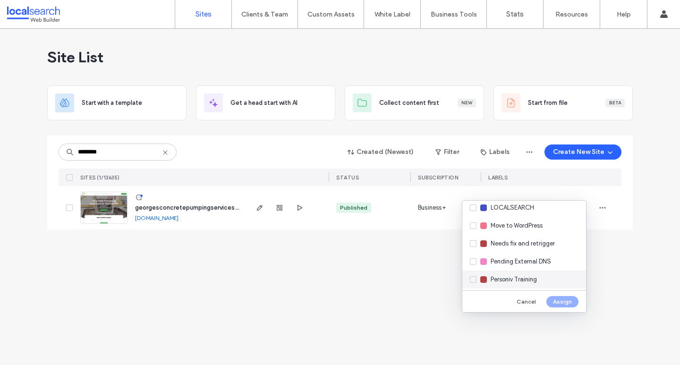
scroll to position [212, 0]
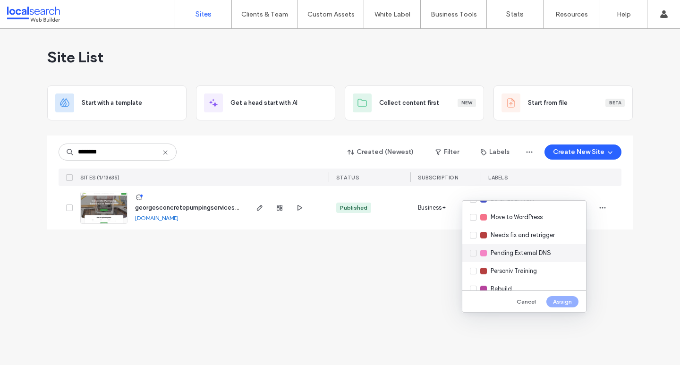
click at [552, 252] on div "Pending External DNS" at bounding box center [524, 253] width 124 height 18
click at [569, 303] on button "Assign" at bounding box center [562, 301] width 32 height 11
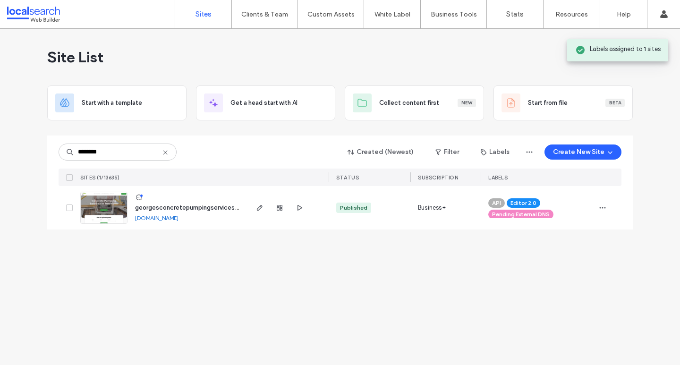
drag, startPoint x: 301, startPoint y: 296, endPoint x: 311, endPoint y: 294, distance: 10.2
click at [301, 296] on div "Site List Start with a template Get a head start with AI Collect content first …" at bounding box center [340, 197] width 680 height 336
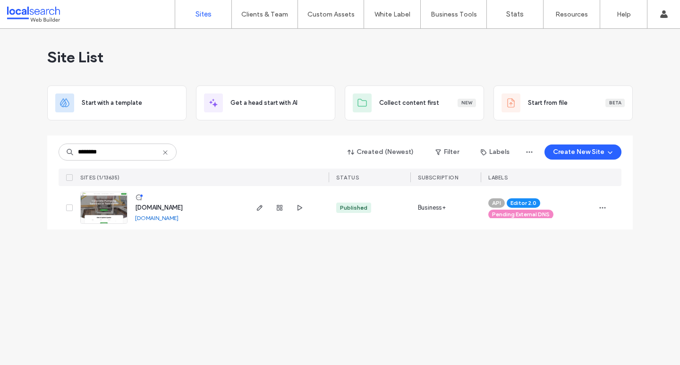
click at [409, 296] on div "Site List Start with a template Get a head start with AI Collect content first …" at bounding box center [340, 197] width 680 height 336
click at [380, 282] on div "Site List Start with a template Get a head start with AI Collect content first …" at bounding box center [340, 197] width 680 height 336
drag, startPoint x: 112, startPoint y: 152, endPoint x: 41, endPoint y: 148, distance: 71.4
click at [41, 148] on div "Site List Start with a template Get a head start with AI Collect content first …" at bounding box center [340, 197] width 680 height 336
paste input
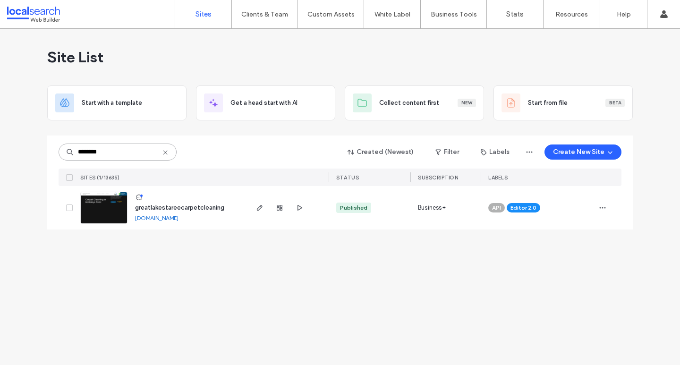
drag, startPoint x: 126, startPoint y: 158, endPoint x: 41, endPoint y: 146, distance: 86.3
click at [41, 146] on div "Site List Start with a template Get a head start with AI Collect content first …" at bounding box center [340, 197] width 680 height 336
paste input "**********"
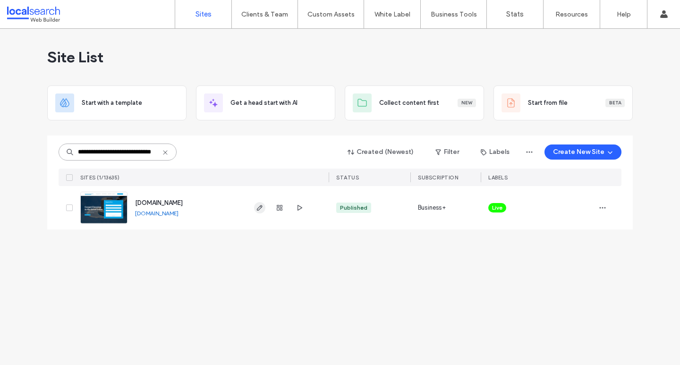
type input "**********"
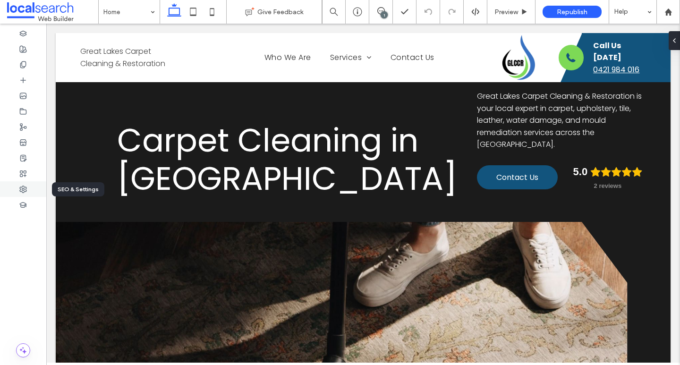
click at [31, 193] on div at bounding box center [23, 189] width 46 height 16
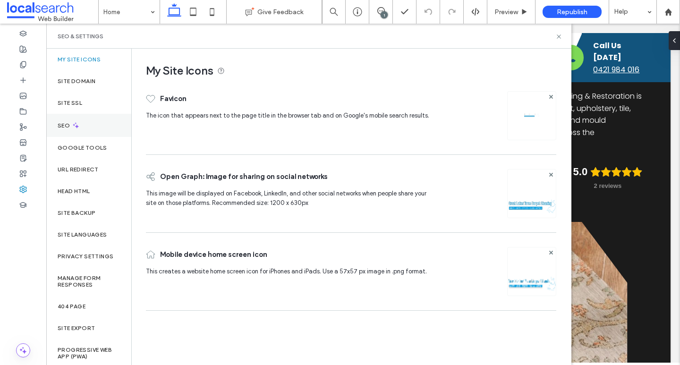
click at [96, 126] on div "SEO" at bounding box center [88, 125] width 85 height 23
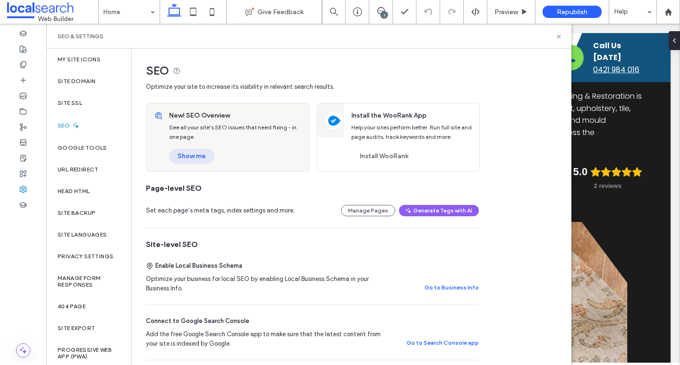
click at [213, 159] on button "Show me" at bounding box center [191, 156] width 45 height 15
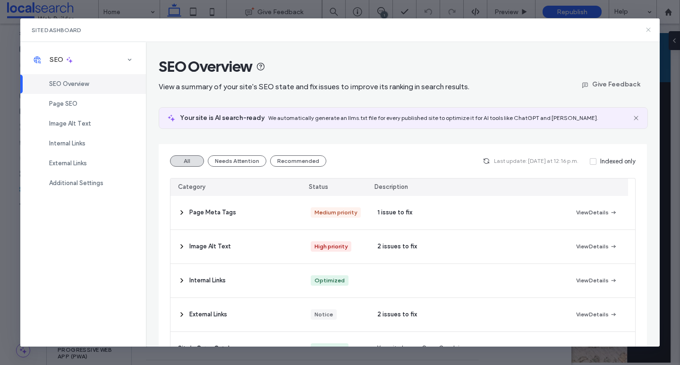
click at [648, 27] on icon at bounding box center [649, 30] width 8 height 8
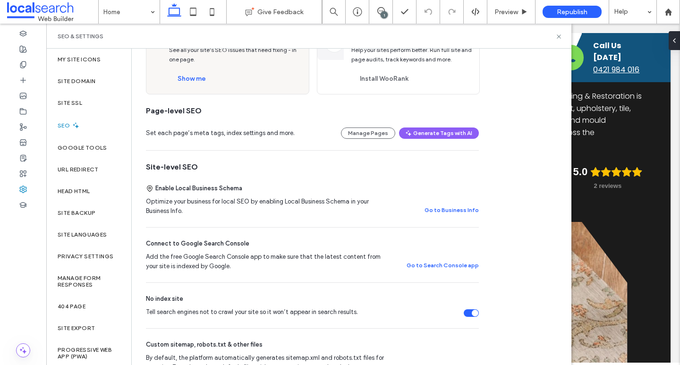
scroll to position [81, 0]
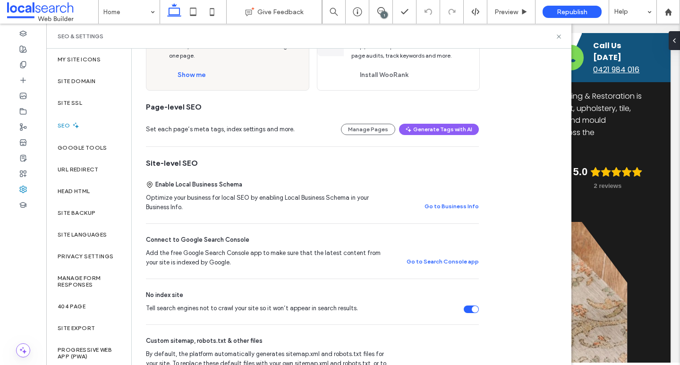
click at [471, 309] on div "Tell search engines not to crawl your site so it won’t appear in search results." at bounding box center [471, 310] width 15 height 8
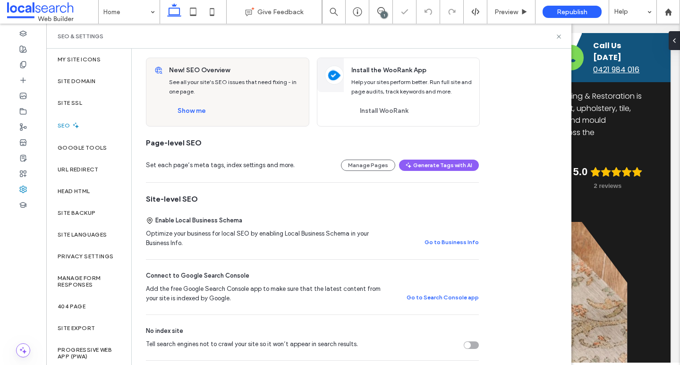
scroll to position [0, 0]
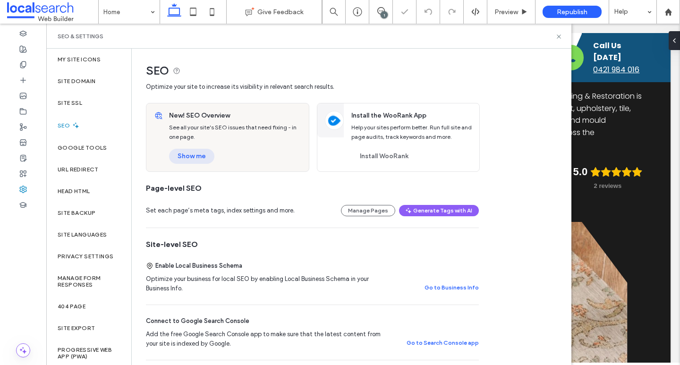
click at [197, 161] on button "Show me" at bounding box center [191, 156] width 45 height 15
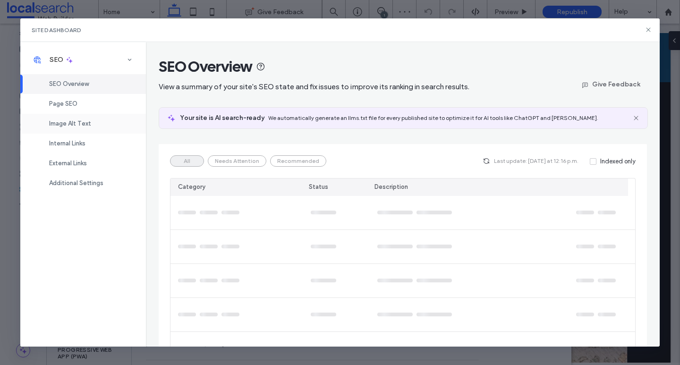
click at [78, 123] on span "Image Alt Text" at bounding box center [70, 123] width 42 height 7
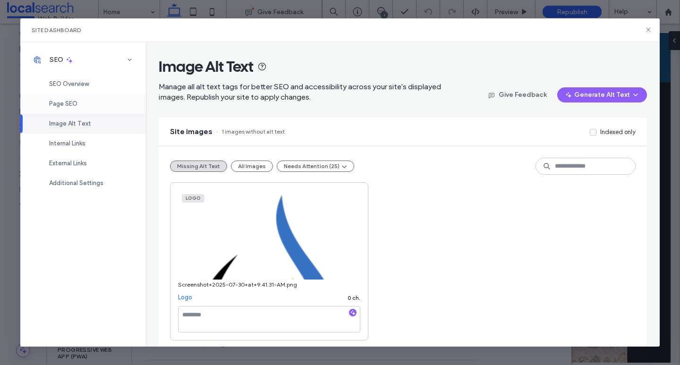
click at [99, 110] on div "Page SEO" at bounding box center [83, 104] width 126 height 20
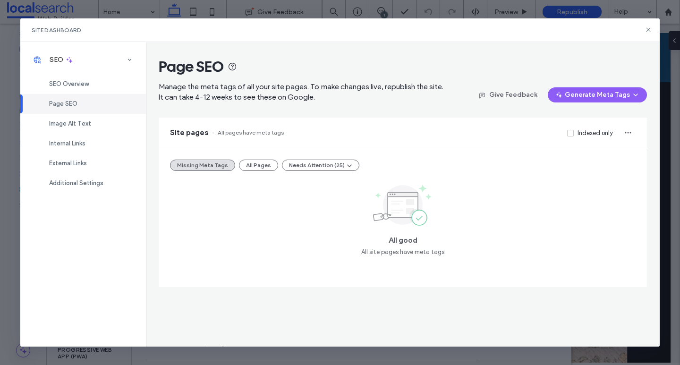
click at [260, 156] on div "Missing Meta Tags All Pages Needs Attention (25) All good All site pages have m…" at bounding box center [403, 217] width 488 height 139
click at [260, 162] on button "All Pages" at bounding box center [258, 165] width 39 height 11
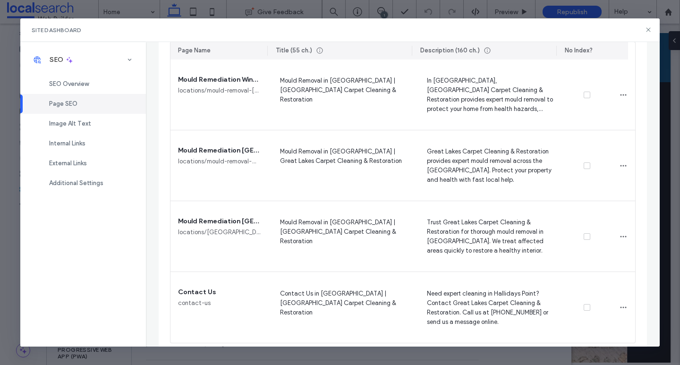
scroll to position [1707, 0]
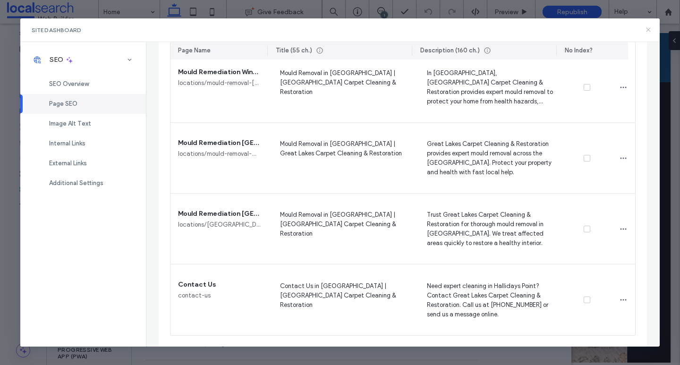
click at [648, 28] on icon at bounding box center [649, 30] width 8 height 8
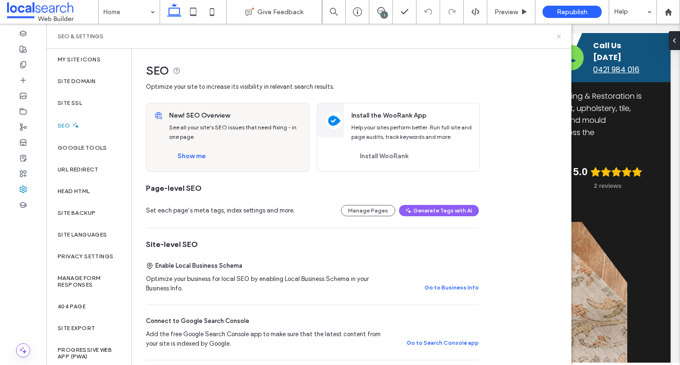
click at [559, 37] on icon at bounding box center [558, 36] width 7 height 7
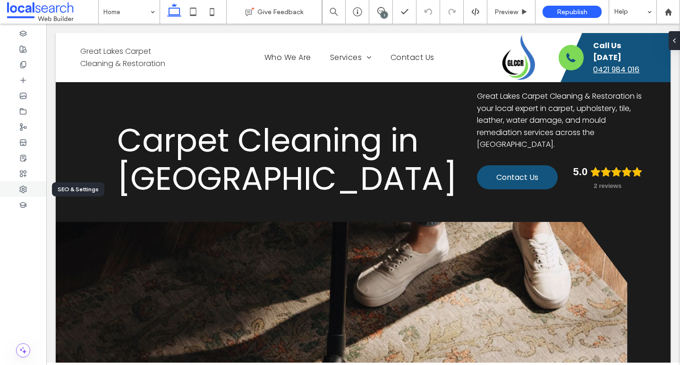
click at [33, 192] on div at bounding box center [23, 189] width 46 height 16
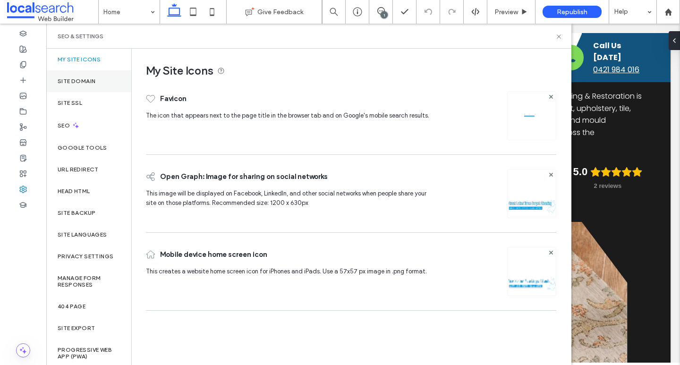
click at [77, 75] on div "Site Domain" at bounding box center [88, 81] width 85 height 22
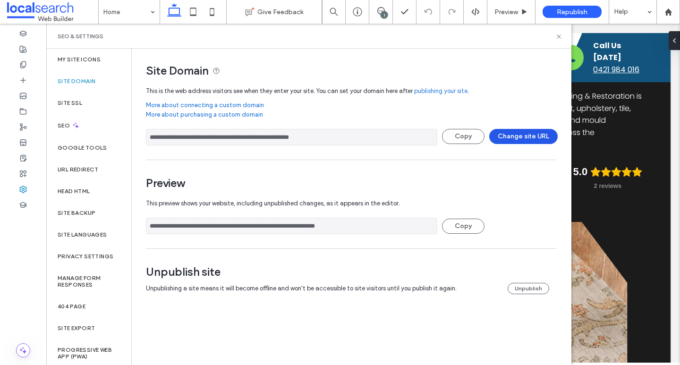
click at [531, 129] on div "**********" at bounding box center [351, 139] width 410 height 31
click at [530, 135] on button "Change site URL" at bounding box center [523, 136] width 68 height 15
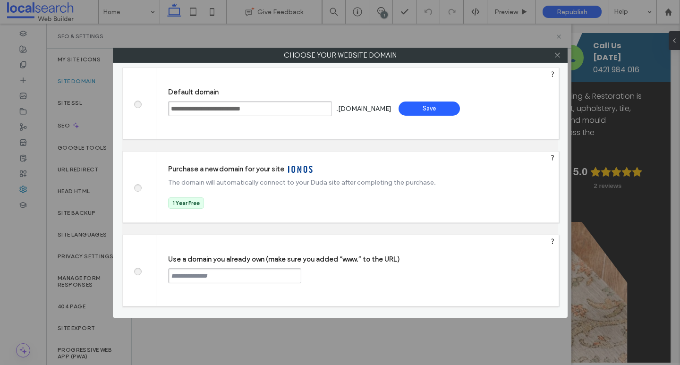
click at [252, 276] on input "text" at bounding box center [234, 275] width 133 height 15
paste input "**********"
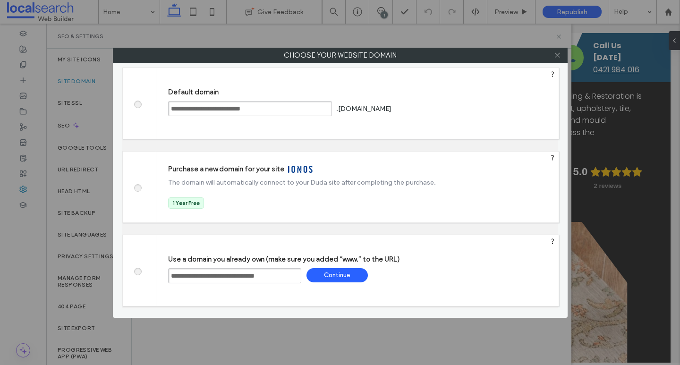
type input "**********"
click at [353, 281] on div "Continue" at bounding box center [337, 275] width 61 height 14
type input "**********"
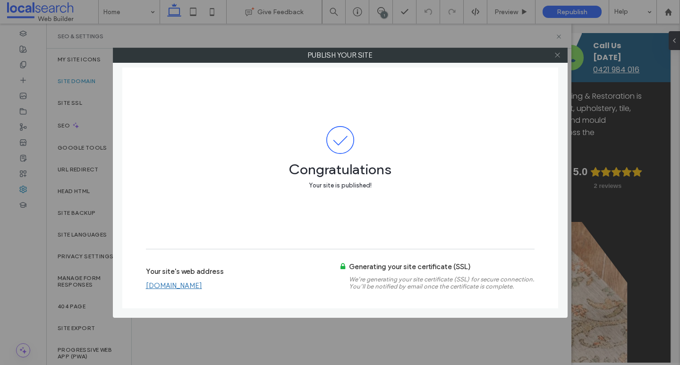
click at [557, 54] on icon at bounding box center [557, 54] width 7 height 7
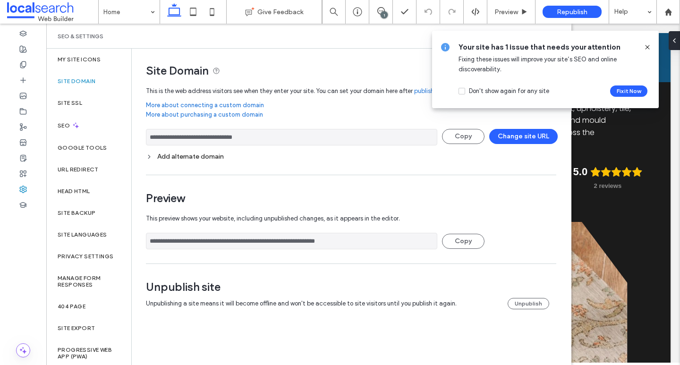
click at [635, 82] on div "Don't show again for any site Fix it Now" at bounding box center [548, 89] width 178 height 15
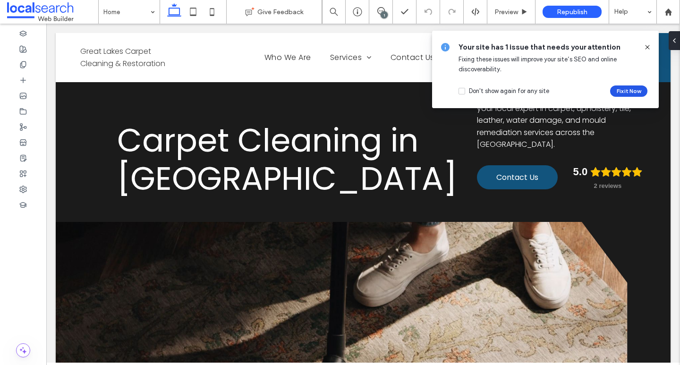
click at [630, 90] on button "Fix it Now" at bounding box center [628, 90] width 37 height 11
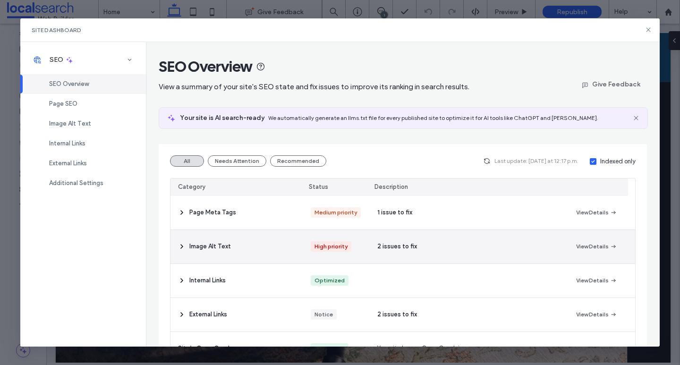
click at [182, 252] on span at bounding box center [182, 247] width 8 height 34
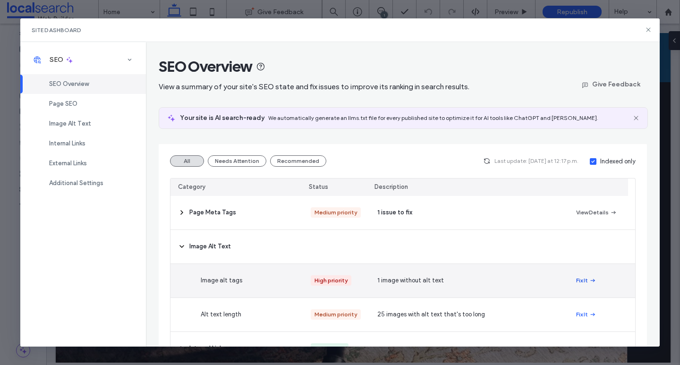
click at [580, 280] on button "Fix It" at bounding box center [586, 280] width 20 height 11
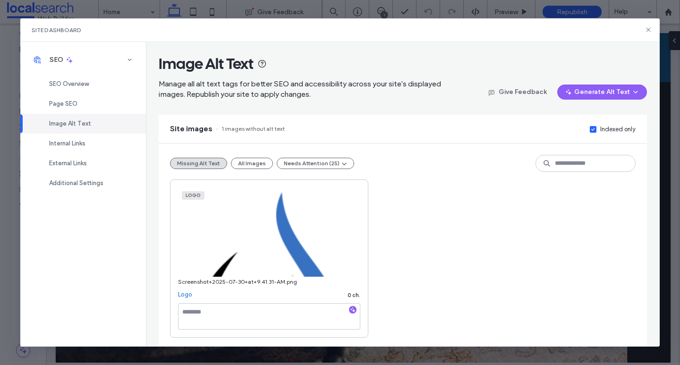
scroll to position [5, 0]
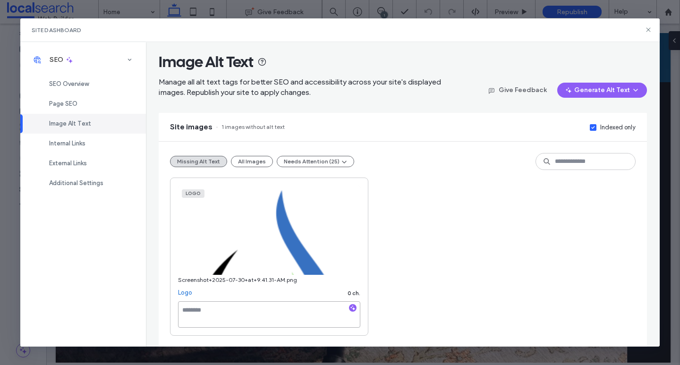
click at [231, 310] on textarea at bounding box center [269, 314] width 182 height 26
paste textarea "**********"
type textarea "**********"
click at [482, 261] on div "Logo Screenshot+2025-07-30+at+9.41.31-AM.png Logo 0 ch." at bounding box center [402, 257] width 465 height 158
click at [651, 28] on icon at bounding box center [649, 30] width 8 height 8
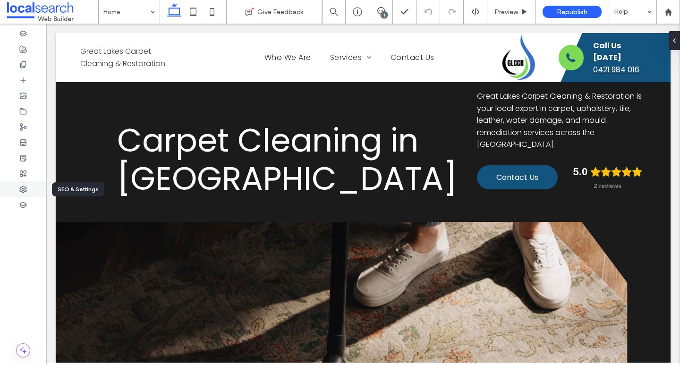
click at [26, 192] on icon at bounding box center [23, 190] width 8 height 8
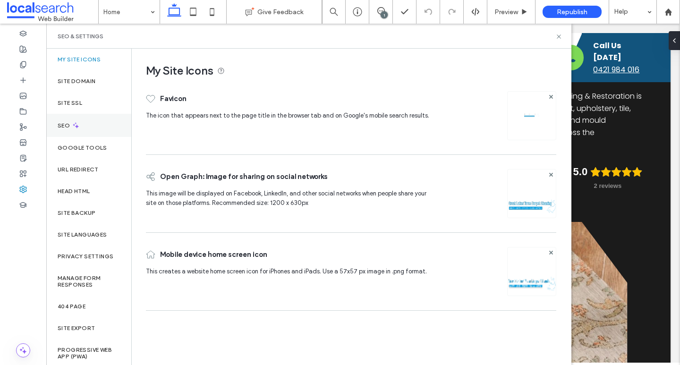
click at [101, 126] on div "SEO" at bounding box center [88, 125] width 85 height 23
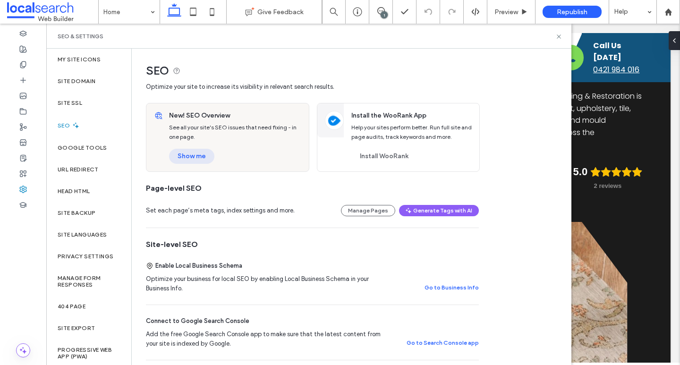
click at [193, 158] on button "Show me" at bounding box center [191, 156] width 45 height 15
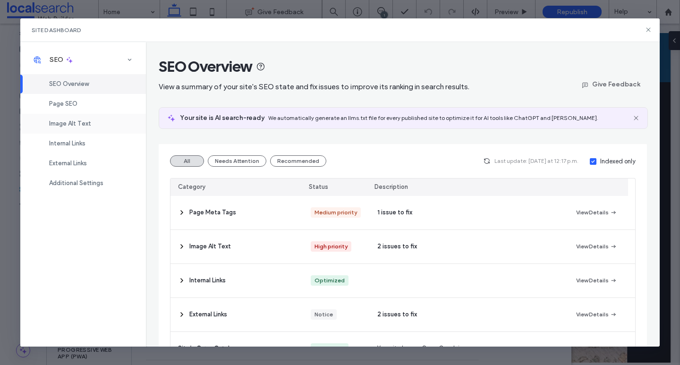
click at [76, 131] on div "Image Alt Text" at bounding box center [83, 124] width 126 height 20
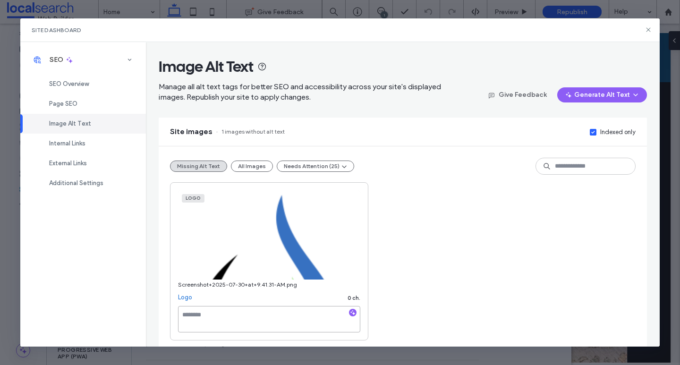
click at [227, 316] on textarea at bounding box center [269, 319] width 182 height 26
paste textarea "**********"
type textarea "**********"
click at [492, 275] on div "**********" at bounding box center [402, 261] width 465 height 158
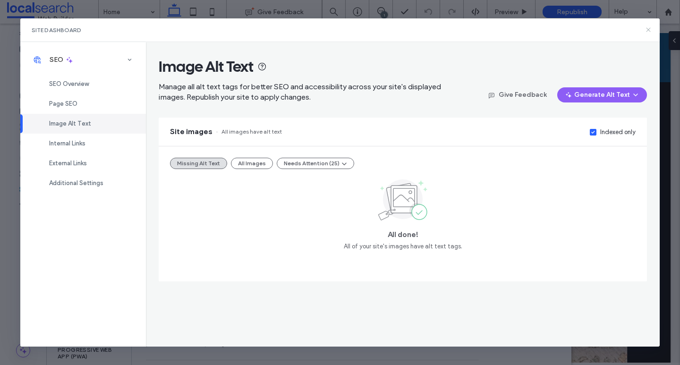
click at [649, 27] on icon at bounding box center [649, 30] width 8 height 8
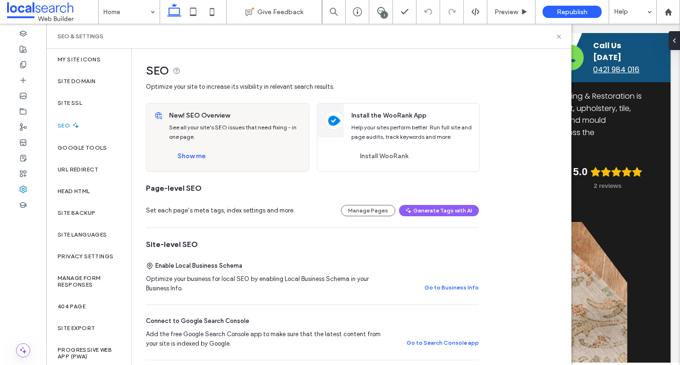
click at [382, 12] on div "1" at bounding box center [384, 14] width 7 height 7
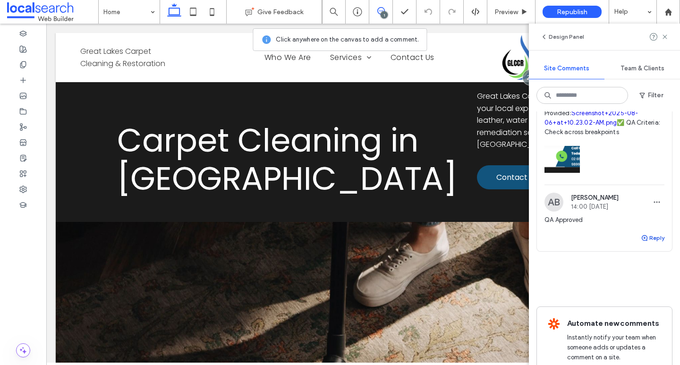
scroll to position [256, 0]
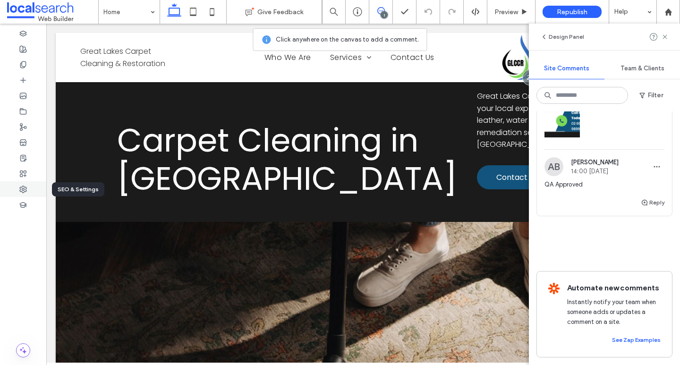
click at [22, 191] on use at bounding box center [23, 189] width 7 height 7
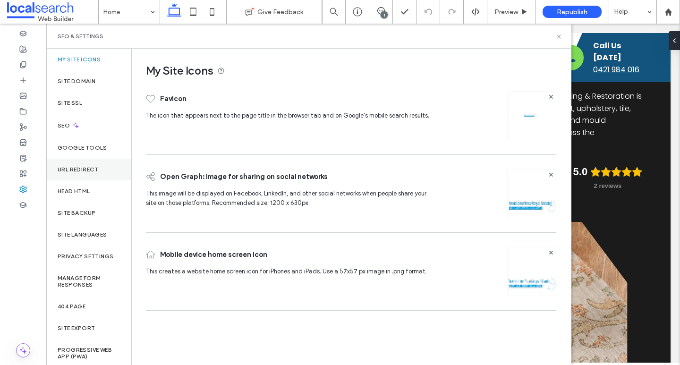
click at [80, 160] on div "URL Redirect" at bounding box center [88, 170] width 85 height 22
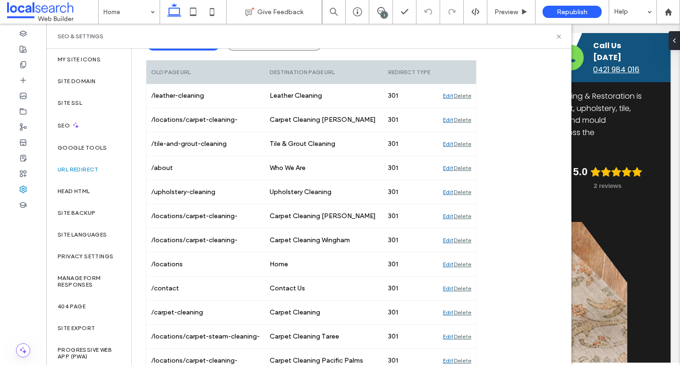
scroll to position [155, 0]
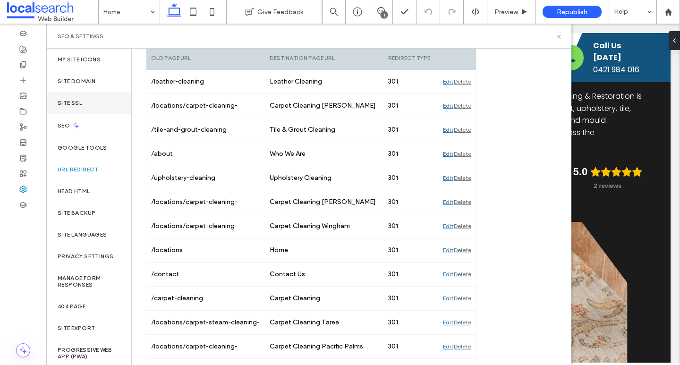
click at [84, 100] on div "Site SSL" at bounding box center [88, 103] width 85 height 22
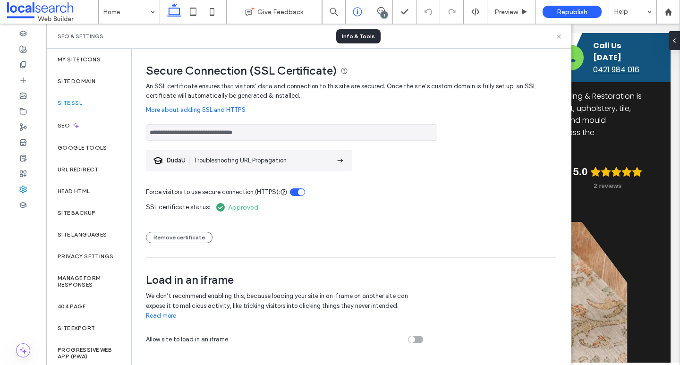
click at [355, 15] on icon at bounding box center [357, 11] width 9 height 9
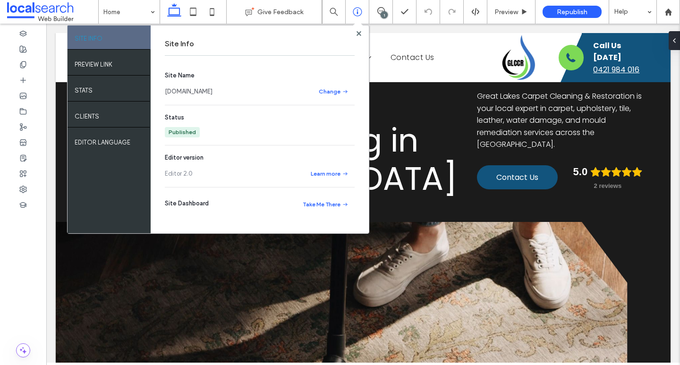
click at [213, 91] on link "[DOMAIN_NAME]" at bounding box center [189, 91] width 48 height 9
